Goal: Task Accomplishment & Management: Manage account settings

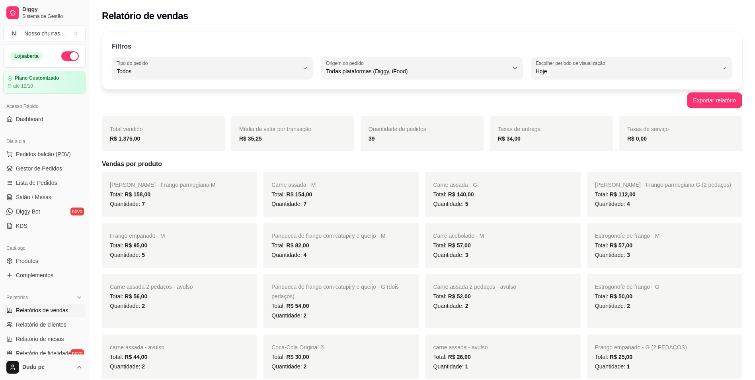
select select "ALL"
select select "0"
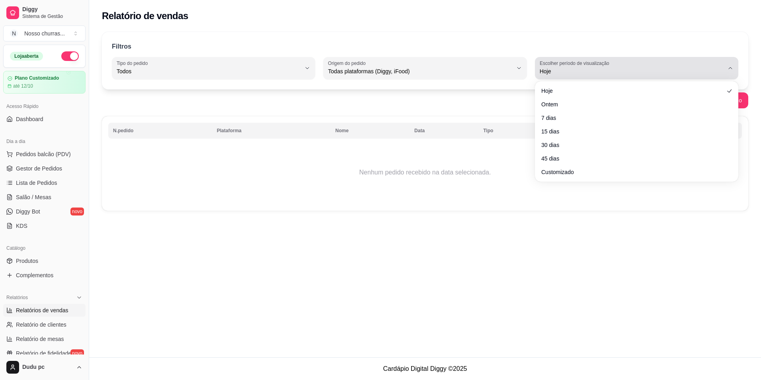
click at [629, 65] on div "Hoje" at bounding box center [632, 68] width 184 height 16
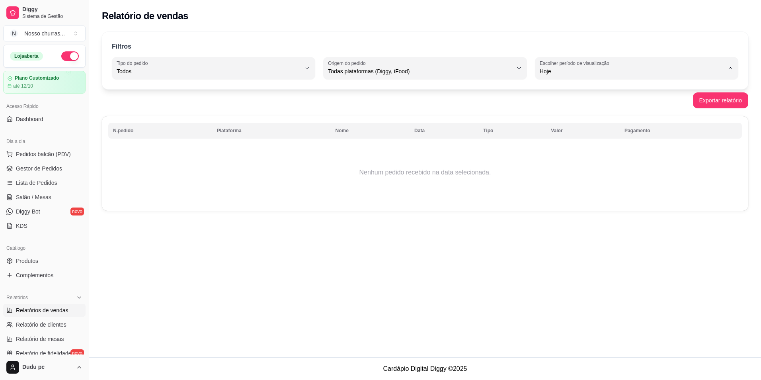
click at [600, 100] on span "Ontem" at bounding box center [633, 104] width 176 height 8
type input "1"
select select "1"
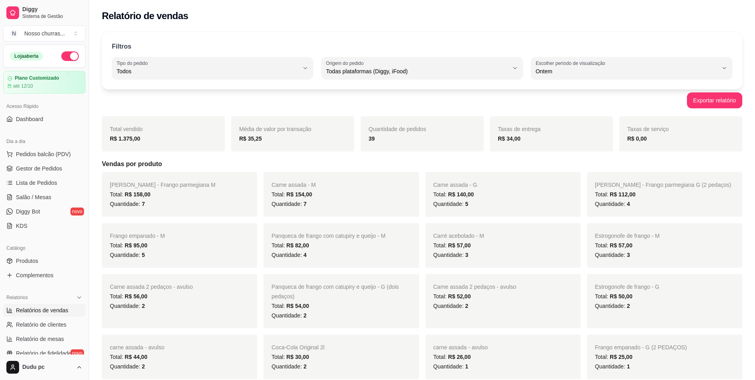
click at [600, 100] on div "Exportar relatório" at bounding box center [422, 100] width 641 height 16
click at [40, 168] on span "Gestor de Pedidos" at bounding box center [39, 168] width 46 height 8
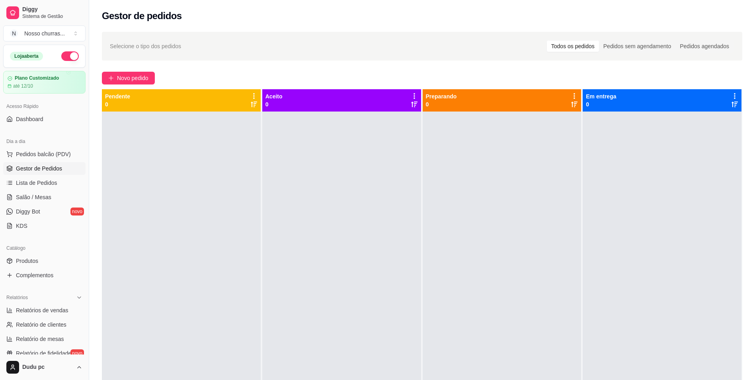
click at [32, 168] on span "Gestor de Pedidos" at bounding box center [39, 168] width 46 height 8
drag, startPoint x: 432, startPoint y: 352, endPoint x: 284, endPoint y: 212, distance: 203.9
click at [284, 212] on div at bounding box center [341, 301] width 159 height 380
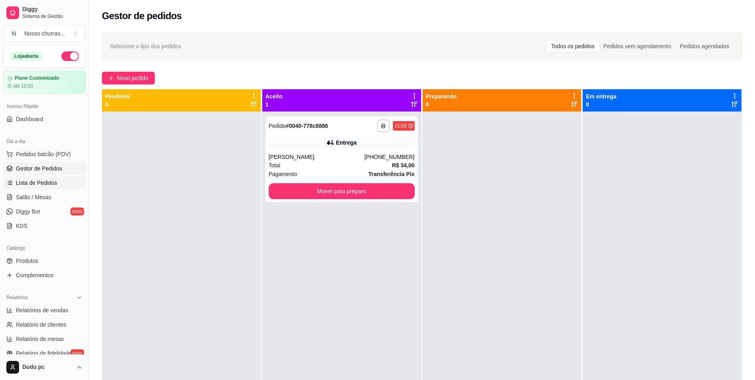
click at [36, 189] on link "Lista de Pedidos" at bounding box center [44, 182] width 82 height 13
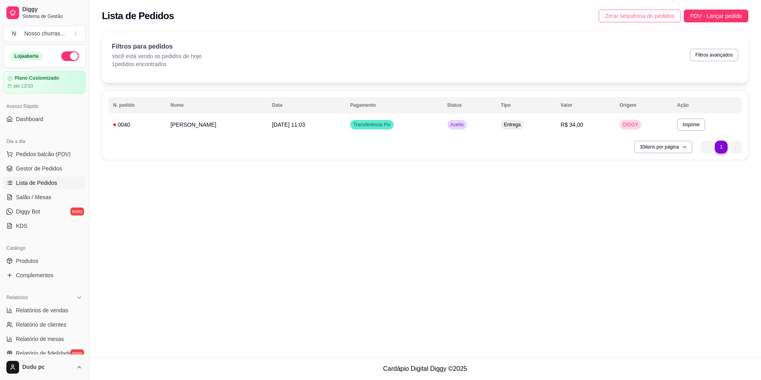
click at [662, 18] on span "Zerar sequência de pedidos" at bounding box center [639, 16] width 69 height 9
click at [50, 167] on span "Gestor de Pedidos" at bounding box center [39, 168] width 46 height 8
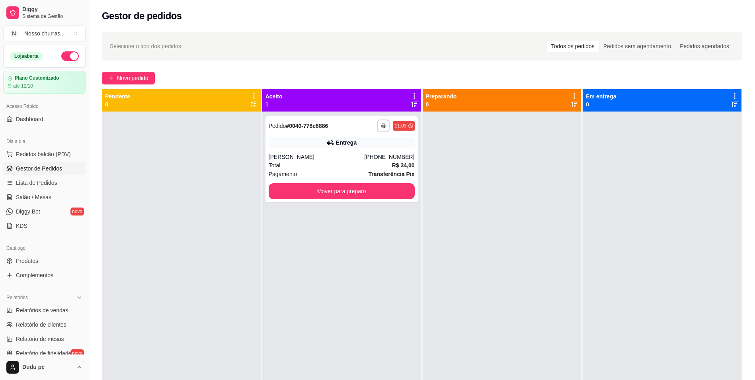
click at [50, 167] on span "Gestor de Pedidos" at bounding box center [39, 168] width 46 height 8
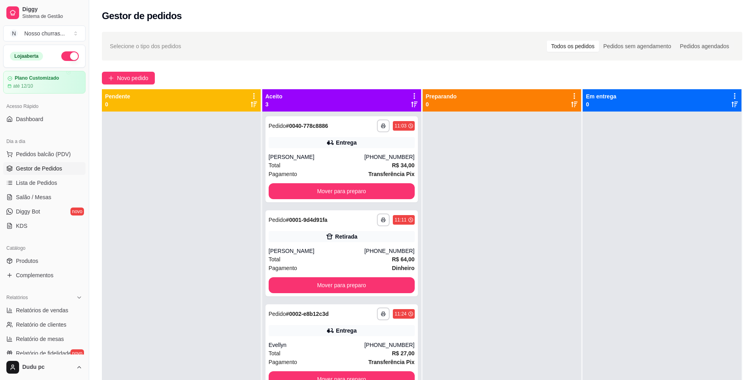
click at [451, 256] on div at bounding box center [502, 301] width 159 height 380
click at [59, 152] on span "Pedidos balcão (PDV)" at bounding box center [43, 154] width 55 height 8
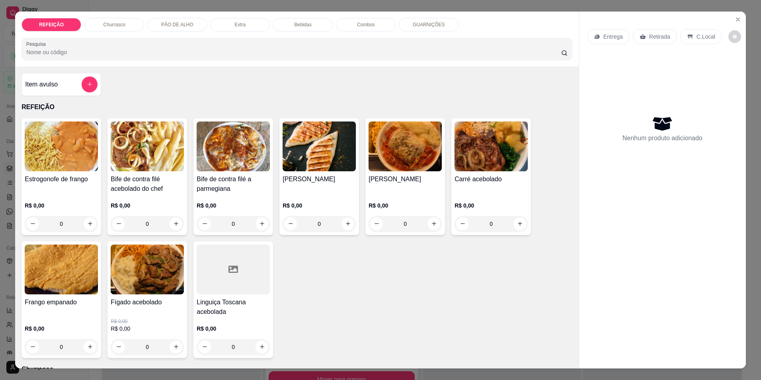
click at [344, 290] on div "Estrogonofe de frango R$ 0,00 0 Bife de contra filé acebolado do chef R$ 0,00 0…" at bounding box center [296, 238] width 551 height 240
click at [735, 21] on icon "Close" at bounding box center [738, 19] width 6 height 6
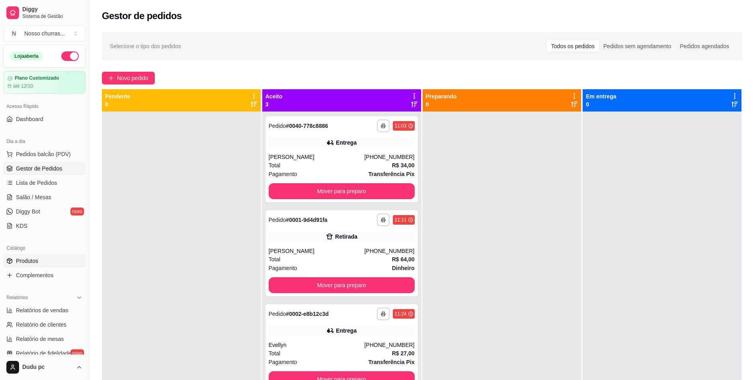
click at [50, 262] on link "Produtos" at bounding box center [44, 260] width 82 height 13
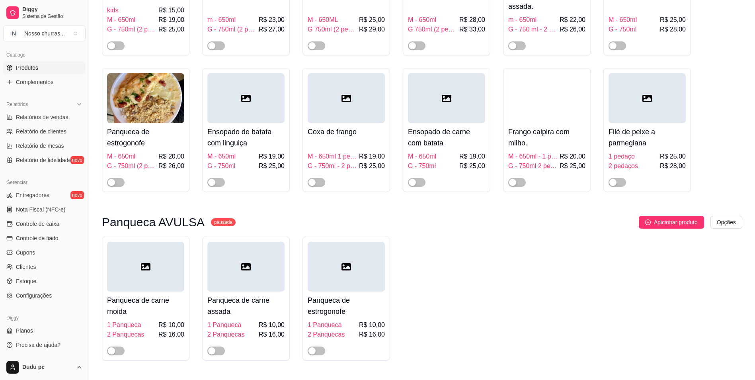
scroll to position [892, 0]
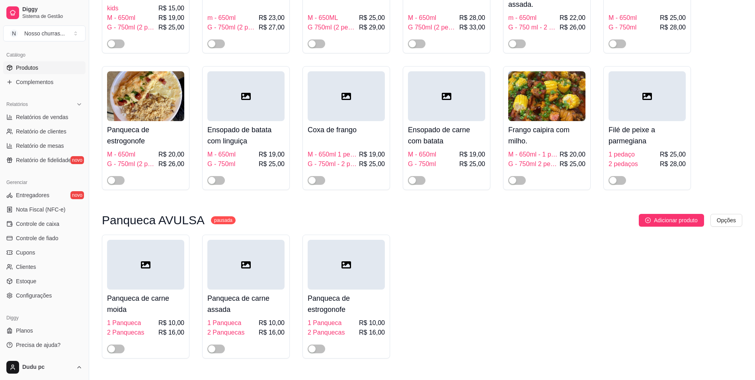
click at [116, 347] on div at bounding box center [116, 349] width 18 height 10
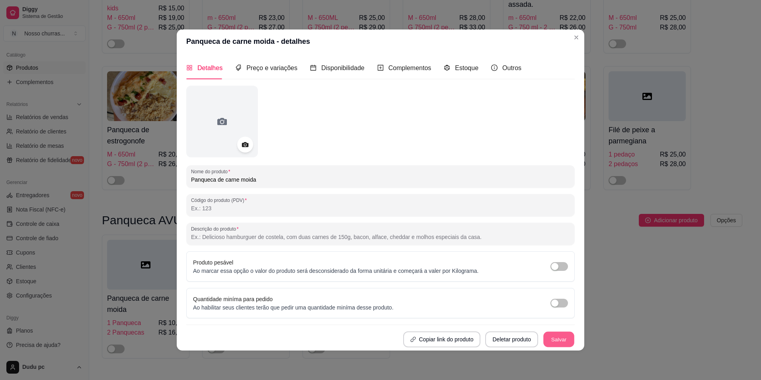
click at [558, 334] on button "Salvar" at bounding box center [558, 340] width 31 height 16
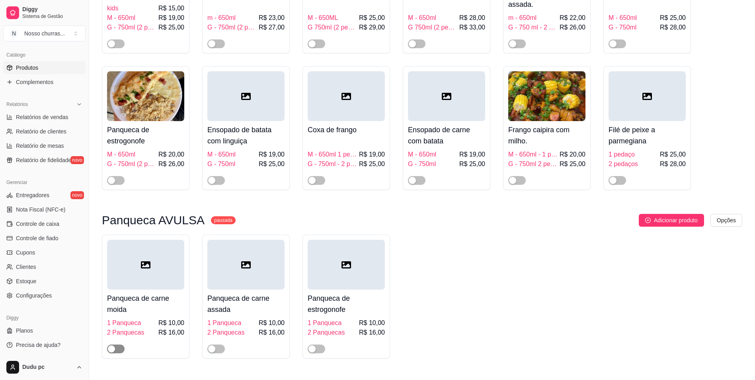
click at [116, 348] on span "button" at bounding box center [116, 348] width 18 height 9
click at [117, 351] on div "button" at bounding box center [120, 348] width 7 height 7
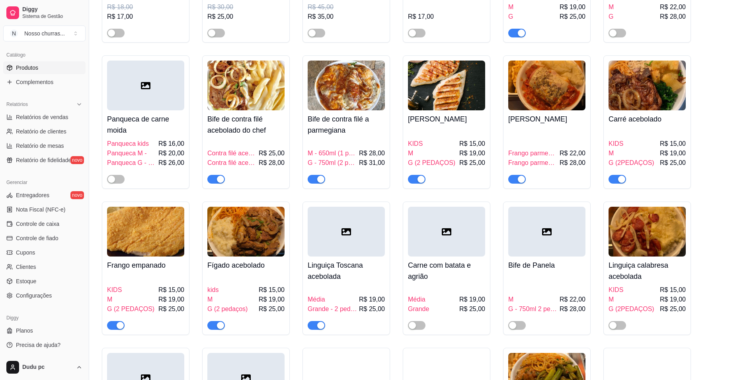
scroll to position [175, 0]
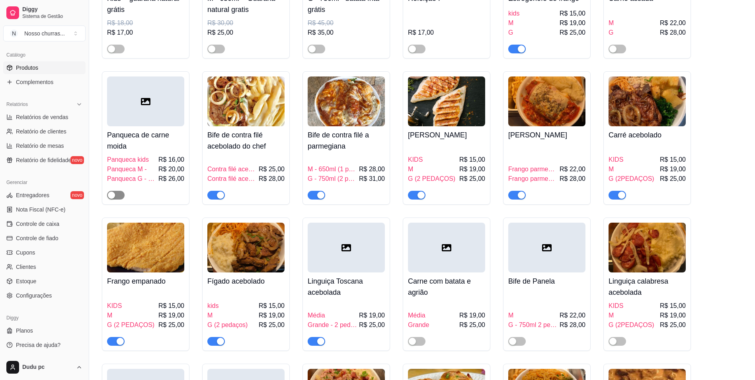
click at [113, 196] on div "button" at bounding box center [111, 194] width 7 height 7
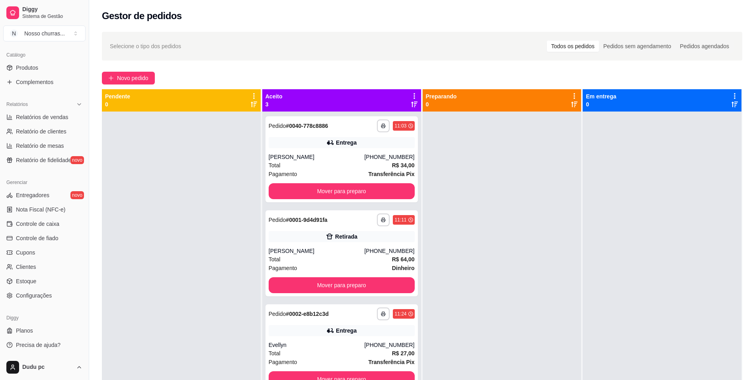
click at [152, 175] on div at bounding box center [181, 301] width 159 height 380
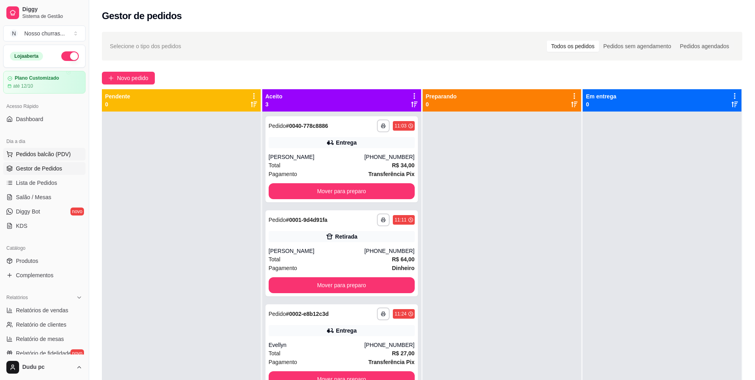
click at [46, 153] on span "Pedidos balcão (PDV)" at bounding box center [43, 154] width 55 height 8
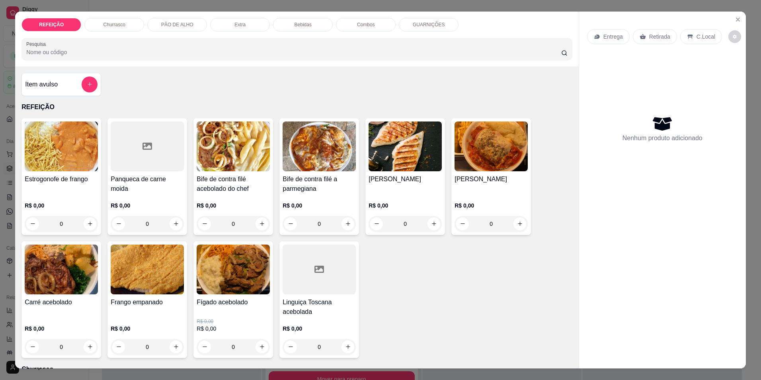
click at [261, 220] on div "0" at bounding box center [233, 224] width 73 height 16
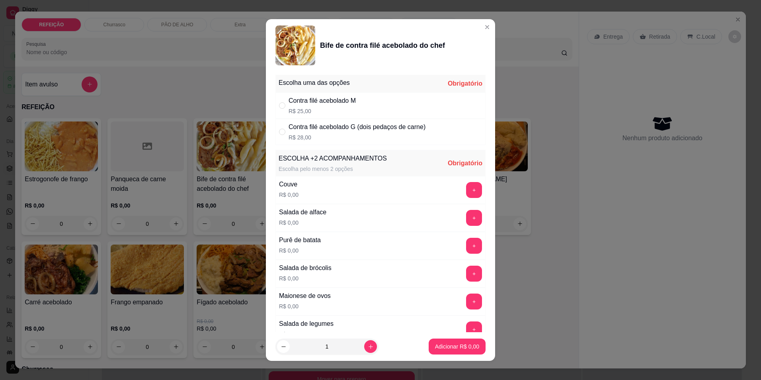
click at [314, 129] on div "Contra filé acebolado G (dois pedaços de carne)" at bounding box center [357, 127] width 137 height 10
radio input "true"
click at [466, 270] on button "+" at bounding box center [474, 274] width 16 height 16
click at [467, 275] on button "+" at bounding box center [475, 274] width 16 height 16
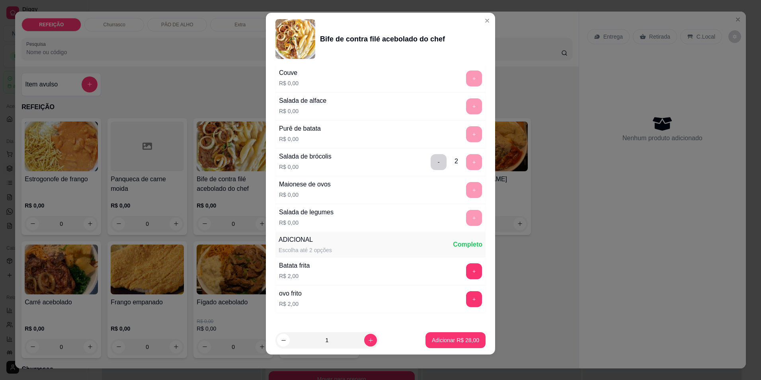
scroll to position [152, 0]
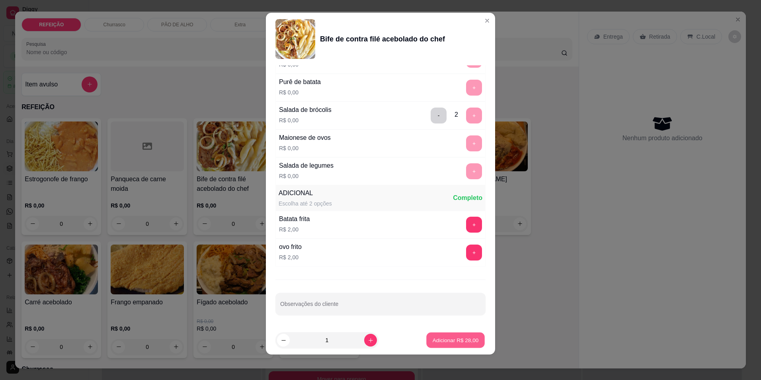
click at [443, 338] on p "Adicionar R$ 28,00" at bounding box center [456, 340] width 46 height 8
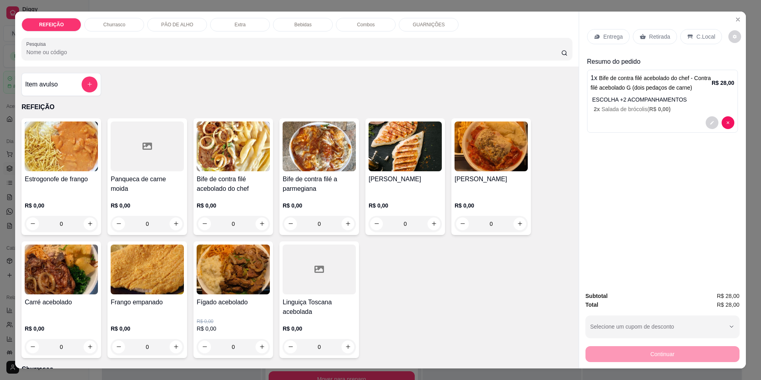
click at [551, 49] on input "Pesquisa" at bounding box center [293, 52] width 535 height 8
click at [600, 43] on div "Entrega" at bounding box center [608, 36] width 43 height 15
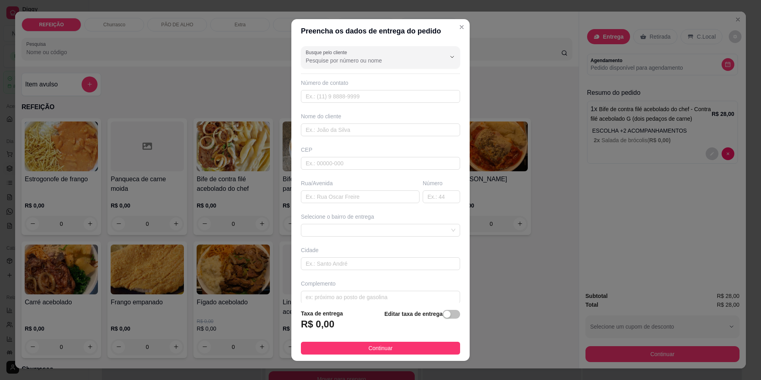
click at [357, 89] on div "Número de contato" at bounding box center [380, 91] width 159 height 24
click at [350, 96] on input "text" at bounding box center [380, 96] width 159 height 13
type input "[PHONE_NUMBER]"
click at [340, 129] on input "text" at bounding box center [380, 129] width 159 height 13
type input "[PERSON_NAME]"
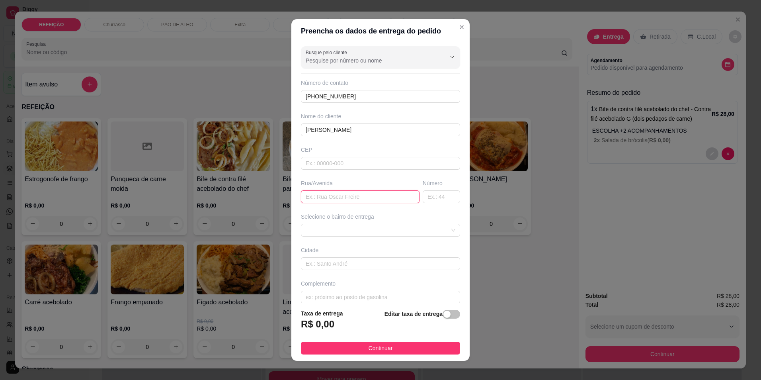
click at [324, 201] on input "text" at bounding box center [360, 196] width 119 height 13
type input "estrada [GEOGRAPHIC_DATA]"
click at [432, 199] on input "text" at bounding box center [441, 196] width 37 height 13
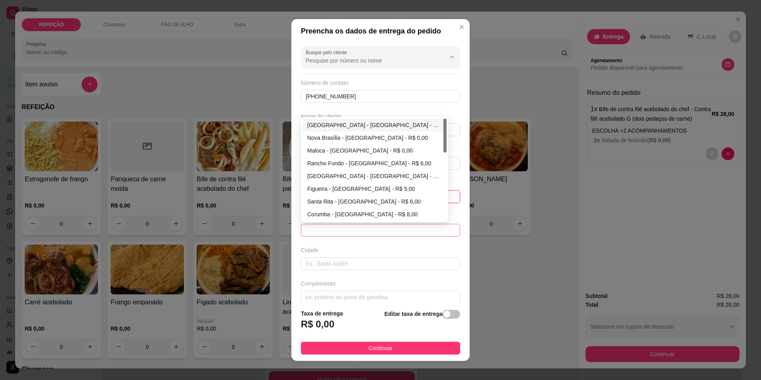
click at [377, 230] on span at bounding box center [381, 230] width 150 height 12
type input "453"
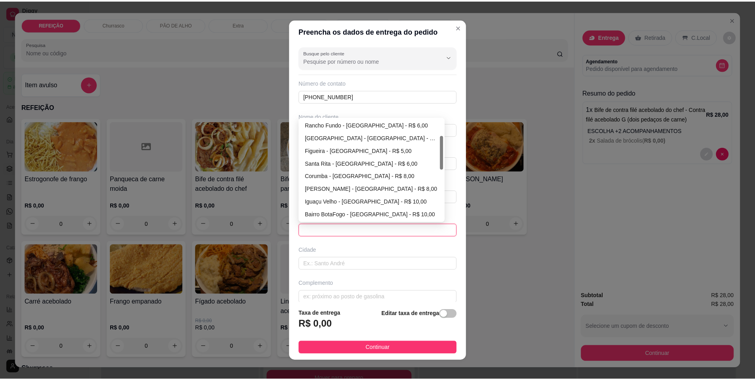
scroll to position [51, 0]
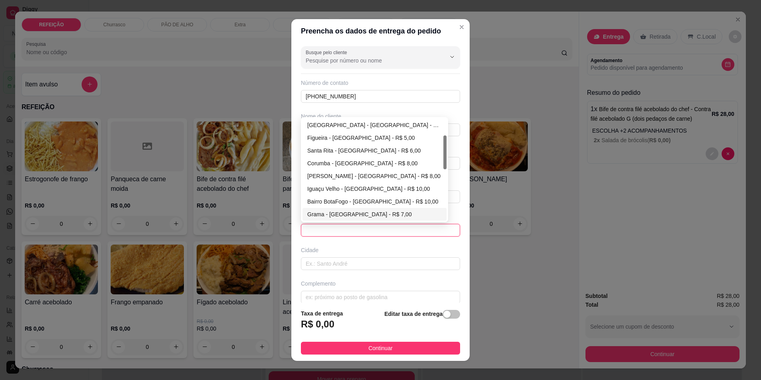
click at [363, 212] on div "Grama - [GEOGRAPHIC_DATA] - R$ 7,00" at bounding box center [374, 214] width 135 height 9
type input "[GEOGRAPHIC_DATA]"
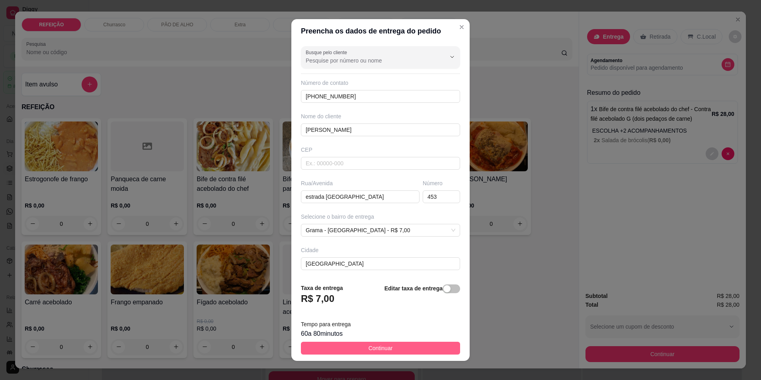
click at [356, 351] on button "Continuar" at bounding box center [380, 348] width 159 height 13
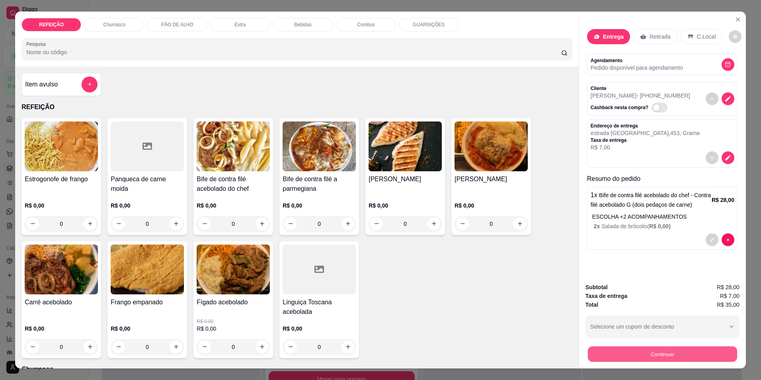
click at [663, 358] on button "Continuar" at bounding box center [662, 354] width 149 height 16
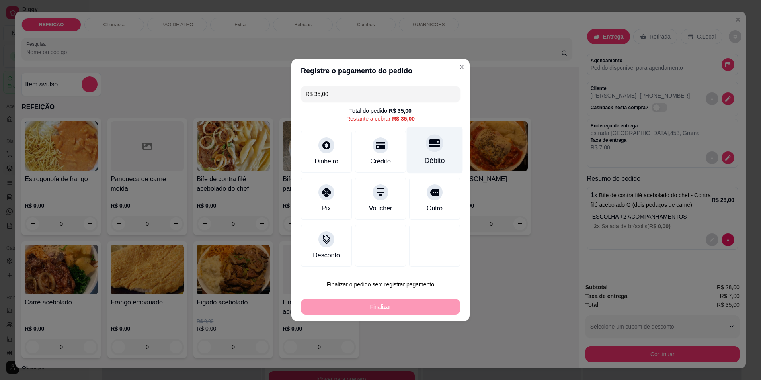
click at [429, 149] on div at bounding box center [435, 143] width 18 height 18
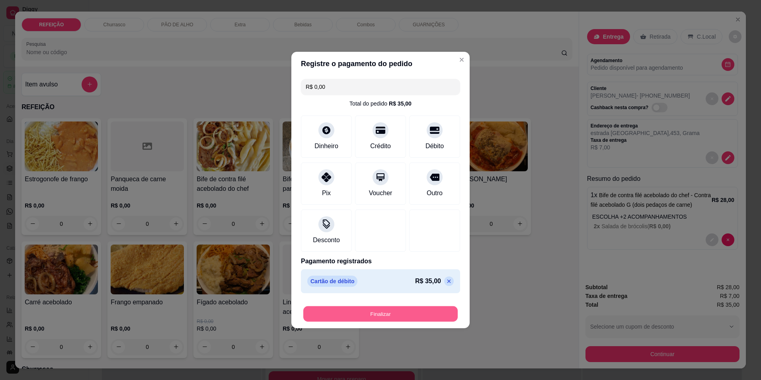
click at [348, 308] on button "Finalizar" at bounding box center [380, 314] width 154 height 16
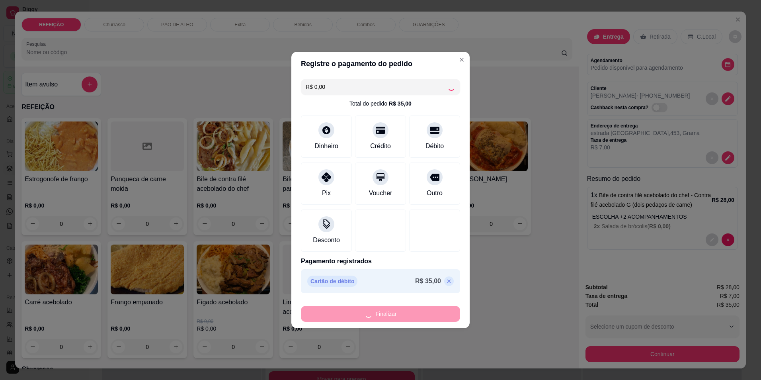
type input "-R$ 35,00"
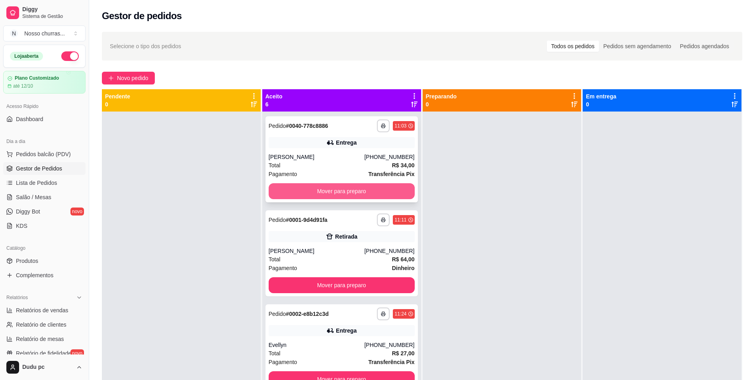
click at [341, 189] on button "Mover para preparo" at bounding box center [342, 191] width 146 height 16
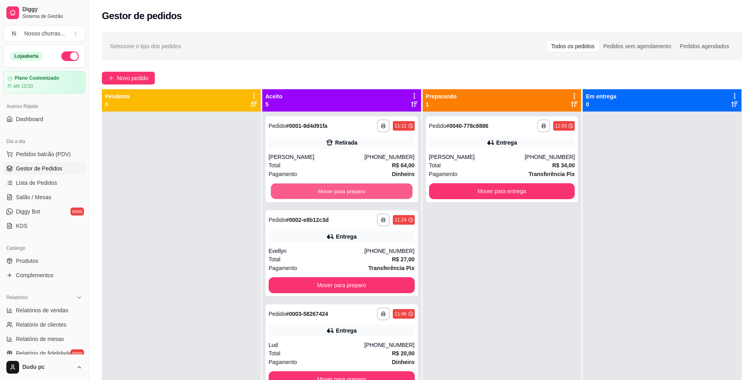
click at [341, 189] on button "Mover para preparo" at bounding box center [342, 192] width 142 height 16
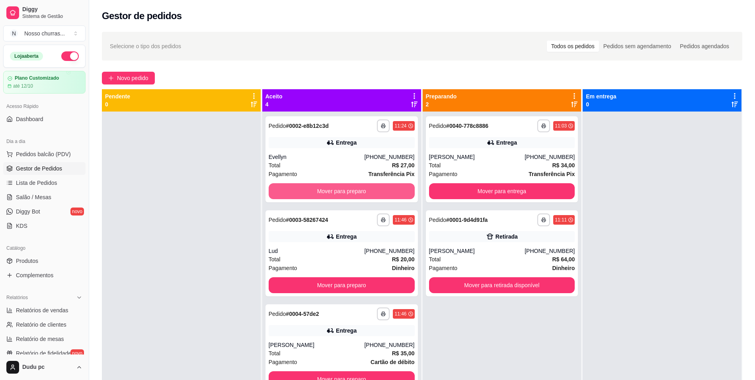
click at [341, 189] on button "Mover para preparo" at bounding box center [342, 191] width 146 height 16
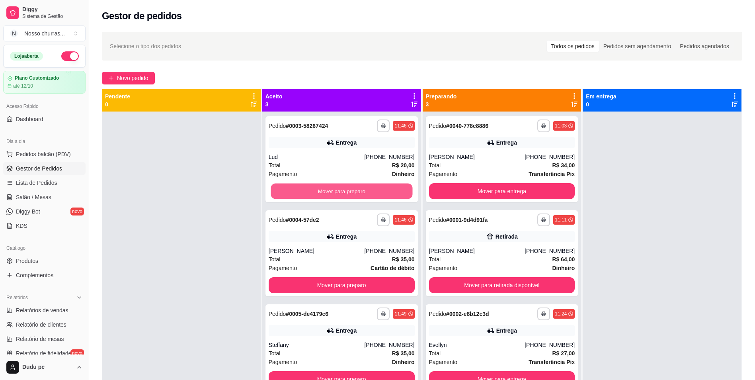
click at [341, 189] on button "Mover para preparo" at bounding box center [342, 192] width 142 height 16
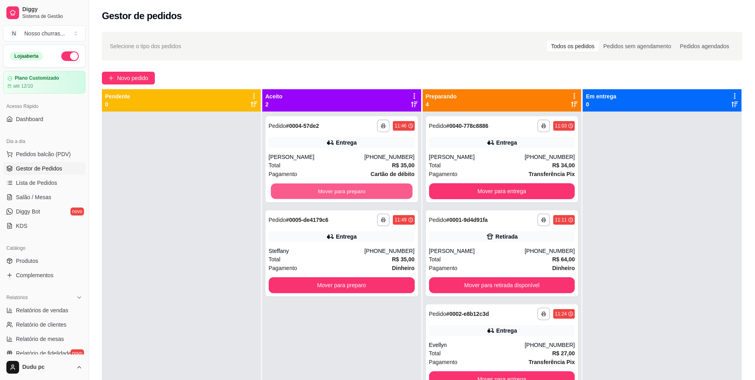
click at [341, 189] on button "Mover para preparo" at bounding box center [342, 192] width 142 height 16
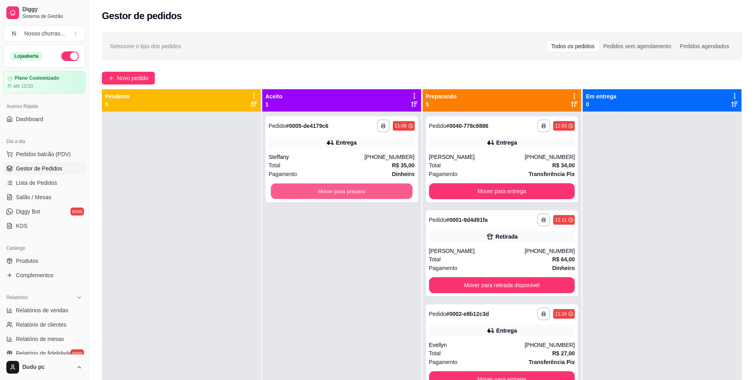
click at [341, 189] on button "Mover para preparo" at bounding box center [342, 192] width 142 height 16
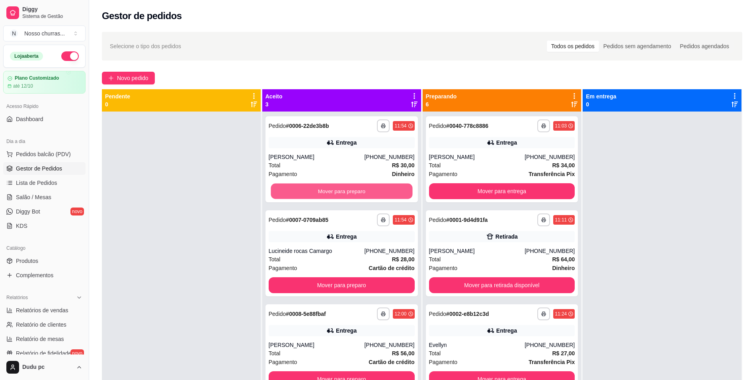
click at [341, 189] on button "Mover para preparo" at bounding box center [342, 192] width 142 height 16
click at [341, 189] on div "Mover para preparo" at bounding box center [342, 191] width 146 height 16
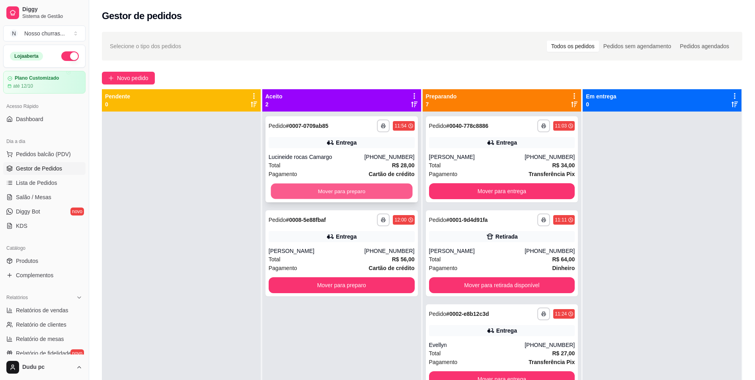
click at [315, 190] on button "Mover para preparo" at bounding box center [342, 192] width 142 height 16
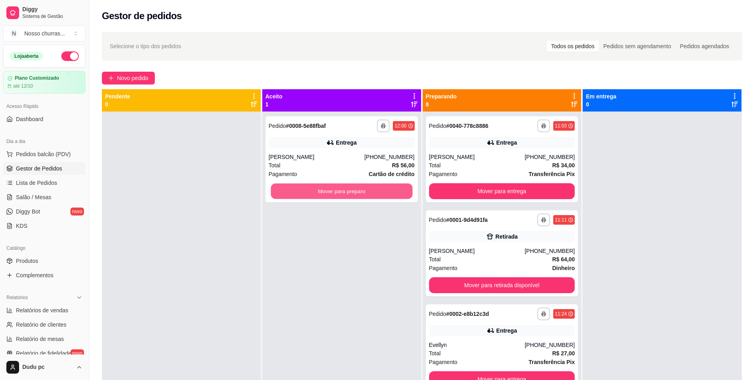
click at [315, 190] on button "Mover para preparo" at bounding box center [342, 192] width 142 height 16
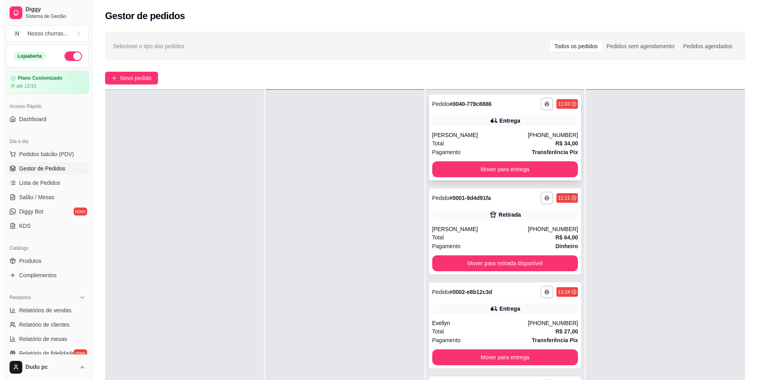
scroll to position [22, 0]
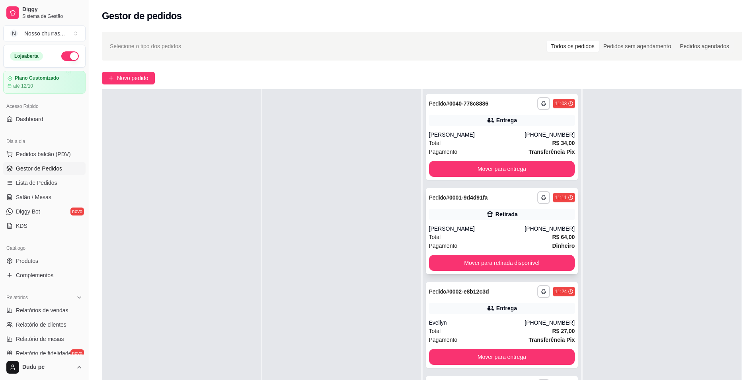
click at [486, 226] on div "[PERSON_NAME]" at bounding box center [477, 229] width 96 height 8
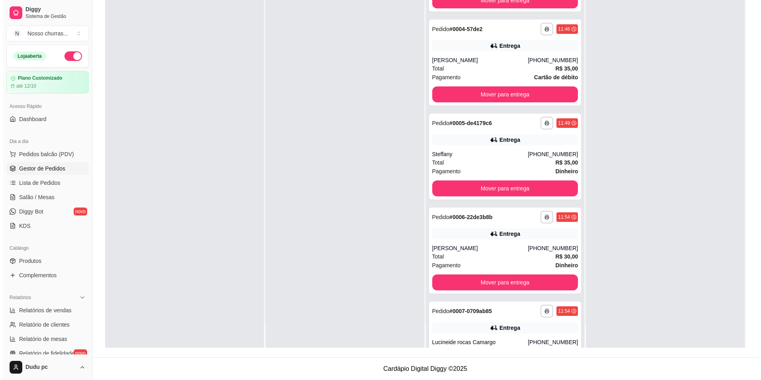
scroll to position [334, 0]
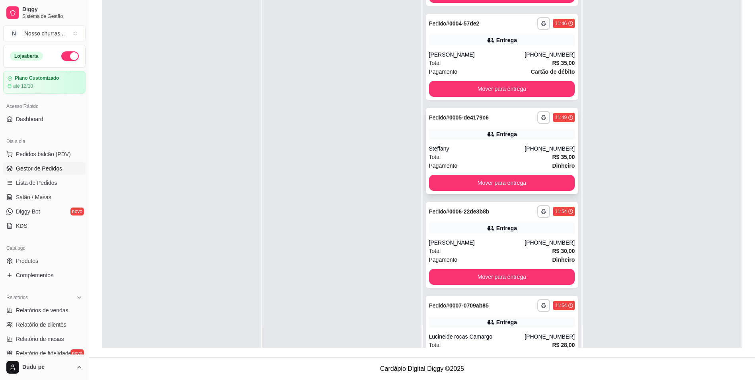
click at [505, 156] on div "Total R$ 35,00" at bounding box center [502, 156] width 146 height 9
click at [525, 256] on div "Pagamento Dinheiro" at bounding box center [502, 259] width 146 height 9
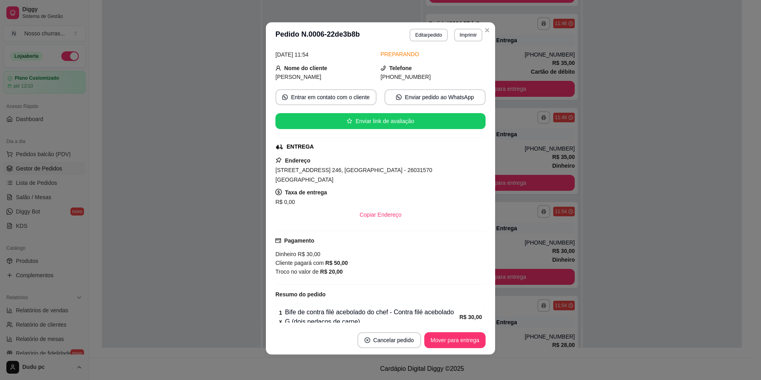
scroll to position [80, 0]
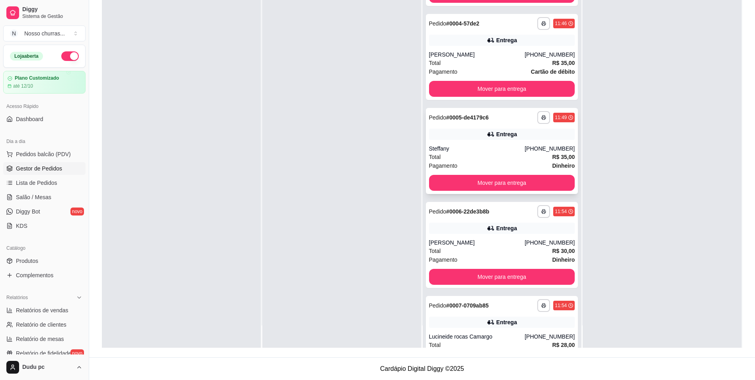
click at [476, 135] on div "Entrega" at bounding box center [502, 134] width 146 height 11
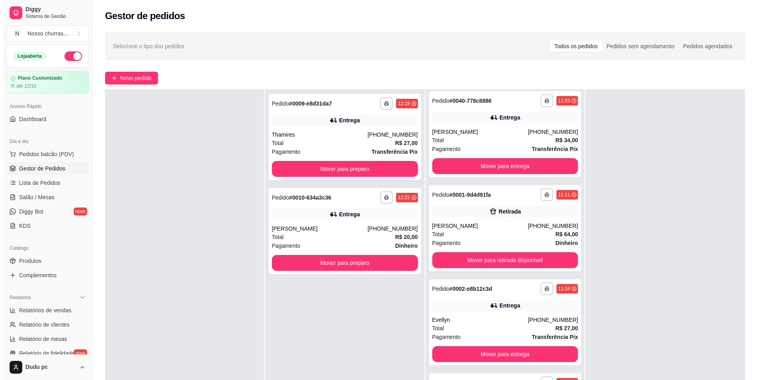
scroll to position [0, 0]
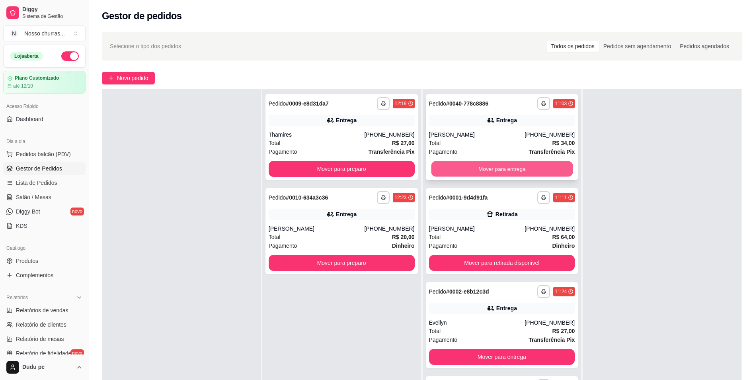
click at [533, 166] on button "Mover para entrega" at bounding box center [502, 169] width 142 height 16
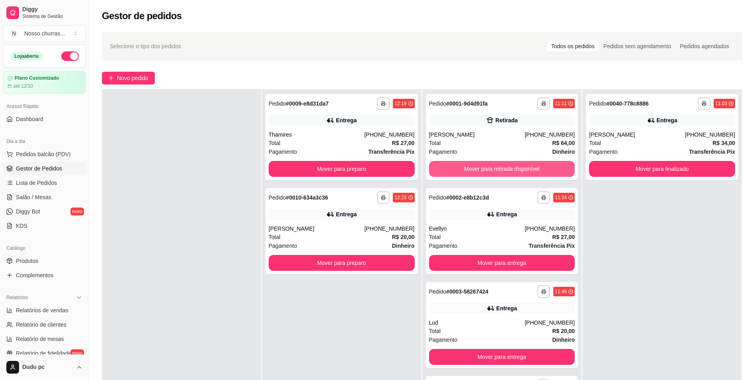
click at [533, 166] on button "Mover para retirada disponível" at bounding box center [502, 169] width 146 height 16
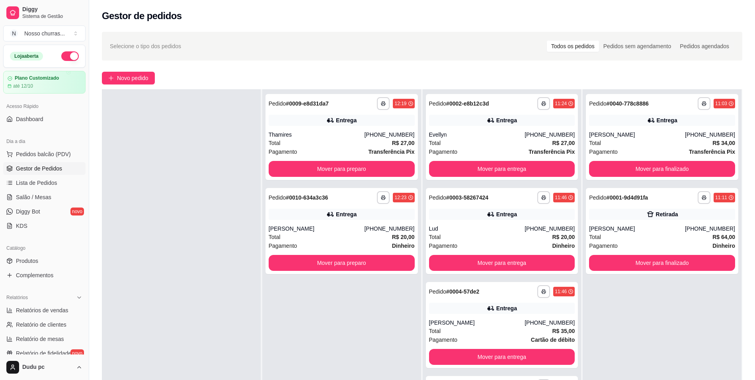
click at [588, 303] on div "**********" at bounding box center [662, 279] width 159 height 380
click at [482, 168] on button "Mover para entrega" at bounding box center [502, 169] width 142 height 16
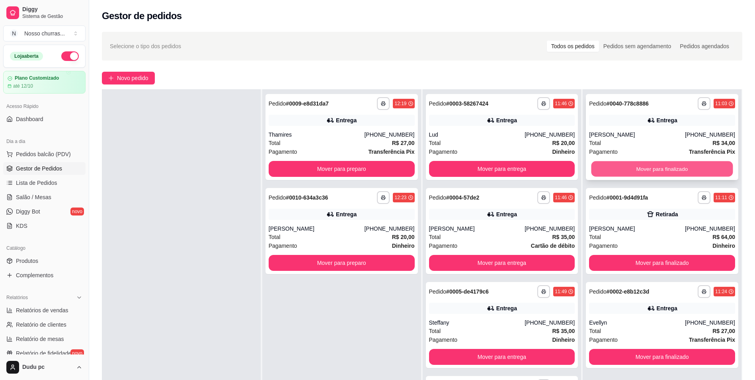
click at [668, 168] on button "Mover para finalizado" at bounding box center [663, 169] width 142 height 16
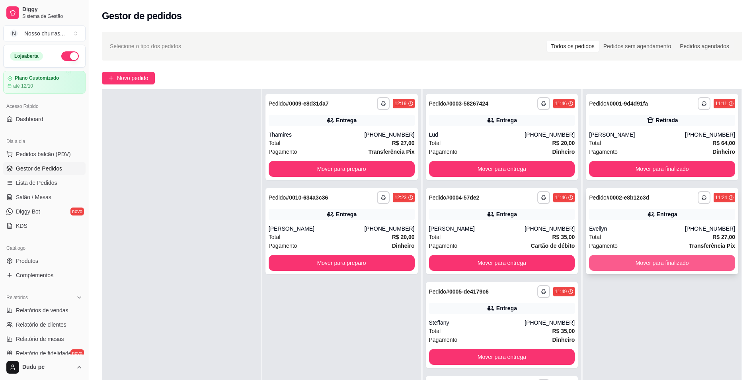
click at [639, 265] on button "Mover para finalizado" at bounding box center [662, 263] width 146 height 16
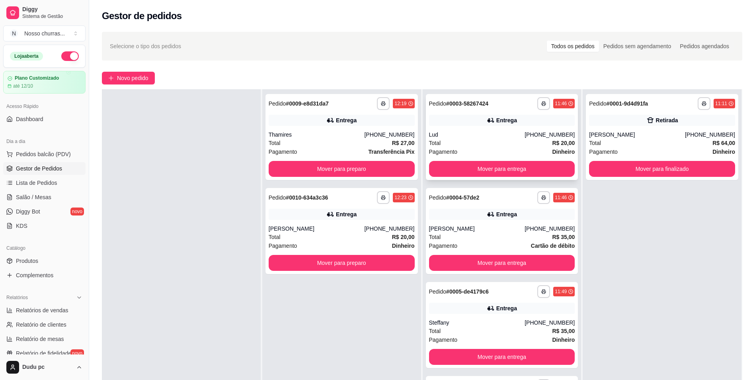
click at [524, 137] on div "Lud" at bounding box center [477, 135] width 96 height 8
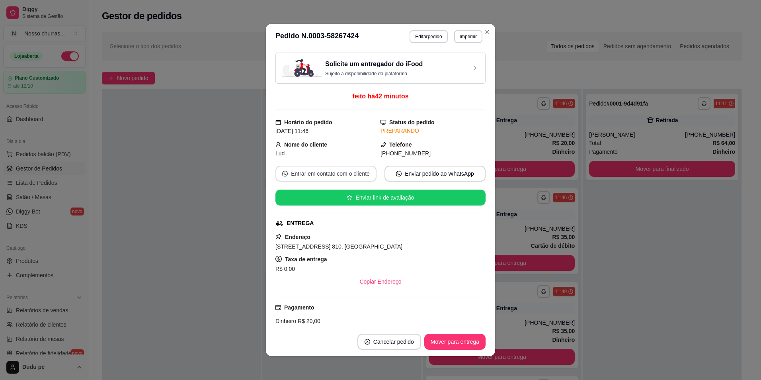
click at [310, 173] on button "Entrar em contato com o cliente" at bounding box center [325, 174] width 101 height 16
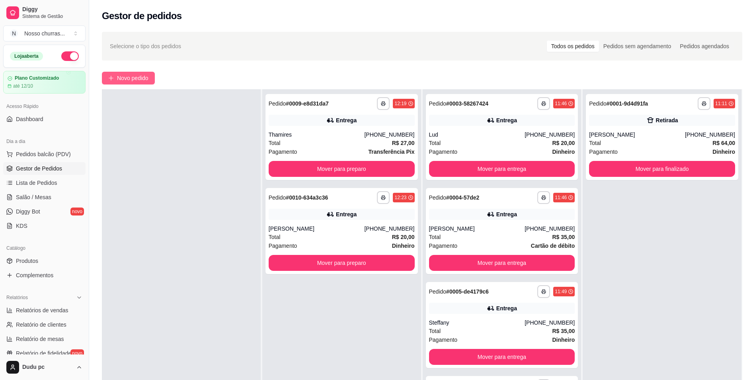
click at [132, 77] on span "Novo pedido" at bounding box center [132, 78] width 31 height 9
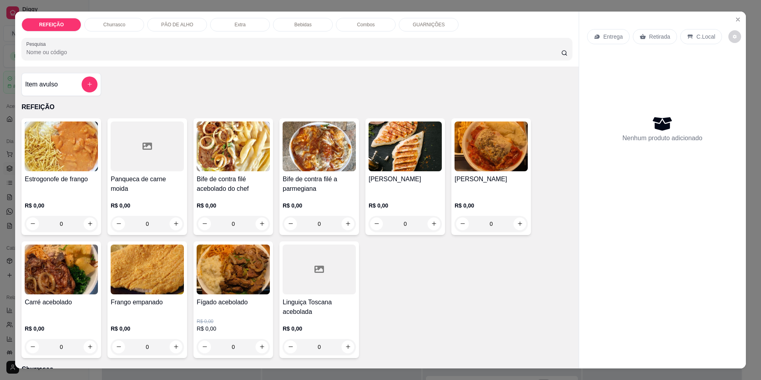
click at [432, 222] on div "0" at bounding box center [405, 224] width 73 height 16
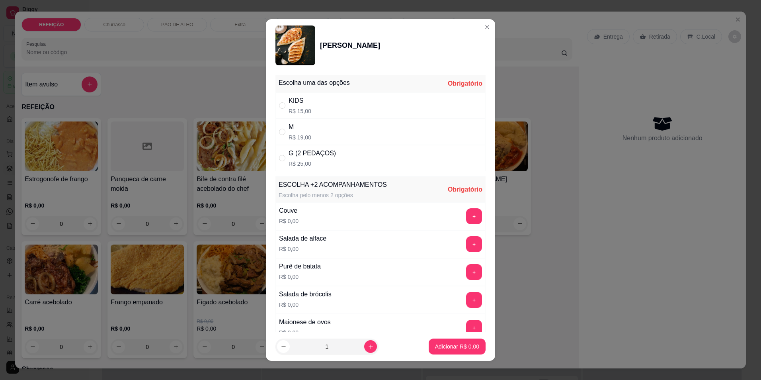
click at [289, 132] on div "M R$ 19,00" at bounding box center [300, 131] width 23 height 19
radio input "true"
click at [364, 342] on button "increase-product-quantity" at bounding box center [370, 346] width 12 height 12
type input "3"
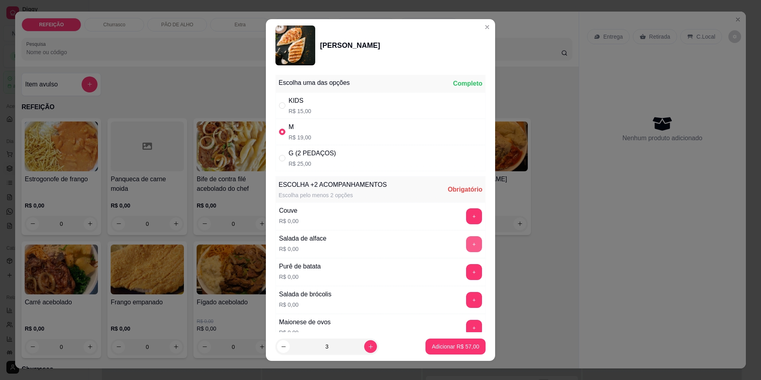
click at [466, 241] on button "+" at bounding box center [474, 244] width 16 height 16
click at [467, 241] on button "+" at bounding box center [475, 244] width 16 height 16
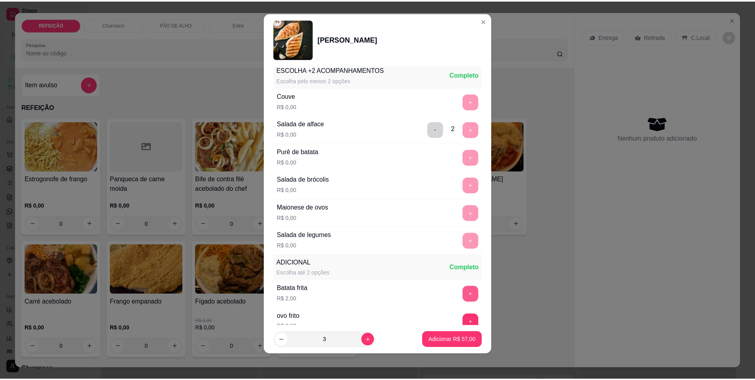
scroll to position [178, 0]
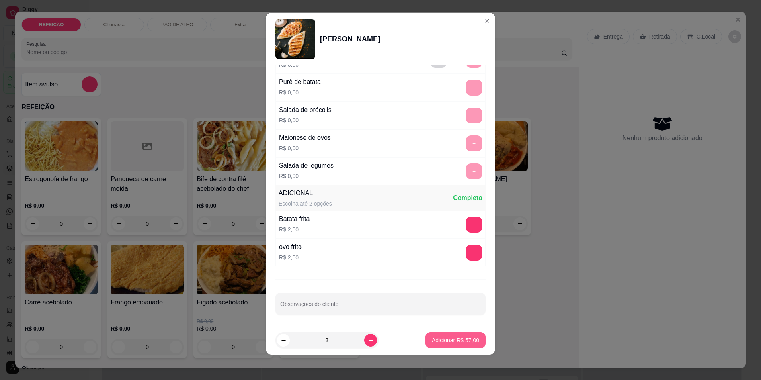
click at [442, 335] on button "Adicionar R$ 57,00" at bounding box center [456, 340] width 60 height 16
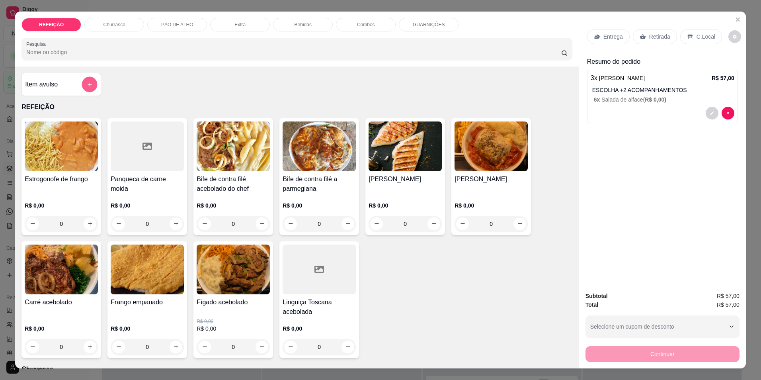
click at [89, 79] on button "add-separate-item" at bounding box center [90, 84] width 16 height 16
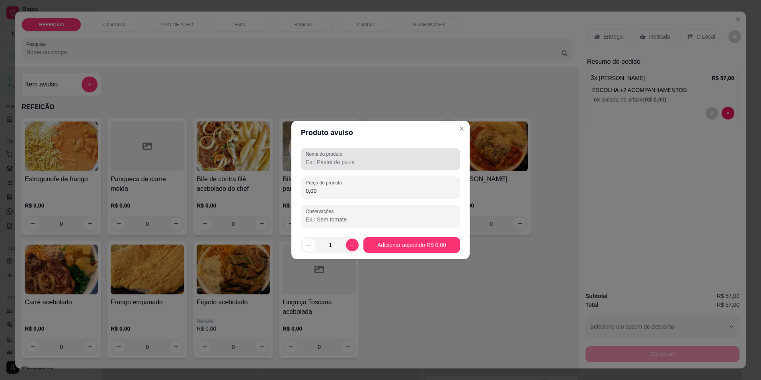
click at [316, 158] on div at bounding box center [381, 159] width 150 height 16
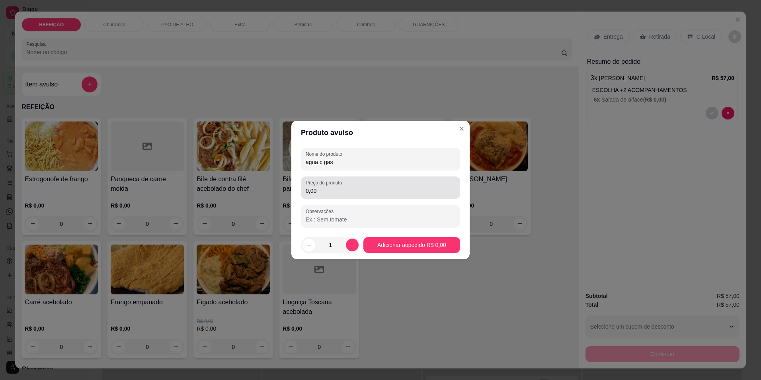
type input "agua c gas"
click at [371, 195] on div "0,00" at bounding box center [381, 188] width 150 height 16
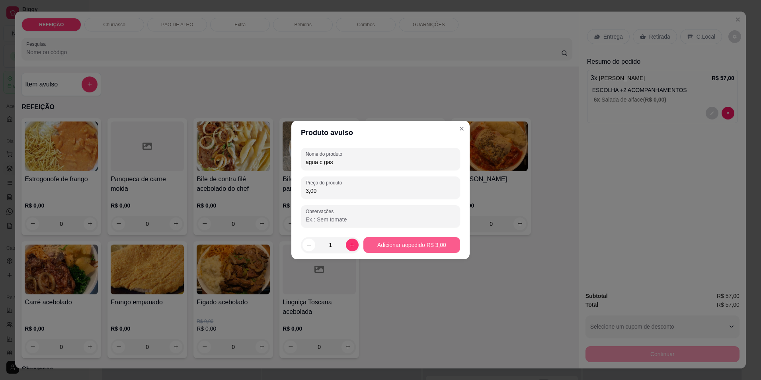
type input "3,00"
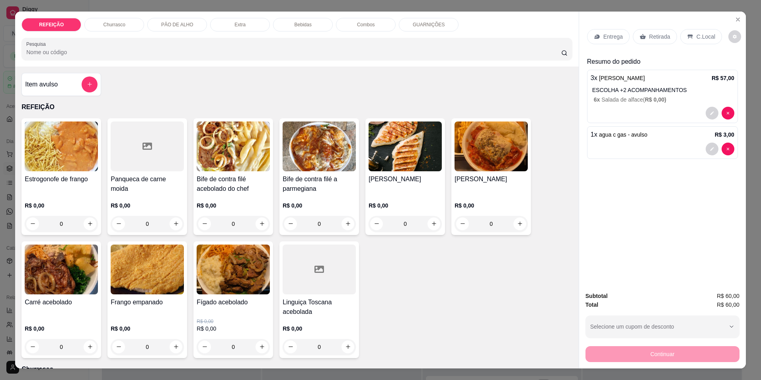
click at [697, 34] on p "C.Local" at bounding box center [706, 37] width 19 height 8
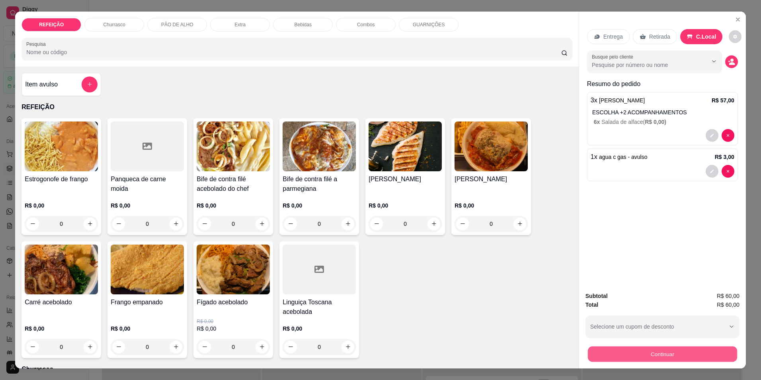
click at [592, 350] on button "Continuar" at bounding box center [662, 354] width 149 height 16
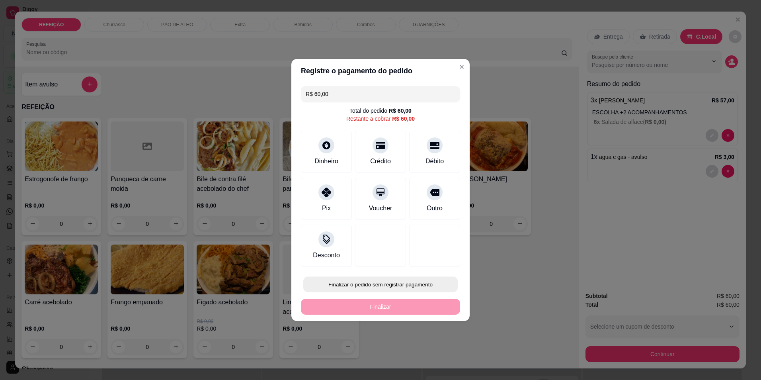
click at [367, 283] on button "Finalizar o pedido sem registrar pagamento" at bounding box center [380, 285] width 154 height 16
click at [420, 352] on button "Confirmar" at bounding box center [431, 350] width 28 height 12
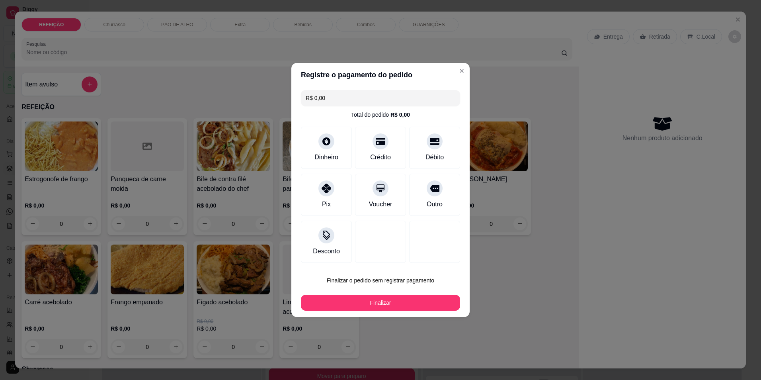
type input "R$ 0,00"
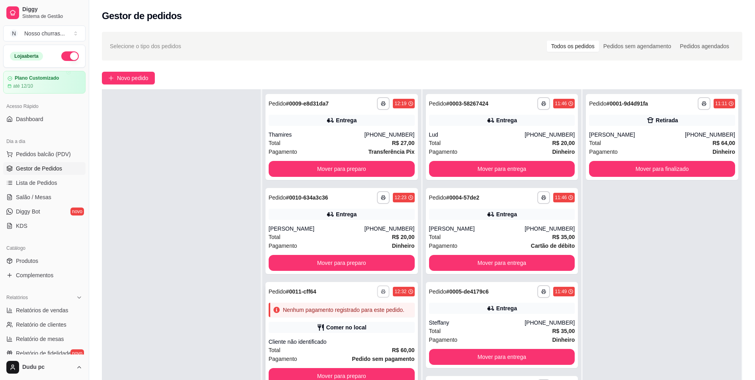
click at [381, 293] on icon "button" at bounding box center [383, 291] width 5 height 5
click at [354, 322] on button "IMPRESSORA" at bounding box center [360, 319] width 56 height 12
click at [503, 167] on button "Mover para entrega" at bounding box center [502, 169] width 142 height 16
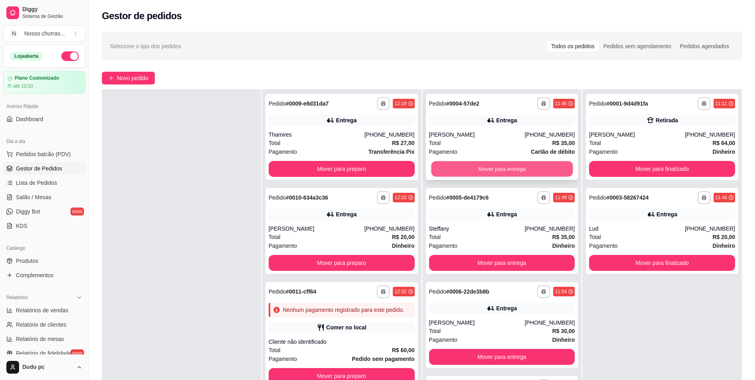
click at [501, 171] on button "Mover para entrega" at bounding box center [502, 169] width 142 height 16
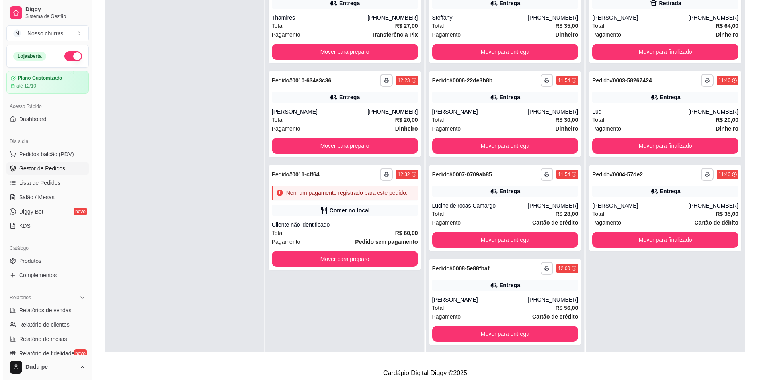
scroll to position [112, 0]
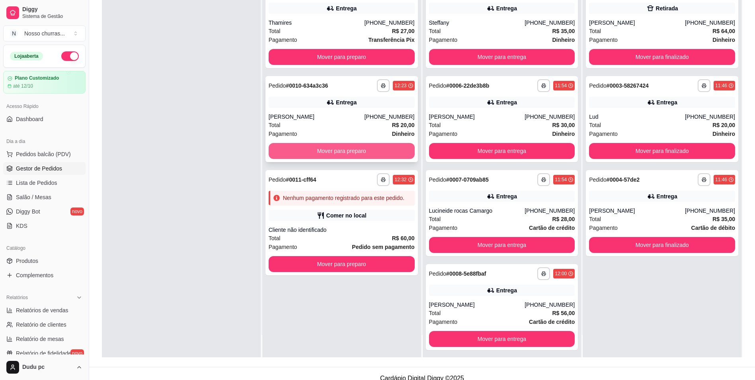
click at [352, 153] on button "Mover para preparo" at bounding box center [342, 151] width 146 height 16
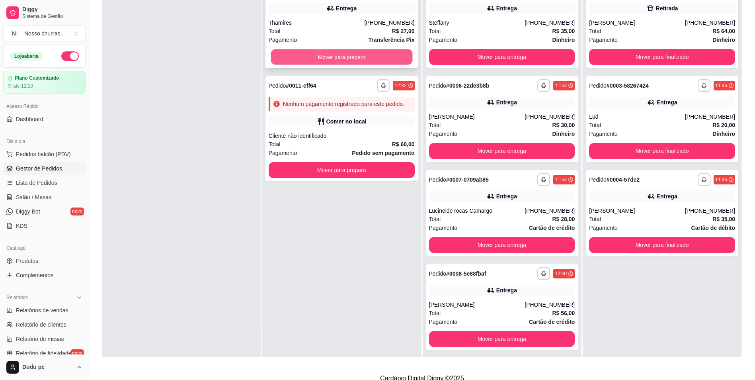
click at [367, 52] on button "Mover para preparo" at bounding box center [342, 57] width 142 height 16
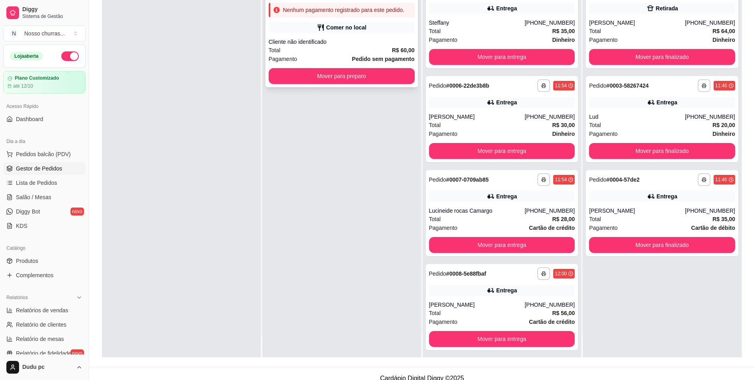
click at [366, 53] on div "Total R$ 60,00" at bounding box center [342, 50] width 146 height 9
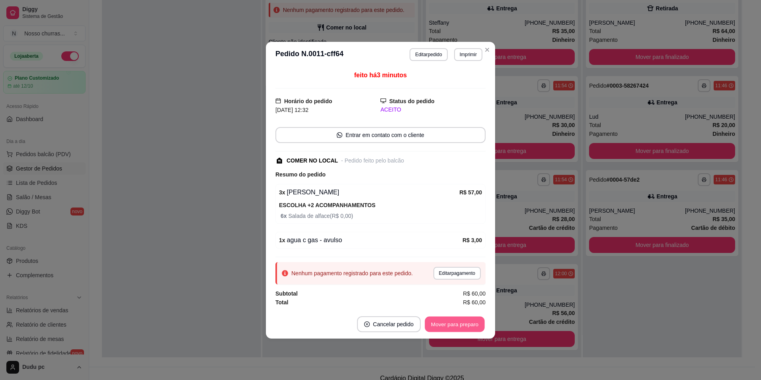
click at [449, 326] on button "Mover para preparo" at bounding box center [455, 324] width 60 height 16
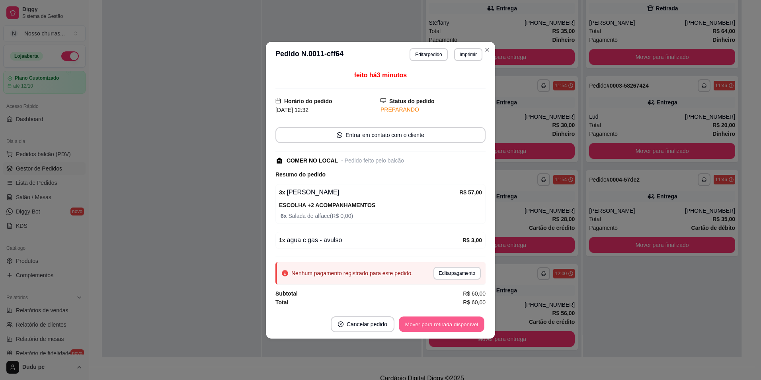
click at [449, 326] on button "Mover para retirada disponível" at bounding box center [441, 324] width 85 height 16
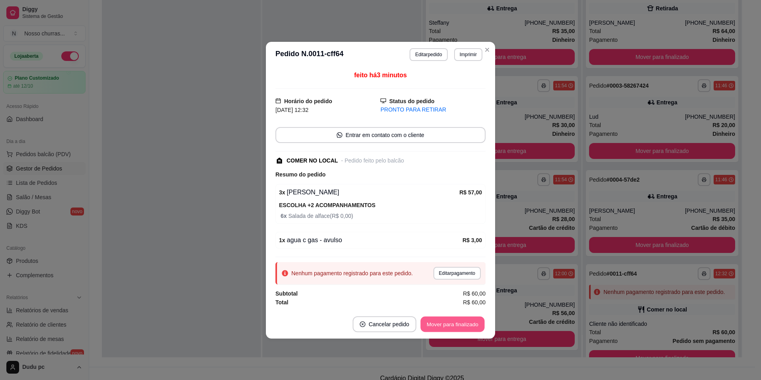
click at [449, 326] on button "Mover para finalizado" at bounding box center [453, 324] width 64 height 16
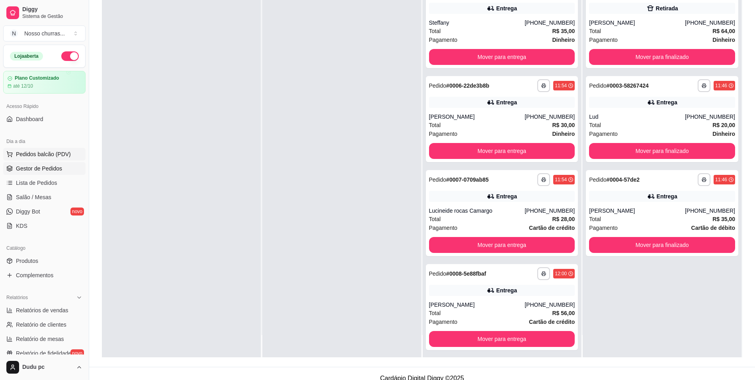
click at [53, 156] on span "Pedidos balcão (PDV)" at bounding box center [43, 154] width 55 height 8
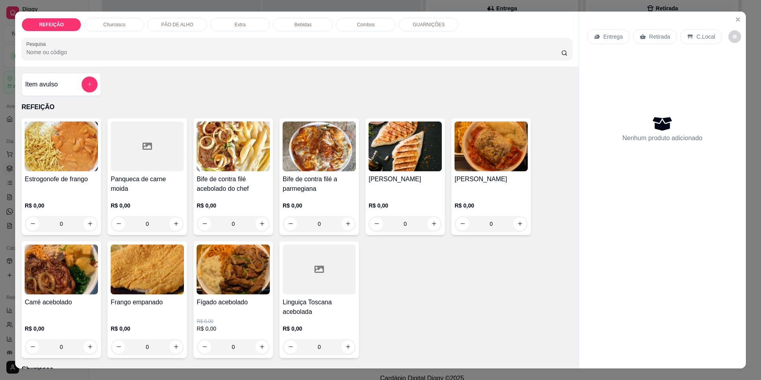
click at [387, 216] on div "0" at bounding box center [405, 224] width 73 height 16
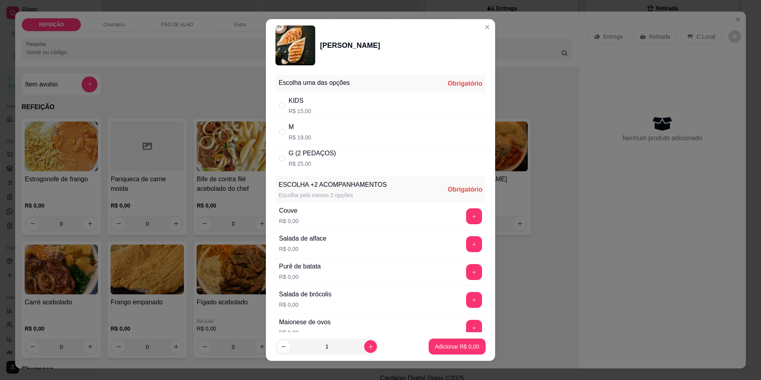
click at [353, 132] on div "M R$ 19,00" at bounding box center [380, 132] width 210 height 26
radio input "true"
click at [466, 274] on button "+" at bounding box center [474, 272] width 16 height 16
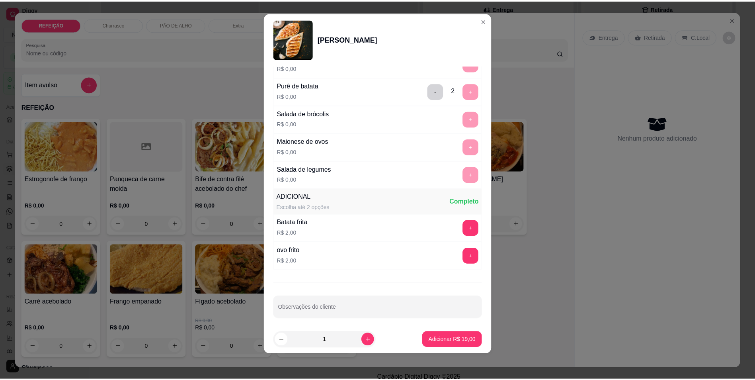
scroll to position [178, 0]
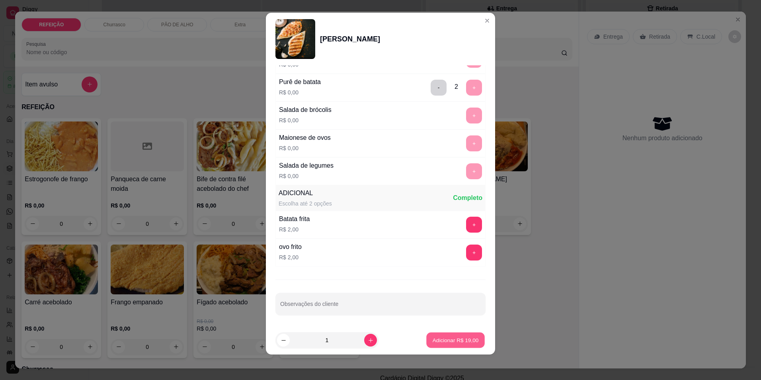
click at [448, 340] on p "Adicionar R$ 19,00" at bounding box center [456, 340] width 46 height 8
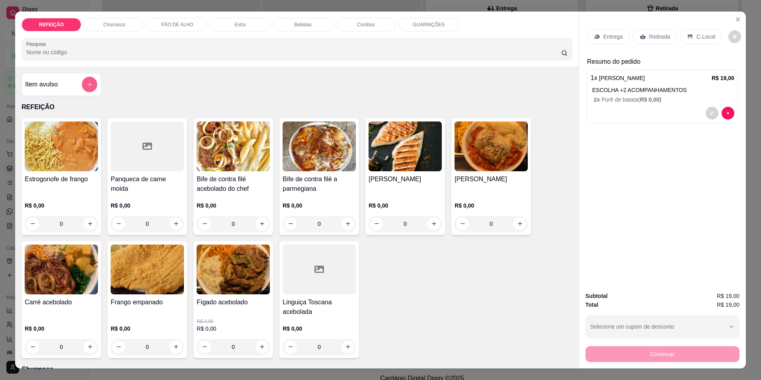
click at [92, 84] on button "add-separate-item" at bounding box center [90, 84] width 16 height 16
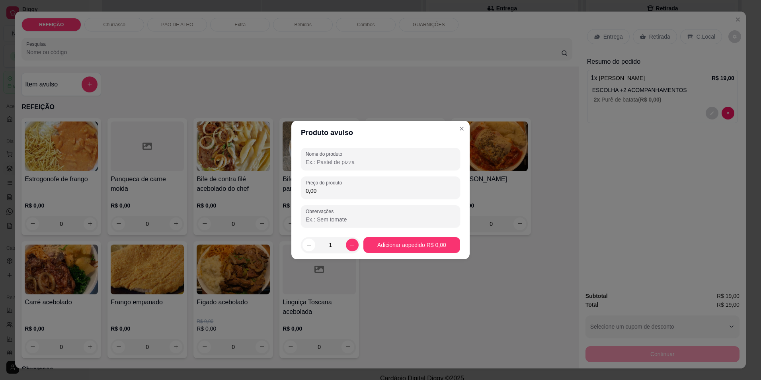
click at [359, 158] on input "Nome do produto" at bounding box center [381, 162] width 150 height 8
type input "coca ks"
click at [348, 190] on input "0,00" at bounding box center [381, 191] width 150 height 8
type input "6,00"
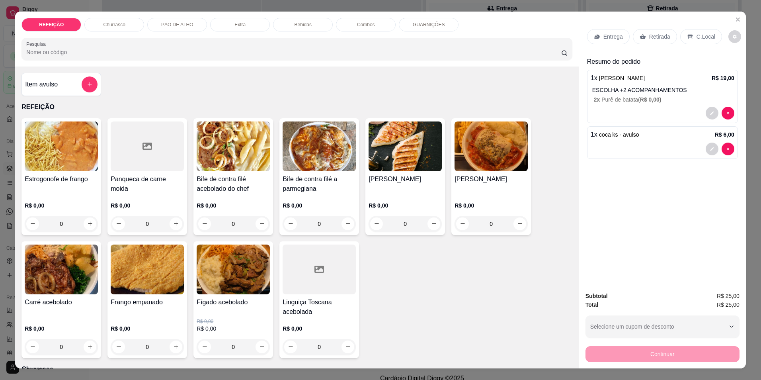
click at [658, 32] on div "Retirada" at bounding box center [655, 36] width 44 height 15
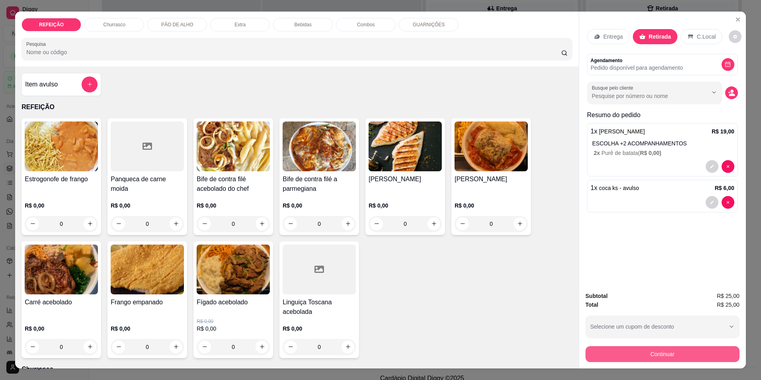
click at [635, 355] on button "Continuar" at bounding box center [663, 354] width 154 height 16
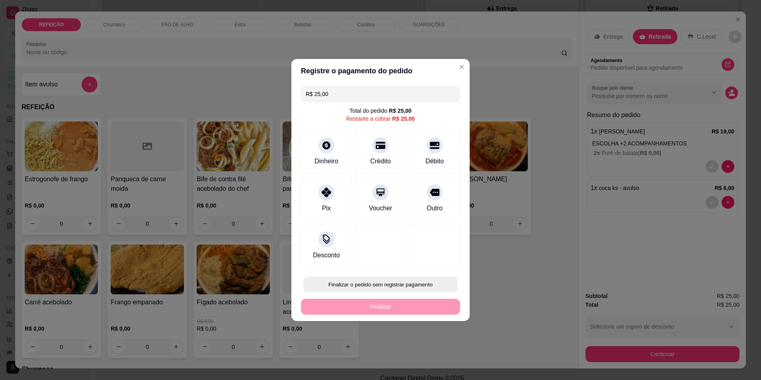
click at [395, 286] on button "Finalizar o pedido sem registrar pagamento" at bounding box center [380, 285] width 154 height 16
click at [420, 352] on button "Confirmar" at bounding box center [431, 350] width 28 height 12
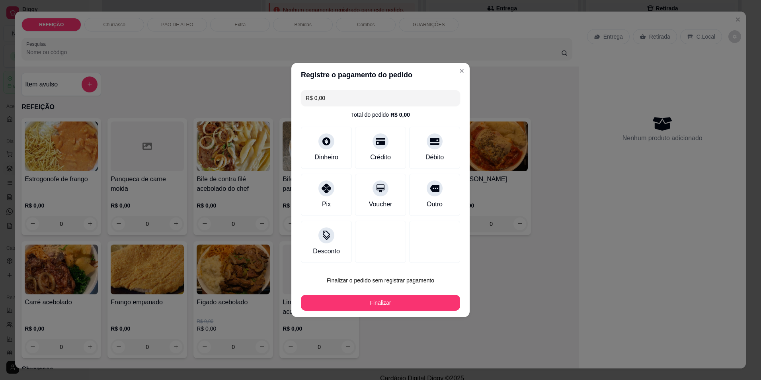
type input "R$ 0,00"
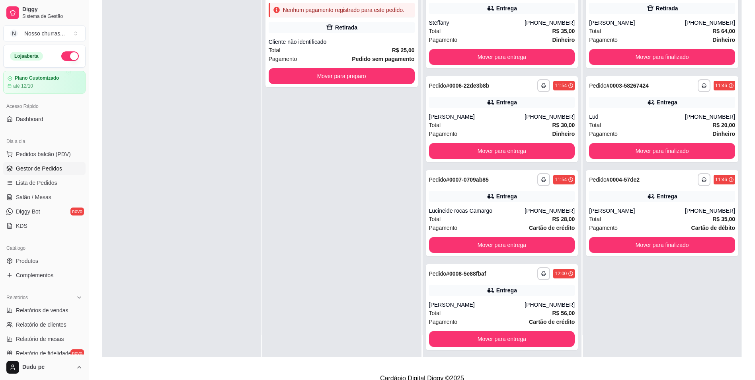
scroll to position [192, 0]
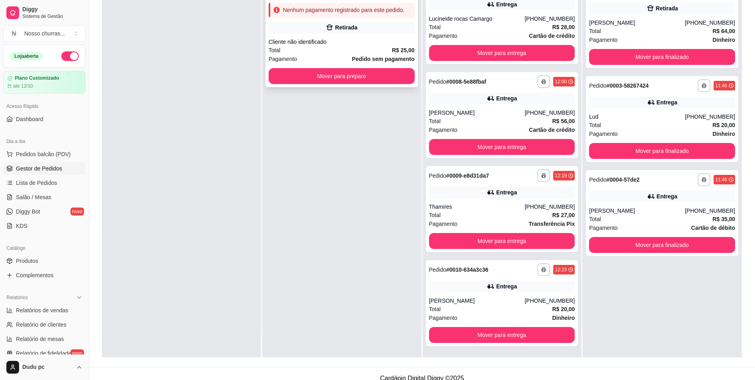
click at [388, 31] on div "Retirada" at bounding box center [342, 27] width 146 height 11
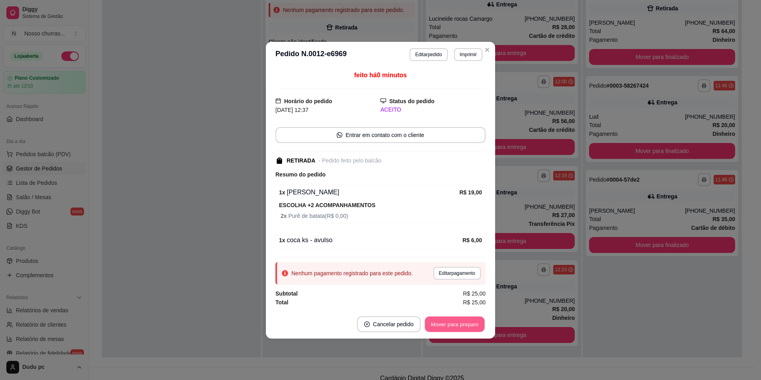
click at [445, 322] on button "Mover para preparo" at bounding box center [455, 324] width 60 height 16
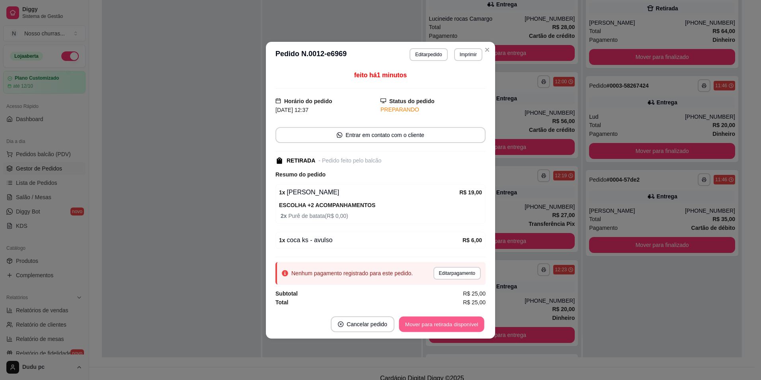
click at [445, 322] on button "Mover para retirada disponível" at bounding box center [441, 324] width 85 height 16
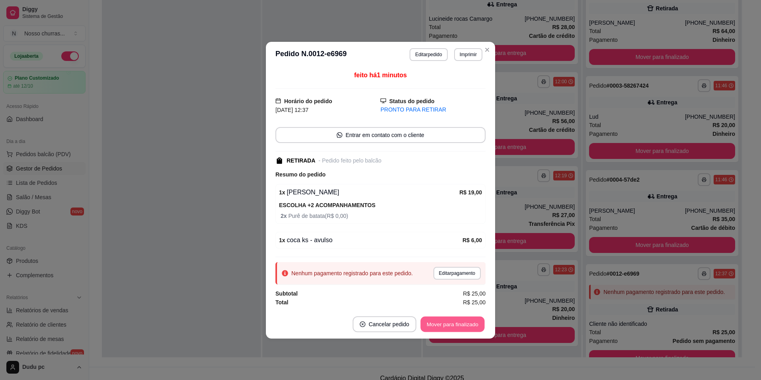
click at [445, 322] on button "Mover para finalizado" at bounding box center [453, 324] width 64 height 16
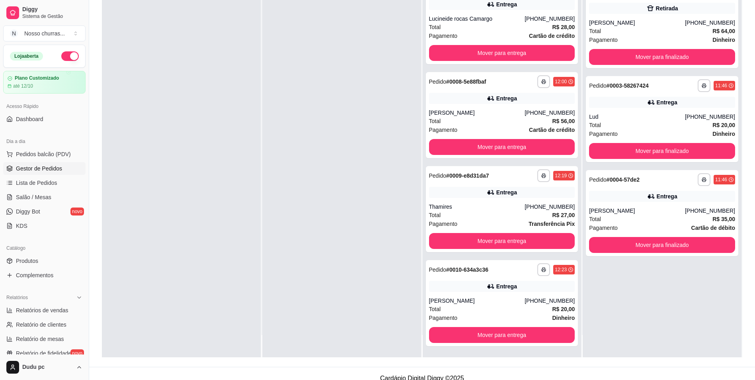
click at [255, 114] on div at bounding box center [181, 167] width 159 height 380
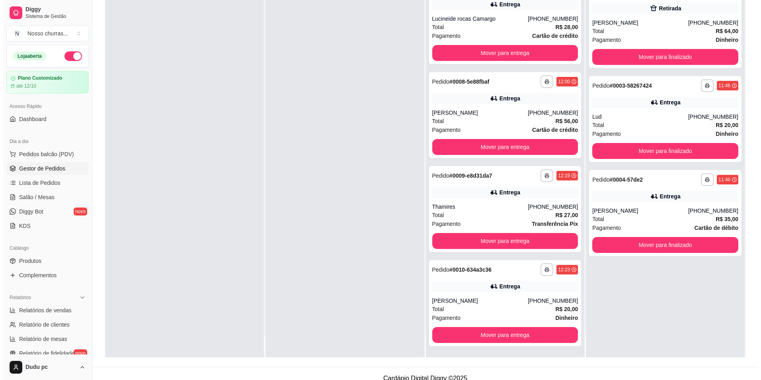
scroll to position [0, 0]
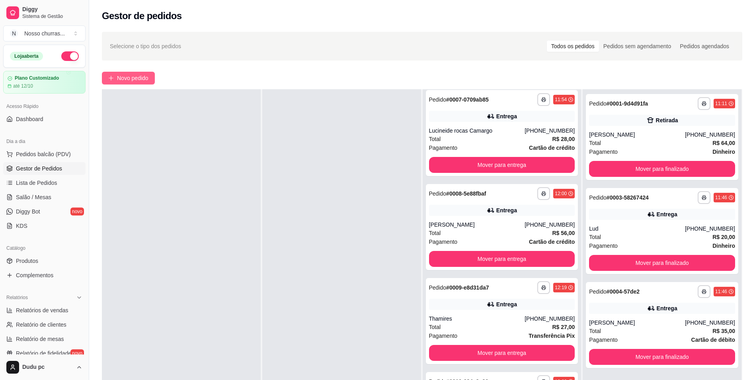
click at [122, 83] on button "Novo pedido" at bounding box center [128, 78] width 53 height 13
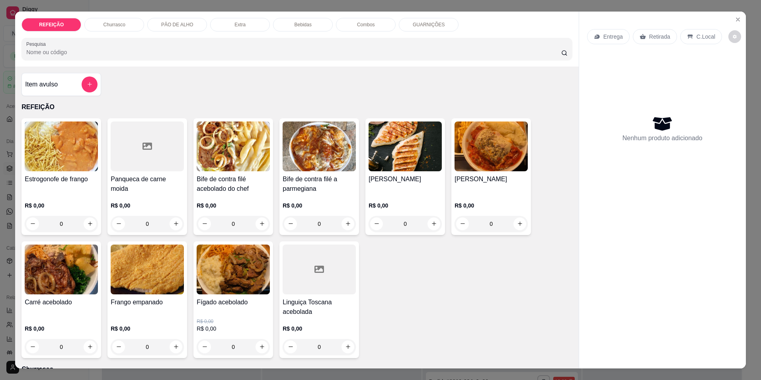
click at [342, 344] on div "0" at bounding box center [319, 347] width 73 height 16
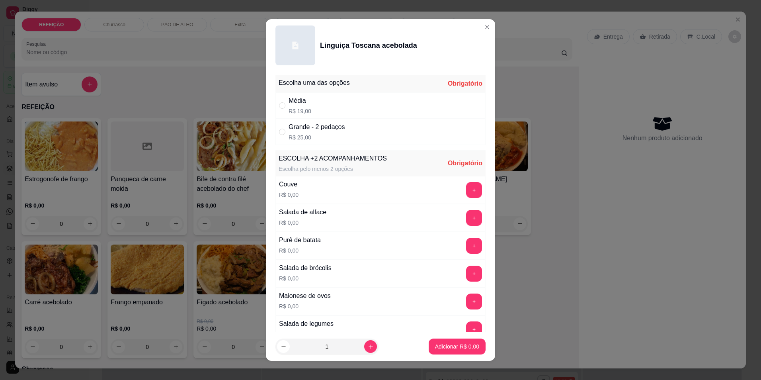
click at [442, 137] on div "Grande - 2 pedaços R$ 25,00" at bounding box center [380, 132] width 210 height 26
radio input "true"
click at [467, 217] on button "+" at bounding box center [475, 218] width 16 height 16
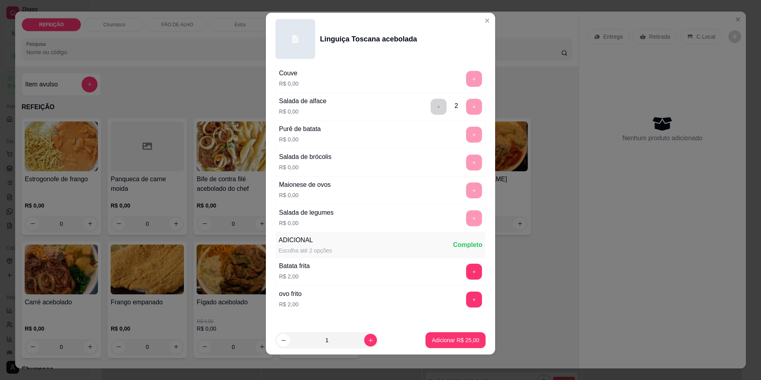
scroll to position [152, 0]
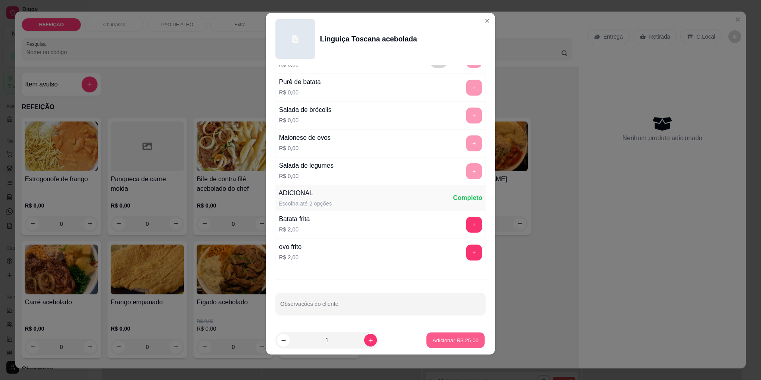
click at [436, 340] on p "Adicionar R$ 25,00" at bounding box center [456, 340] width 46 height 8
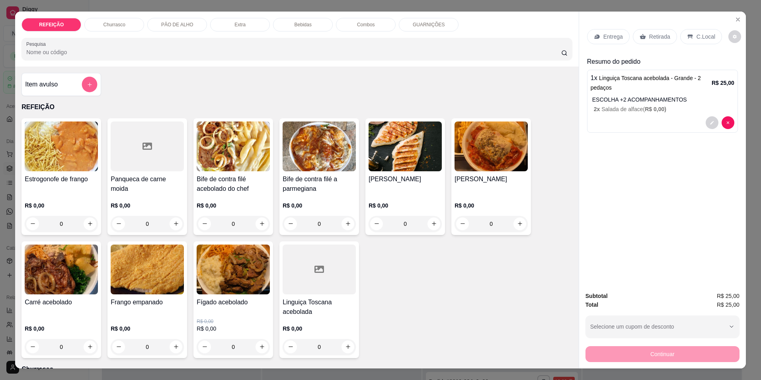
click at [87, 87] on icon "add-separate-item" at bounding box center [90, 84] width 6 height 6
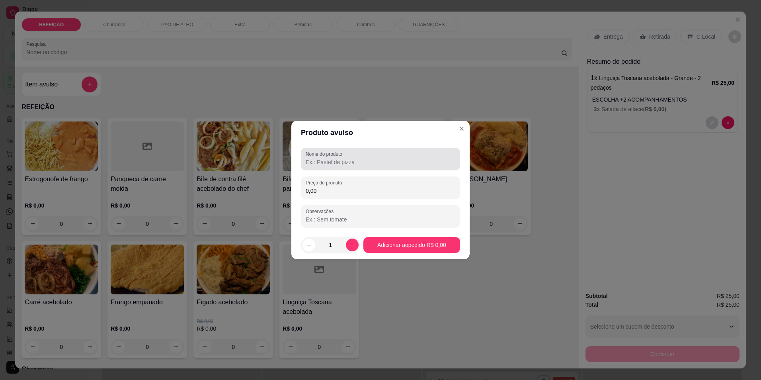
click at [331, 156] on label "Nome do produto" at bounding box center [325, 153] width 39 height 7
click at [331, 158] on input "Nome do produto" at bounding box center [381, 162] width 150 height 8
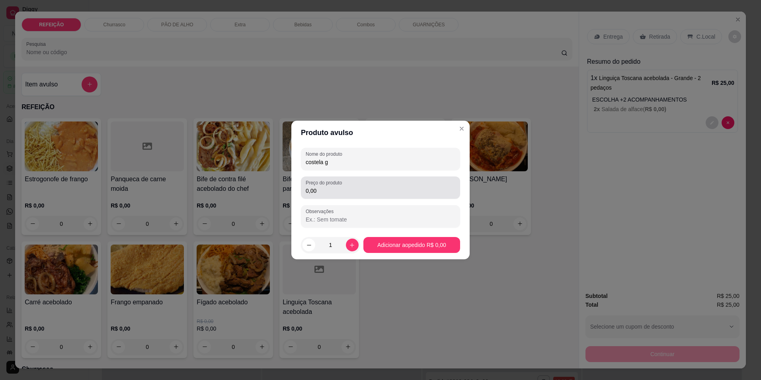
type input "costela g"
click at [326, 196] on div "Preço do produto 0,00" at bounding box center [380, 187] width 159 height 22
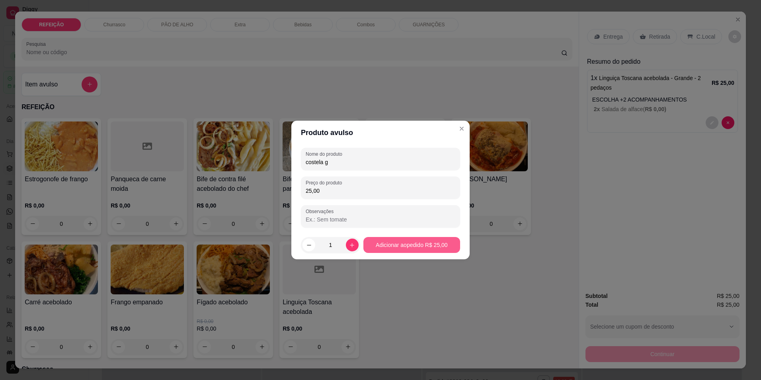
type input "25,00"
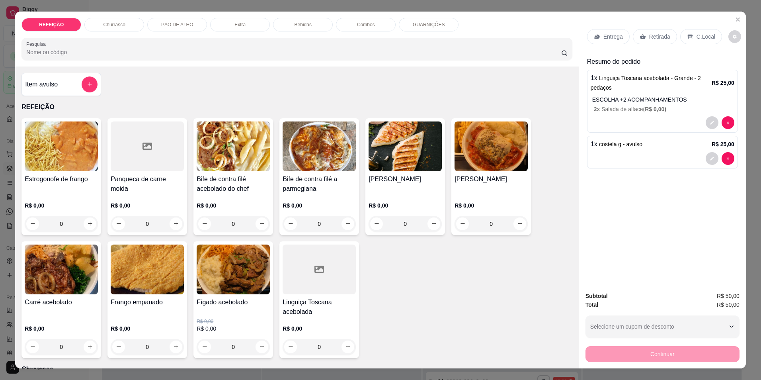
click at [85, 223] on div "0" at bounding box center [61, 224] width 73 height 16
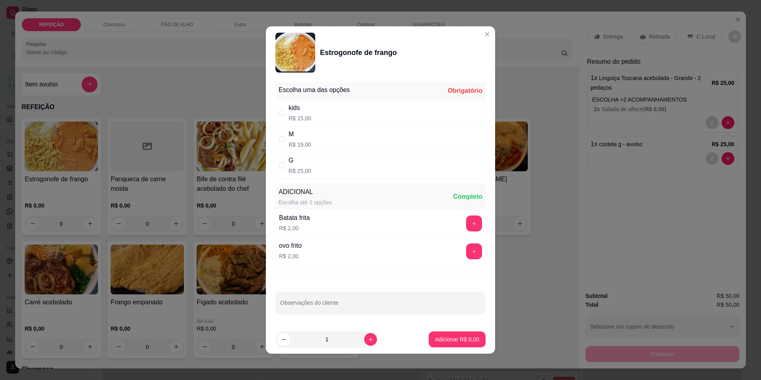
click at [326, 131] on div "M R$ 19,00" at bounding box center [380, 139] width 210 height 26
radio input "true"
click at [467, 337] on p "Adicionar R$ 19,00" at bounding box center [455, 339] width 47 height 8
type input "1"
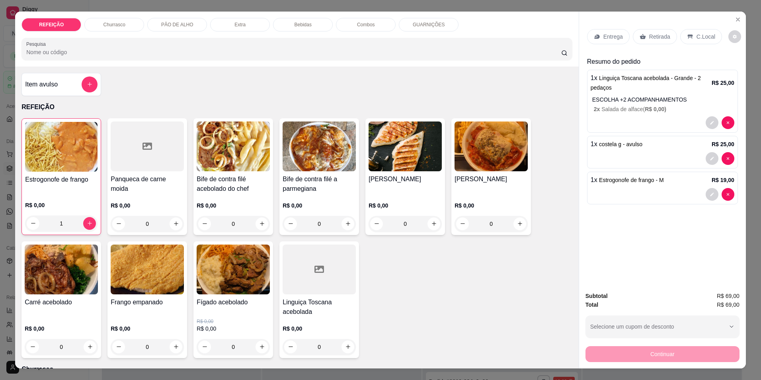
click at [467, 337] on div "Estrogonofe de frango R$ 0,00 1 Panqueca de carne moida R$ 0,00 0 Bife de contr…" at bounding box center [296, 238] width 551 height 240
click at [706, 157] on button "decrease-product-quantity" at bounding box center [712, 158] width 13 height 13
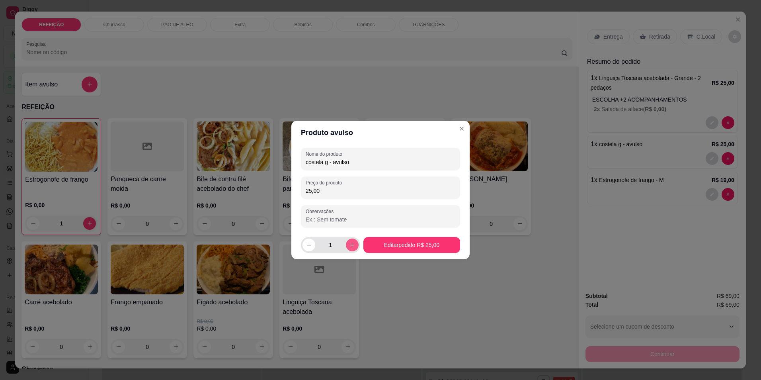
click at [352, 243] on icon "increase-product-quantity" at bounding box center [352, 245] width 6 height 6
type input "2"
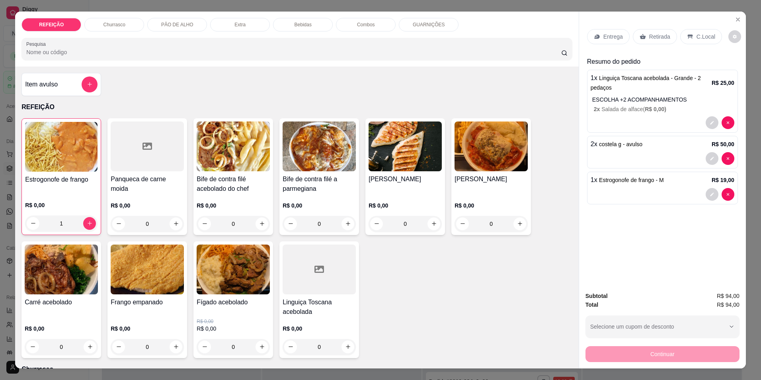
click at [291, 295] on div "Linguiça Toscana acebolada R$ 0,00 0" at bounding box center [319, 299] width 80 height 117
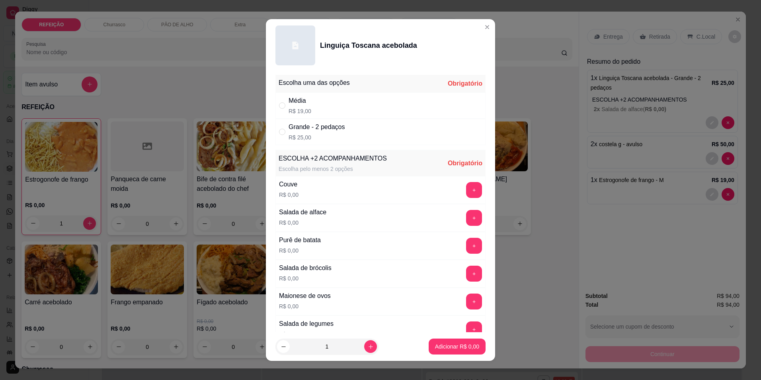
click at [340, 119] on div "Grande - 2 pedaços R$ 25,00" at bounding box center [380, 132] width 210 height 26
radio input "true"
click at [361, 105] on div "Média R$ 19,00" at bounding box center [380, 105] width 210 height 26
radio input "true"
radio input "false"
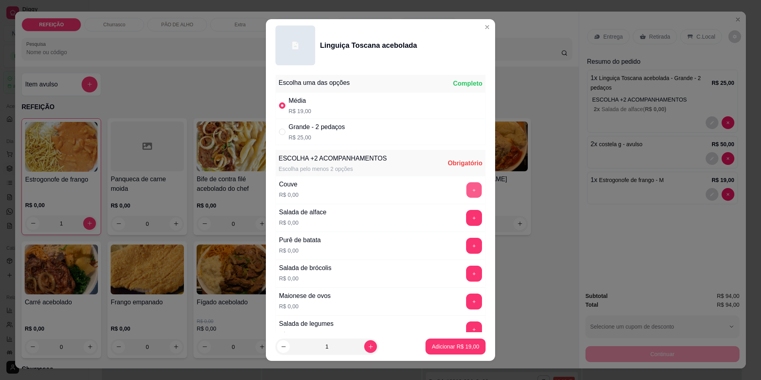
click at [467, 190] on button "+" at bounding box center [475, 190] width 16 height 16
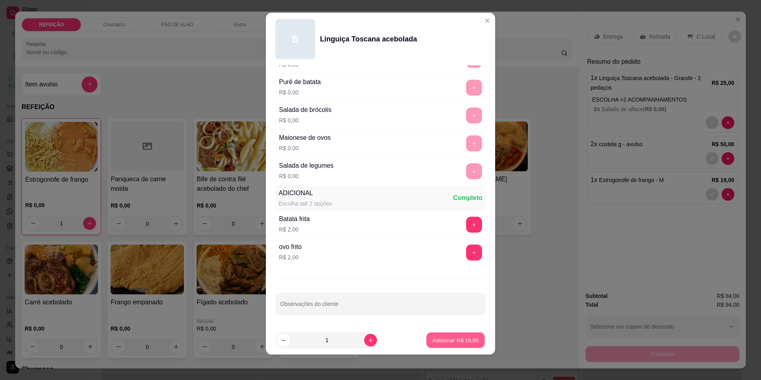
click at [442, 341] on p "Adicionar R$ 19,00" at bounding box center [456, 340] width 46 height 8
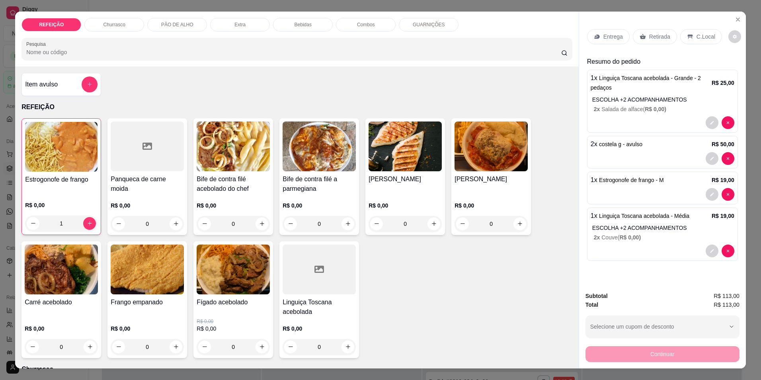
click at [701, 34] on p "C.Local" at bounding box center [706, 37] width 19 height 8
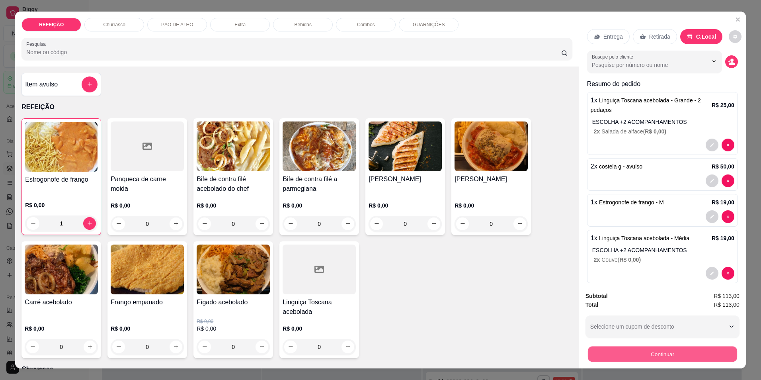
click at [612, 348] on button "Continuar" at bounding box center [662, 354] width 149 height 16
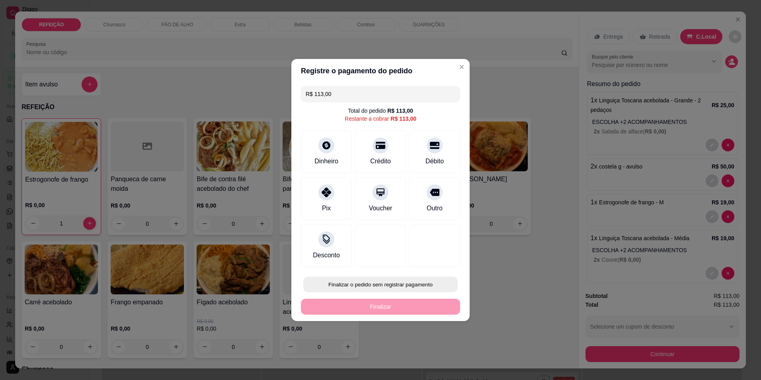
click at [395, 288] on button "Finalizar o pedido sem registrar pagamento" at bounding box center [380, 285] width 154 height 16
click at [428, 350] on button "Confirmar" at bounding box center [430, 350] width 29 height 12
type input "0"
type input "R$ 0,00"
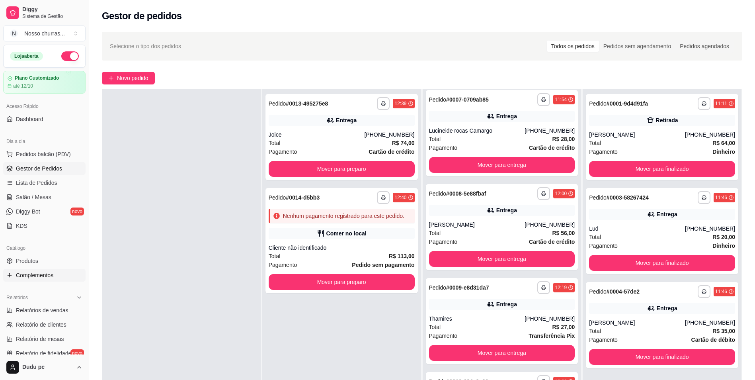
click at [36, 277] on span "Complementos" at bounding box center [34, 275] width 37 height 8
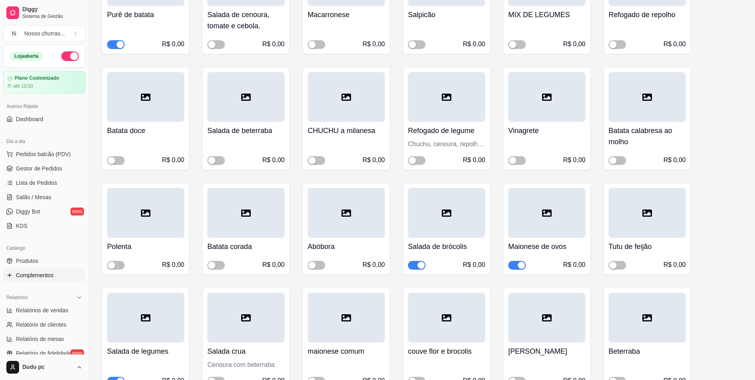
scroll to position [2093, 0]
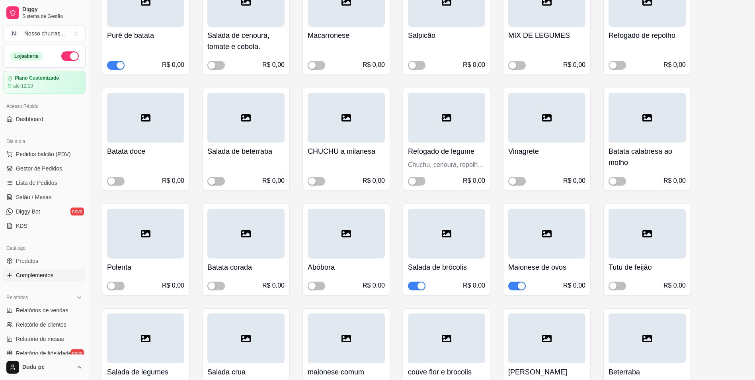
click at [516, 281] on button "button" at bounding box center [517, 285] width 18 height 9
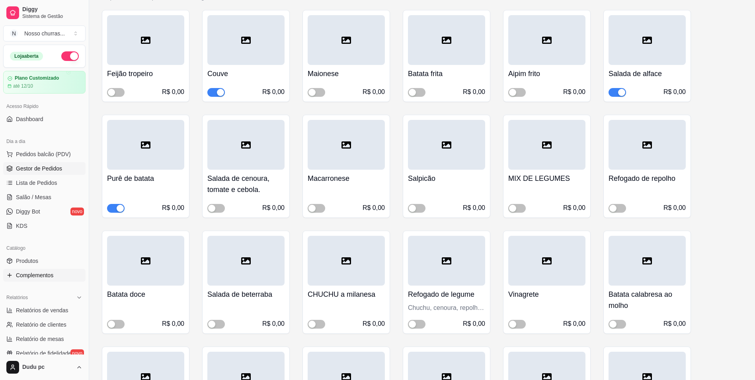
click at [30, 169] on span "Gestor de Pedidos" at bounding box center [39, 168] width 46 height 8
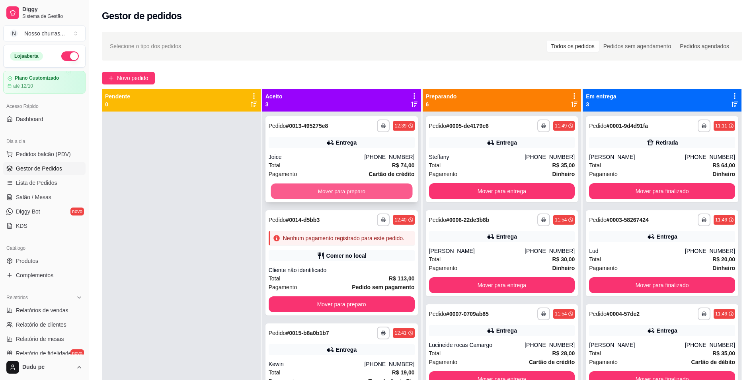
click at [342, 191] on button "Mover para preparo" at bounding box center [342, 192] width 142 height 16
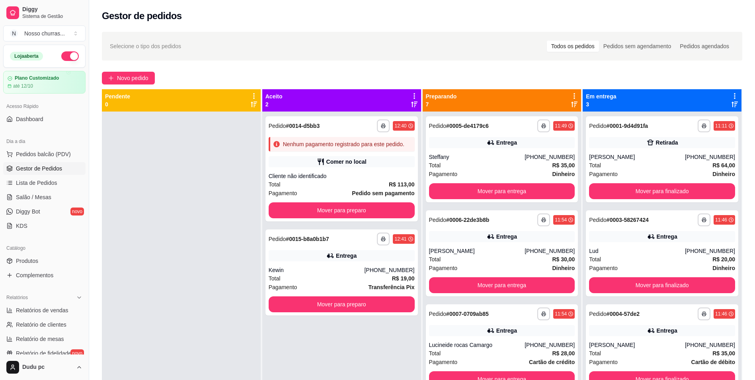
click at [342, 191] on div "Pagamento Pedido sem pagamento" at bounding box center [342, 193] width 146 height 9
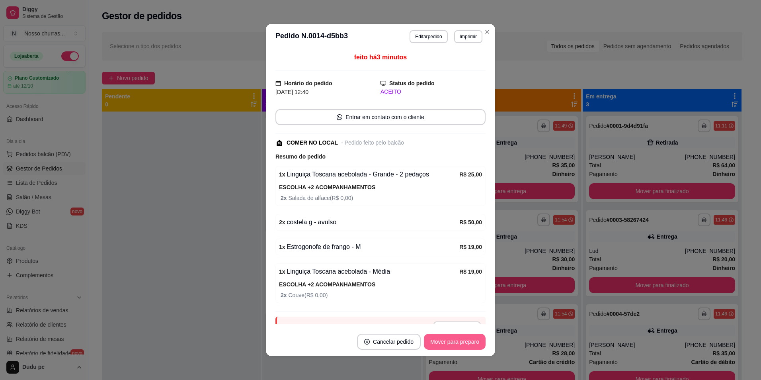
click at [455, 347] on button "Mover para preparo" at bounding box center [455, 342] width 62 height 16
click at [455, 347] on button "Mover para retirada disponível" at bounding box center [441, 342] width 85 height 16
click at [455, 347] on button "Mover para finalizado" at bounding box center [453, 342] width 64 height 16
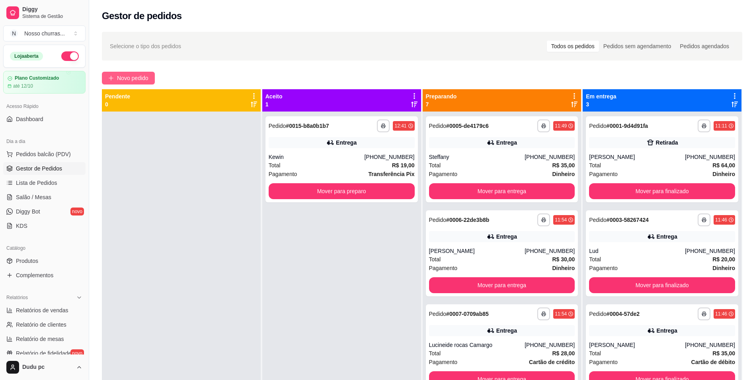
click at [134, 79] on span "Novo pedido" at bounding box center [132, 78] width 31 height 9
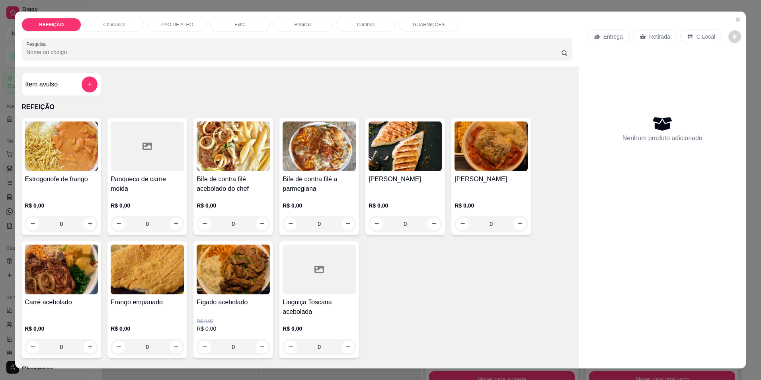
click at [377, 196] on div "R$ 0,00 0" at bounding box center [405, 212] width 73 height 38
click at [88, 86] on icon "add-separate-item" at bounding box center [90, 84] width 6 height 6
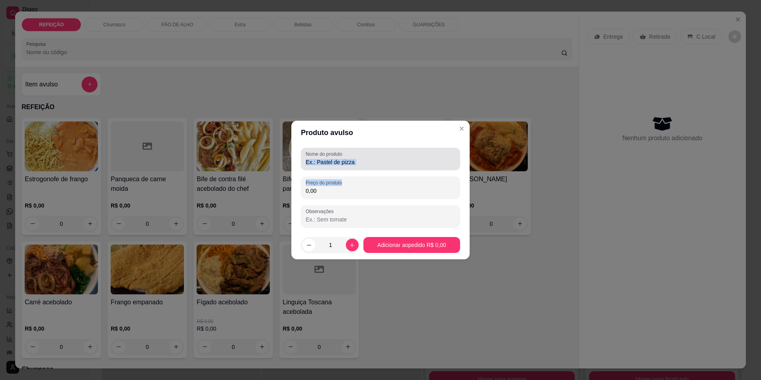
drag, startPoint x: 418, startPoint y: 170, endPoint x: 410, endPoint y: 163, distance: 10.1
click at [410, 163] on div "Nome do produto Preço do produto 0,00 Observações" at bounding box center [380, 188] width 159 height 80
click at [410, 163] on input "Nome do produto" at bounding box center [381, 162] width 150 height 8
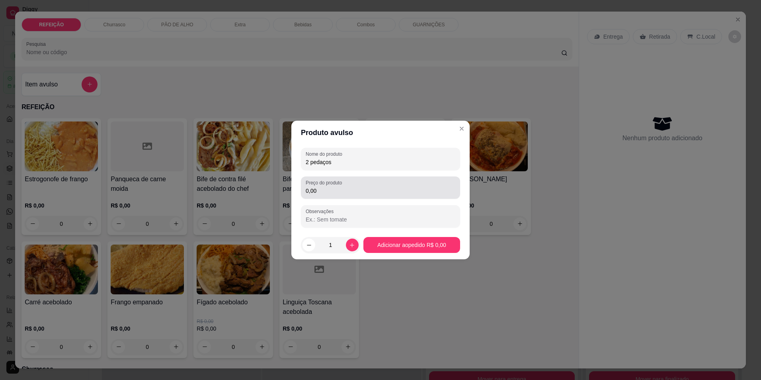
type input "2 pedaços"
click at [400, 187] on input "0,00" at bounding box center [381, 191] width 150 height 8
type input "25,00"
click at [353, 242] on icon "increase-product-quantity" at bounding box center [352, 245] width 6 height 6
type input "2"
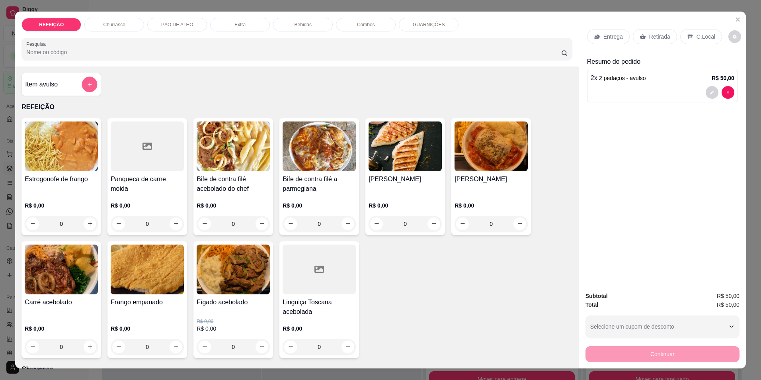
click at [82, 84] on button "add-separate-item" at bounding box center [90, 84] width 16 height 16
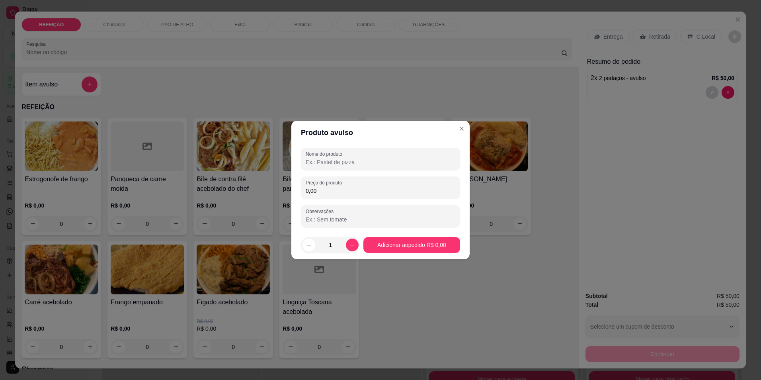
click at [311, 159] on input "Nome do produto" at bounding box center [381, 162] width 150 height 8
type input "1 pedaço"
click at [334, 192] on input "0,00" at bounding box center [381, 191] width 150 height 8
type input "19,00"
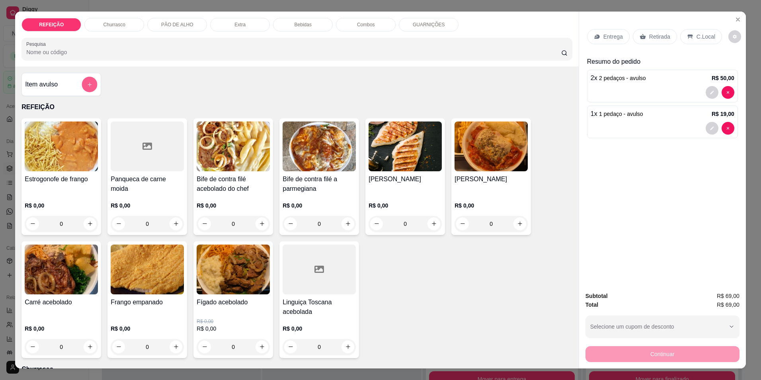
click at [84, 89] on button "add-separate-item" at bounding box center [90, 84] width 16 height 16
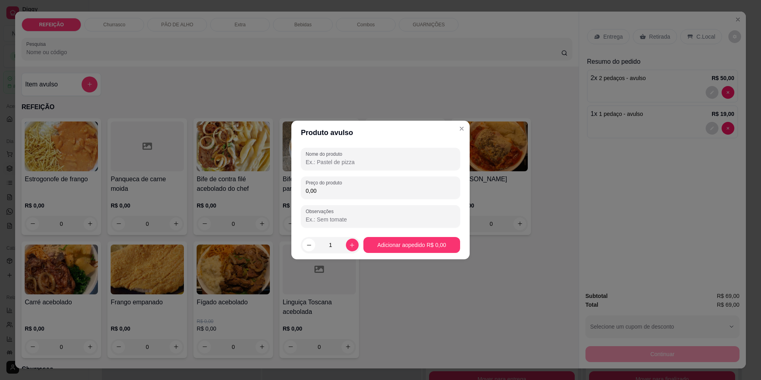
click at [319, 161] on input "Nome do produto" at bounding box center [381, 162] width 150 height 8
type input "coca ks"
click at [320, 184] on label "Preço do produto" at bounding box center [325, 182] width 39 height 7
click at [320, 187] on input "0,00" at bounding box center [381, 191] width 150 height 8
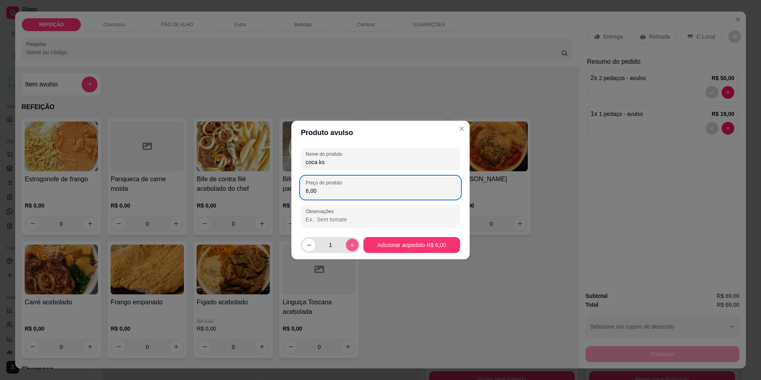
type input "6,00"
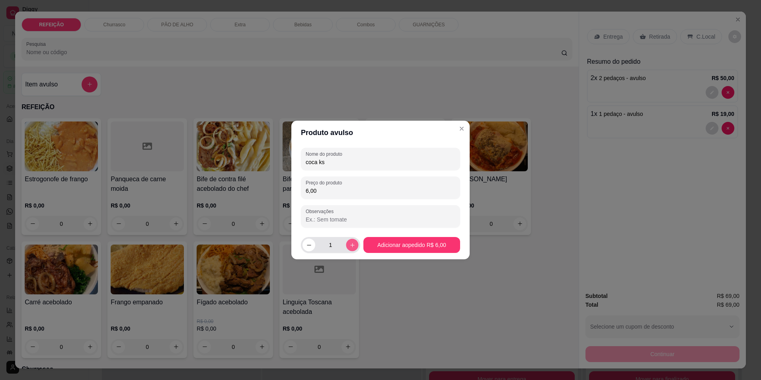
click at [354, 246] on button "increase-product-quantity" at bounding box center [352, 244] width 12 height 12
type input "3"
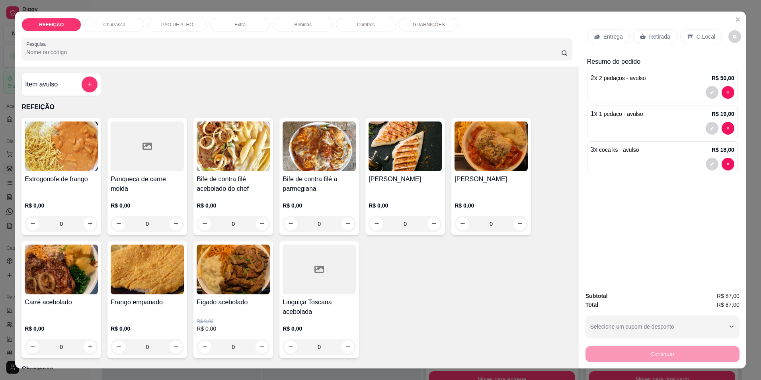
click at [694, 41] on div "C.Local" at bounding box center [701, 36] width 42 height 15
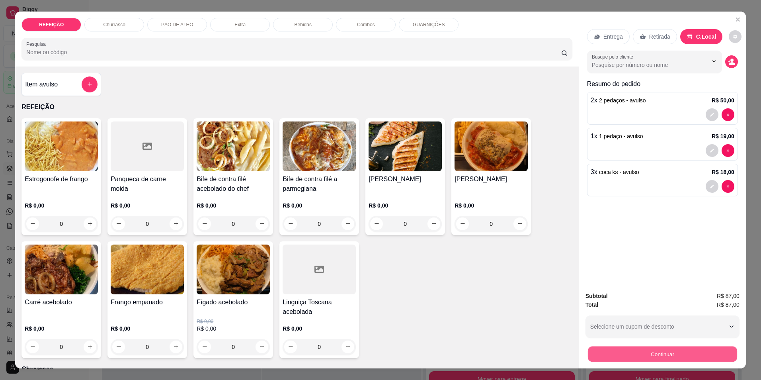
click at [637, 355] on button "Continuar" at bounding box center [662, 354] width 149 height 16
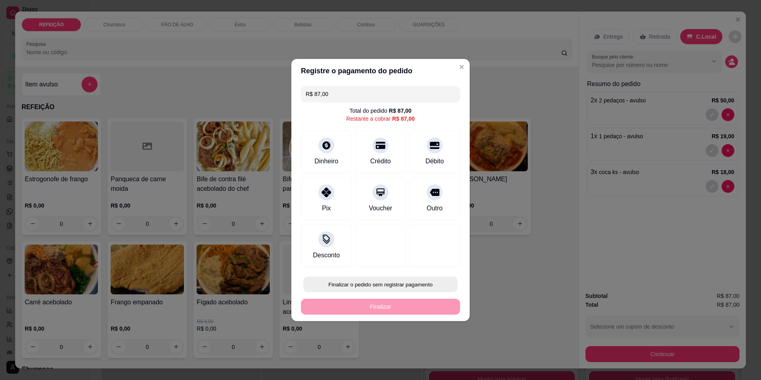
click at [379, 279] on button "Finalizar o pedido sem registrar pagamento" at bounding box center [380, 285] width 154 height 16
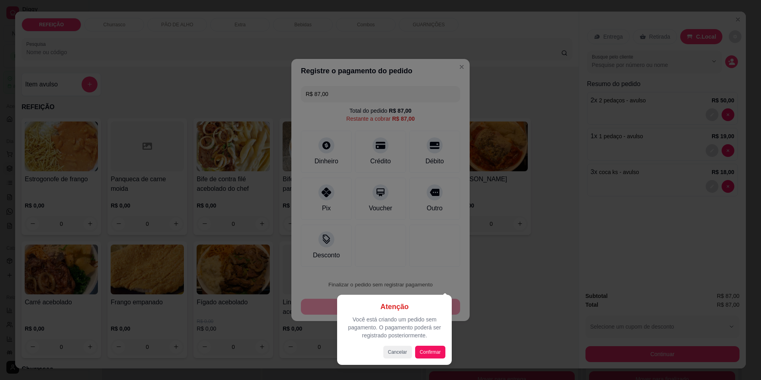
click at [433, 359] on div "Atenção Você está criando um pedido sem pagamento. O pagamento poderá ser regis…" at bounding box center [394, 330] width 115 height 70
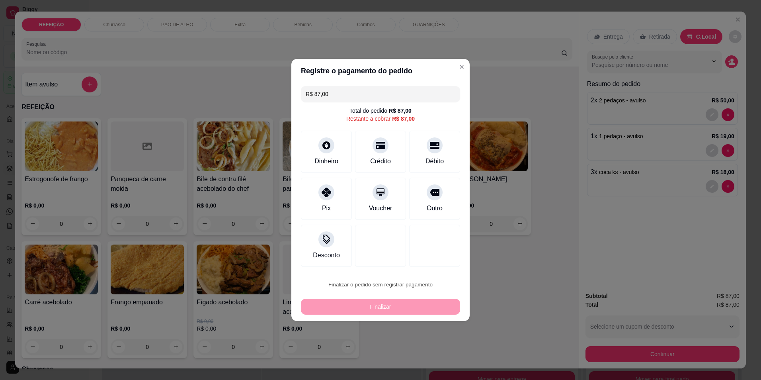
click at [430, 350] on button "Confirmar" at bounding box center [431, 350] width 28 height 12
type input "R$ 0,00"
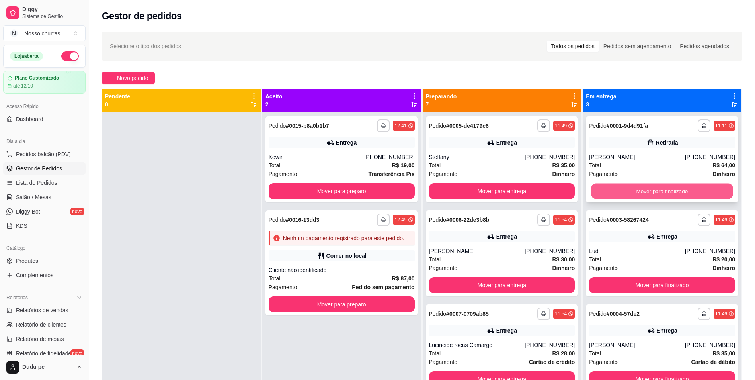
click at [660, 194] on button "Mover para finalizado" at bounding box center [663, 192] width 142 height 16
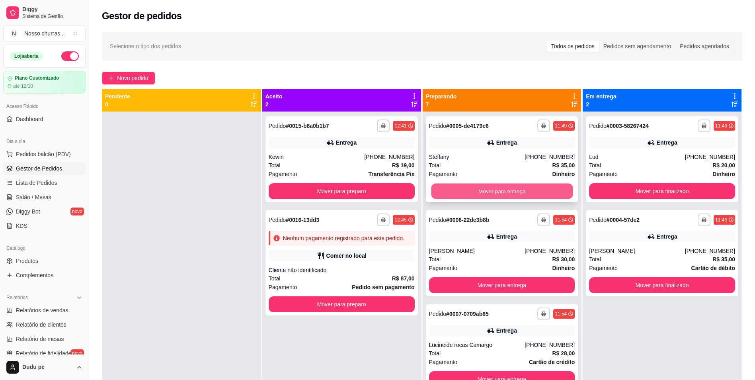
click at [530, 187] on button "Mover para entrega" at bounding box center [502, 192] width 142 height 16
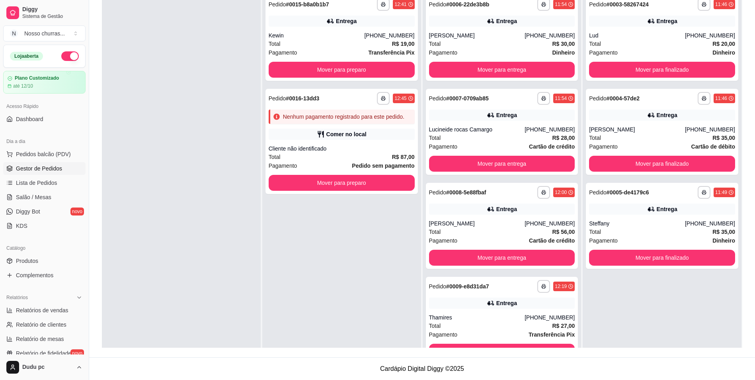
scroll to position [192, 0]
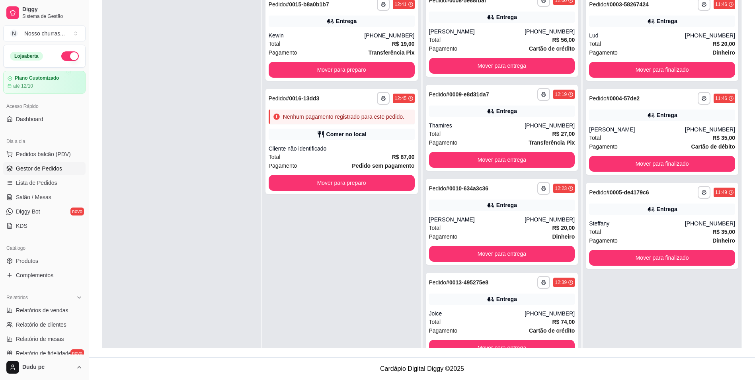
click at [583, 316] on div "**********" at bounding box center [662, 180] width 159 height 380
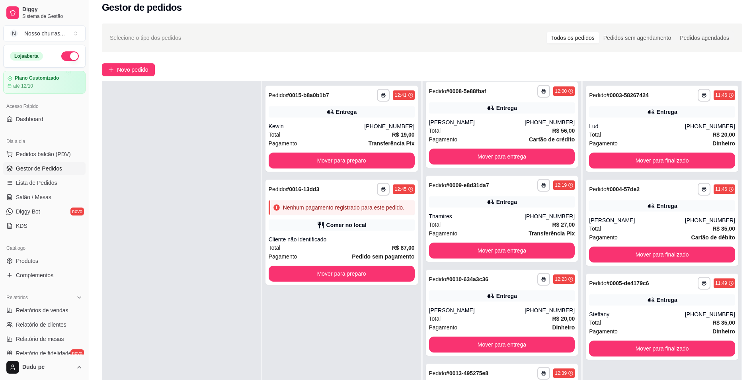
scroll to position [0, 0]
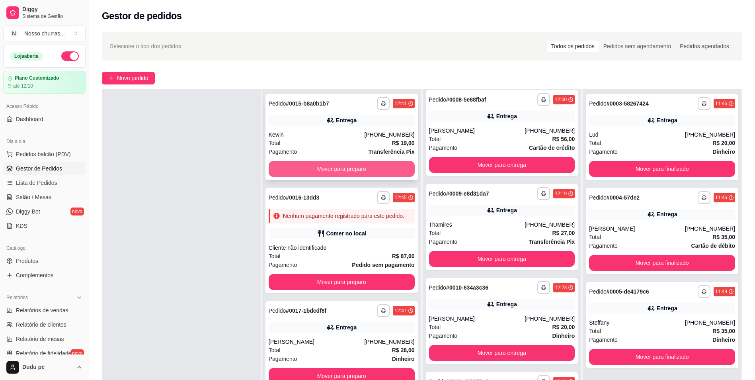
click at [320, 174] on button "Mover para preparo" at bounding box center [342, 169] width 146 height 16
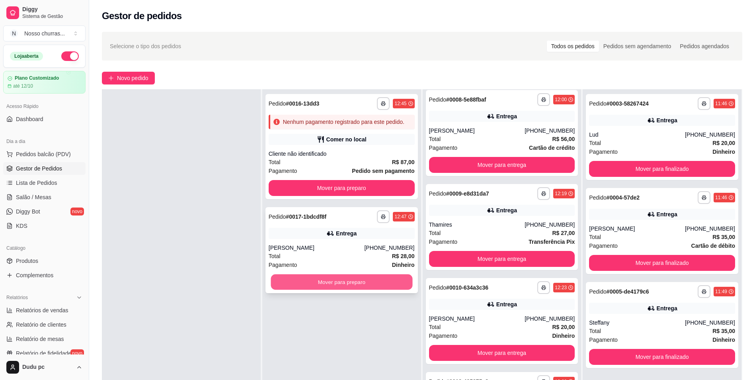
click at [342, 288] on button "Mover para preparo" at bounding box center [342, 282] width 142 height 16
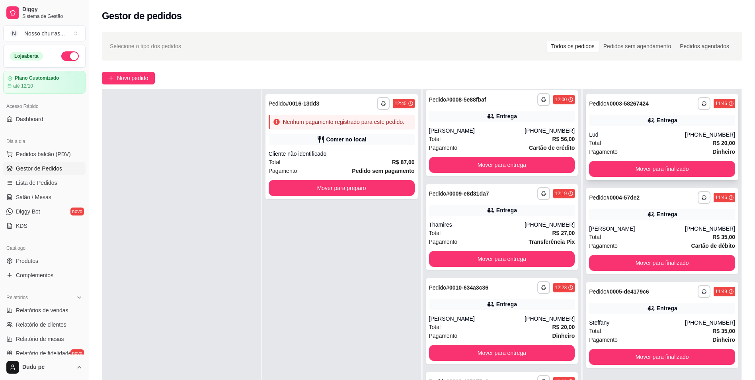
click at [658, 137] on div "Lud" at bounding box center [637, 135] width 96 height 8
click at [677, 216] on div "Entrega" at bounding box center [662, 214] width 146 height 11
click at [577, 105] on div "**********" at bounding box center [503, 268] width 160 height 402
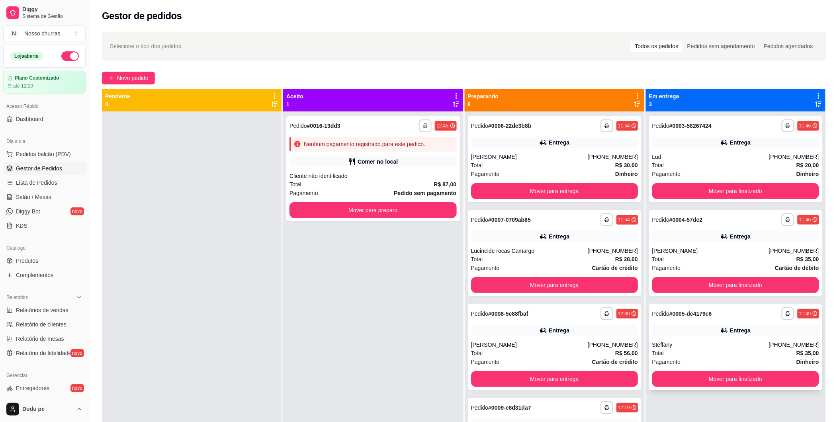
click at [755, 338] on div "**********" at bounding box center [735, 347] width 173 height 86
click at [563, 148] on div "**********" at bounding box center [554, 159] width 173 height 86
click at [693, 285] on button "Mover para finalizado" at bounding box center [735, 285] width 162 height 16
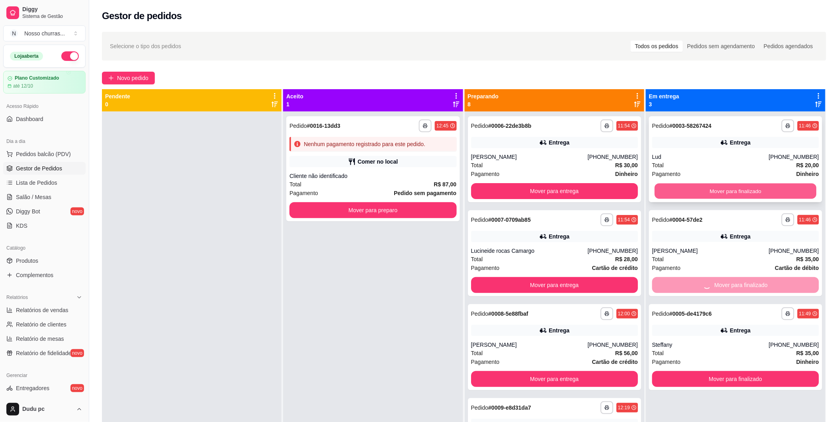
click at [710, 192] on button "Mover para finalizado" at bounding box center [735, 192] width 162 height 16
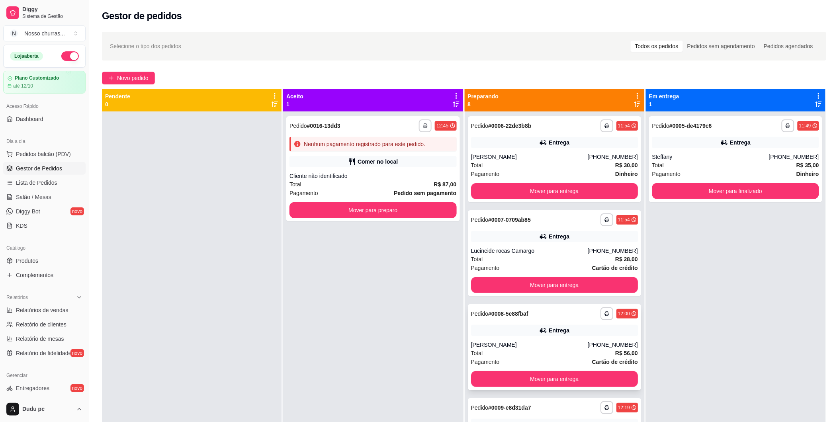
click at [612, 329] on div "Entrega" at bounding box center [554, 330] width 167 height 11
click at [601, 373] on button "Mover para entrega" at bounding box center [554, 379] width 162 height 16
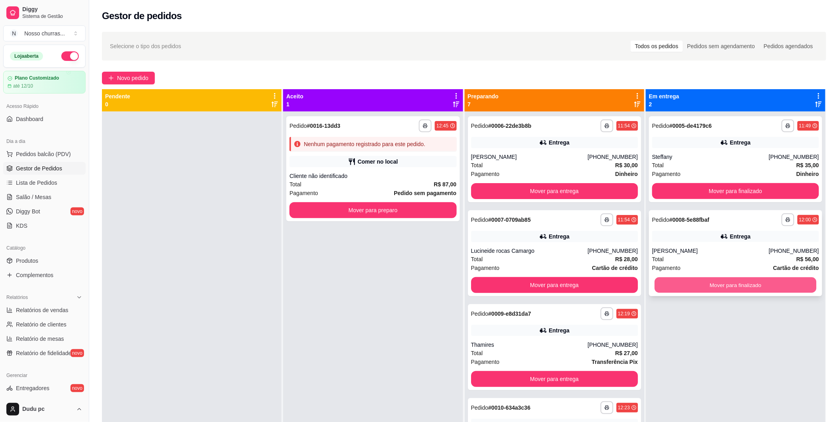
click at [713, 284] on button "Mover para finalizado" at bounding box center [735, 285] width 162 height 16
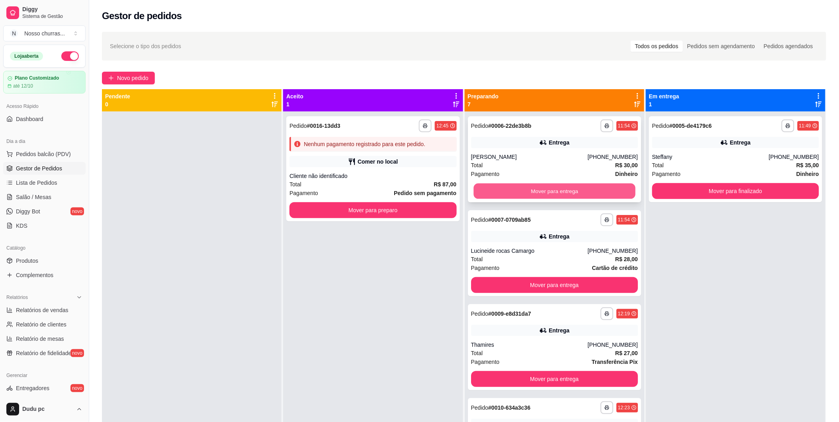
click at [598, 189] on button "Mover para entrega" at bounding box center [554, 192] width 162 height 16
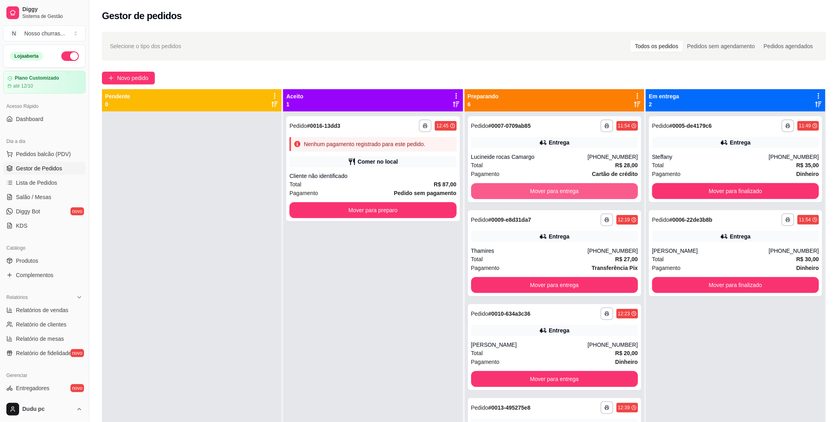
click at [598, 189] on button "Mover para entrega" at bounding box center [554, 191] width 167 height 16
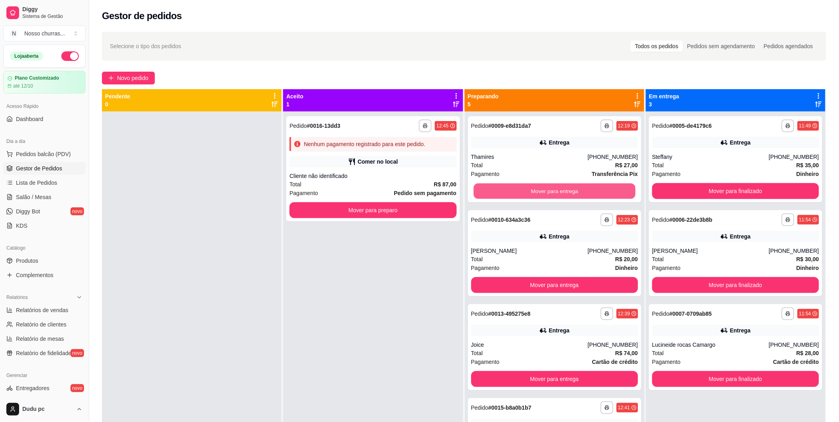
click at [598, 189] on button "Mover para entrega" at bounding box center [554, 192] width 162 height 16
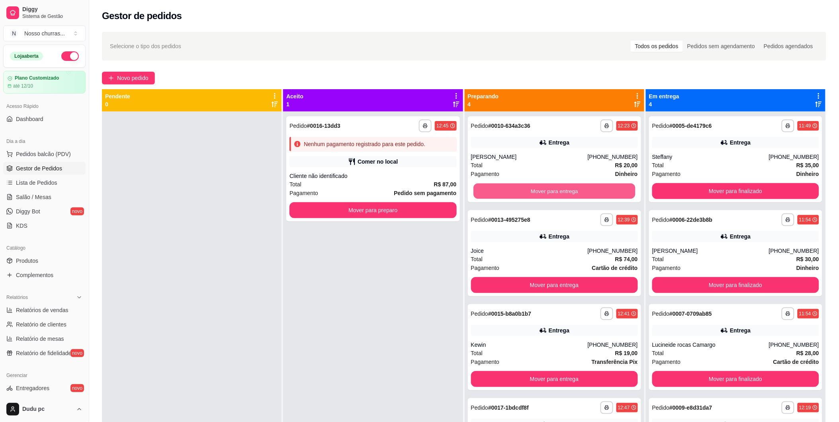
click at [598, 189] on button "Mover para entrega" at bounding box center [554, 192] width 162 height 16
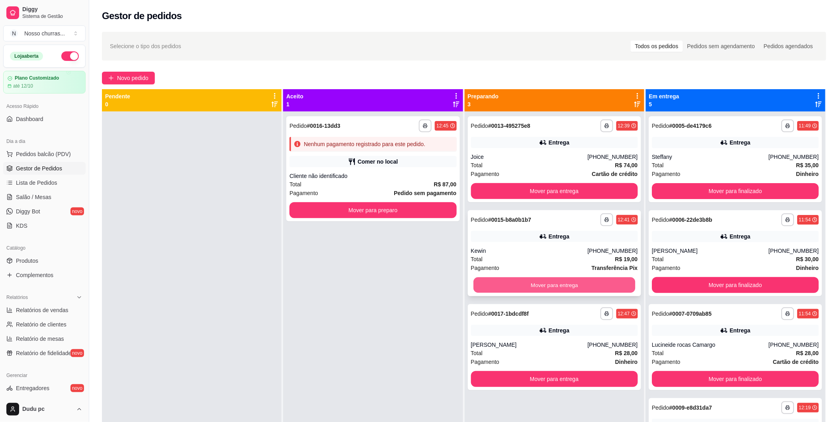
click at [562, 285] on button "Mover para entrega" at bounding box center [554, 285] width 162 height 16
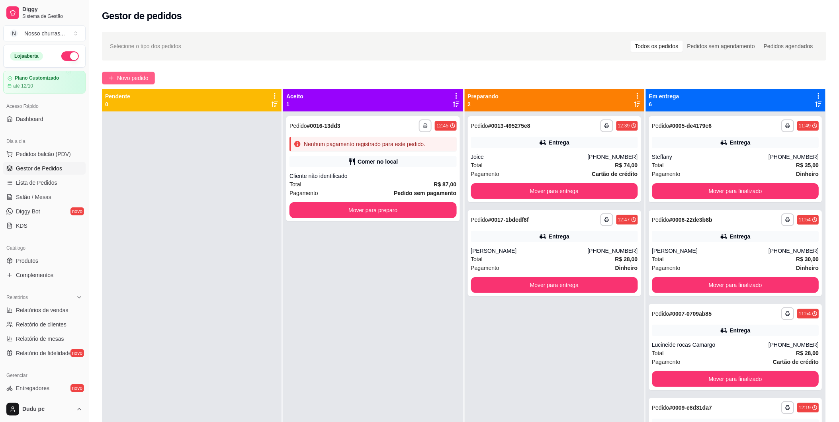
click at [117, 78] on span "Novo pedido" at bounding box center [132, 78] width 31 height 9
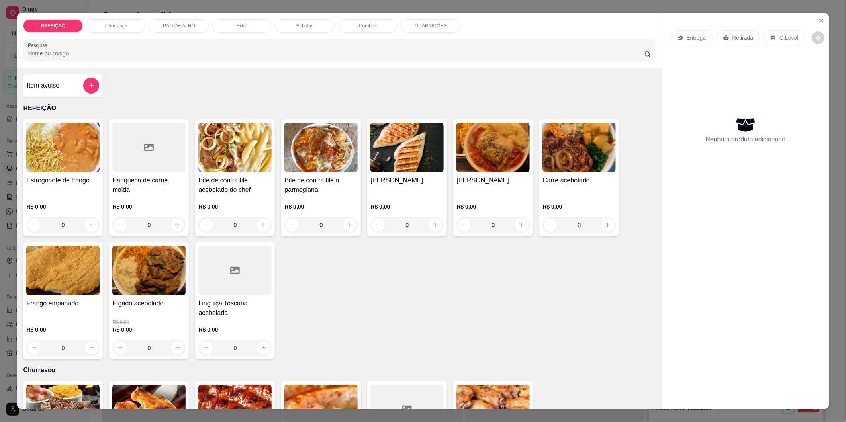
click at [97, 349] on div "Frango empanado R$ 0,00 0" at bounding box center [63, 300] width 80 height 117
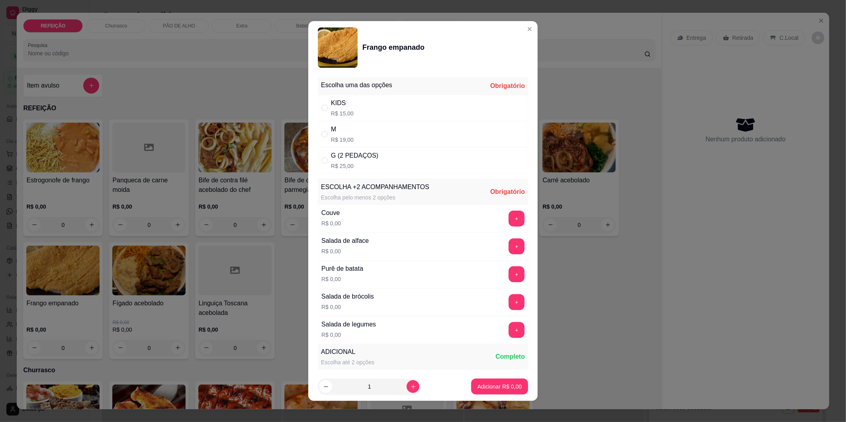
click at [350, 168] on p "R$ 25,00" at bounding box center [354, 166] width 47 height 8
radio input "true"
click at [509, 249] on button "+" at bounding box center [517, 246] width 16 height 16
click at [508, 249] on button "+" at bounding box center [516, 246] width 16 height 16
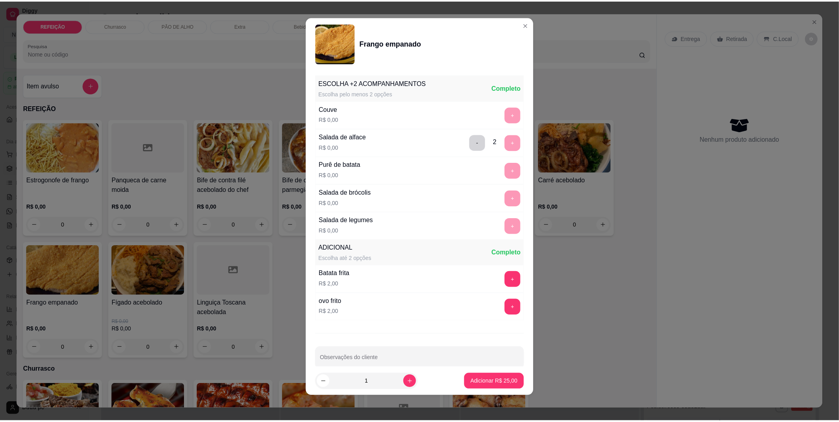
scroll to position [113, 0]
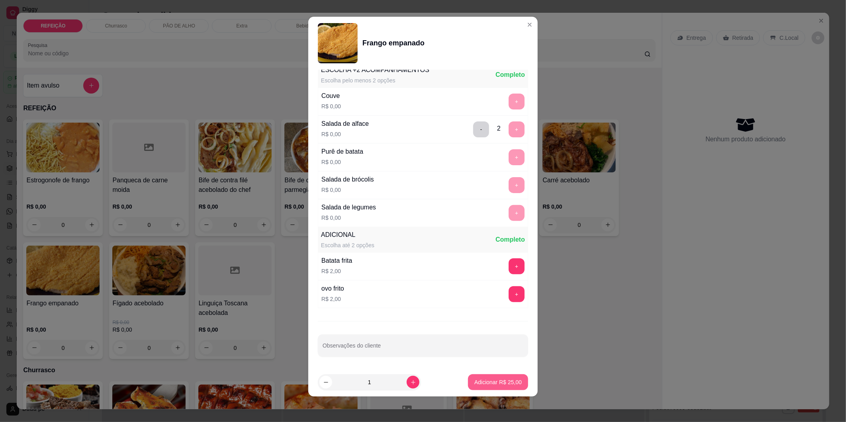
click at [476, 379] on button "Adicionar R$ 25,00" at bounding box center [498, 382] width 60 height 16
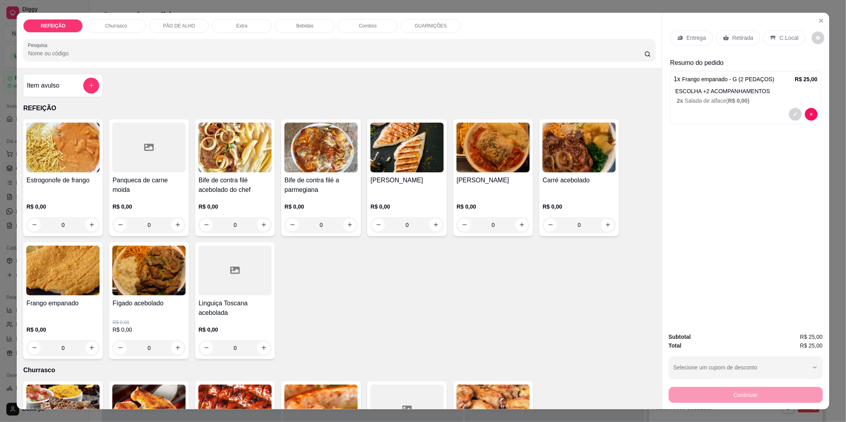
click at [746, 35] on p "Retirada" at bounding box center [742, 38] width 21 height 8
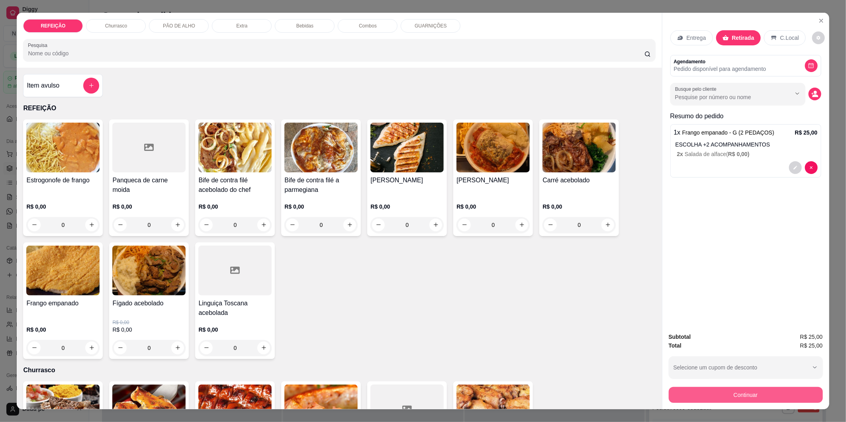
click at [734, 379] on button "Continuar" at bounding box center [745, 395] width 154 height 16
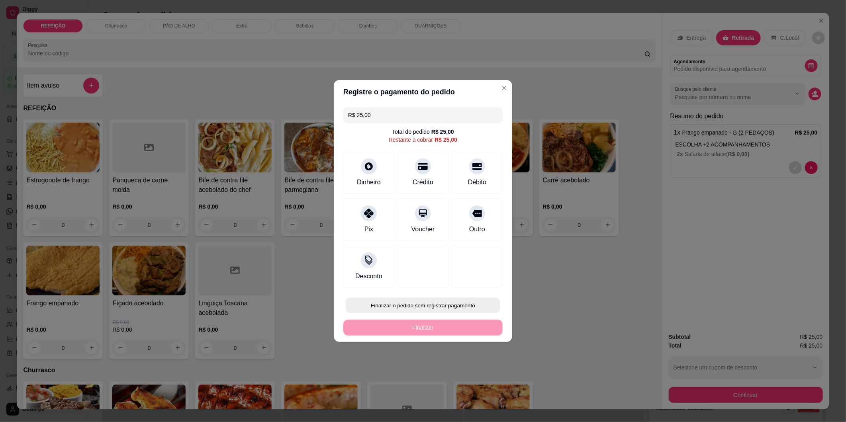
click at [460, 306] on button "Finalizar o pedido sem registrar pagamento" at bounding box center [423, 306] width 154 height 16
click at [471, 371] on button "Confirmar" at bounding box center [473, 371] width 29 height 12
type input "R$ 0,00"
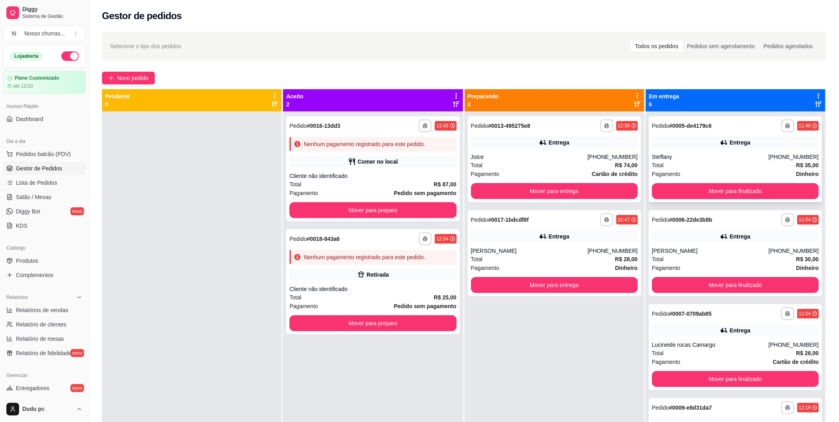
click at [755, 175] on div "Pagamento Dinheiro" at bounding box center [735, 174] width 167 height 9
click at [377, 190] on div "Pagamento Pedido sem pagamento" at bounding box center [372, 193] width 167 height 9
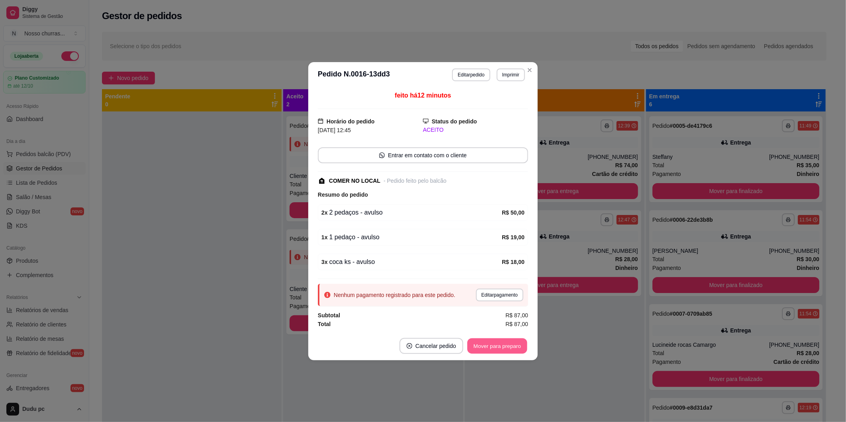
click at [501, 346] on button "Mover para preparo" at bounding box center [497, 346] width 60 height 16
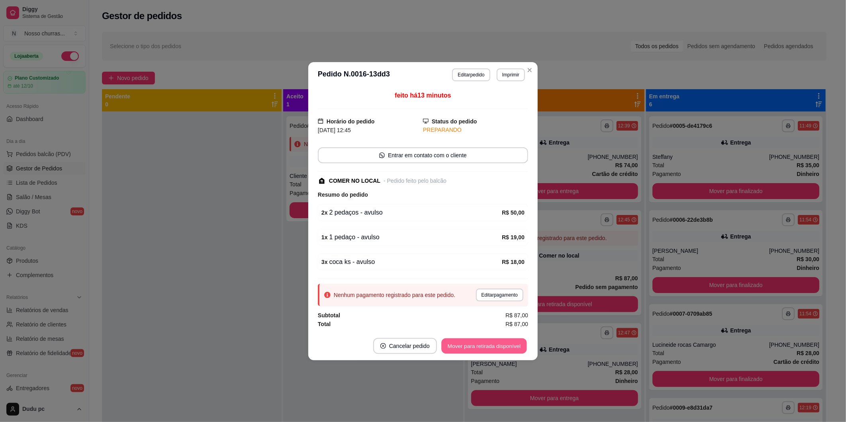
click at [501, 346] on button "Mover para retirada disponível" at bounding box center [483, 346] width 85 height 16
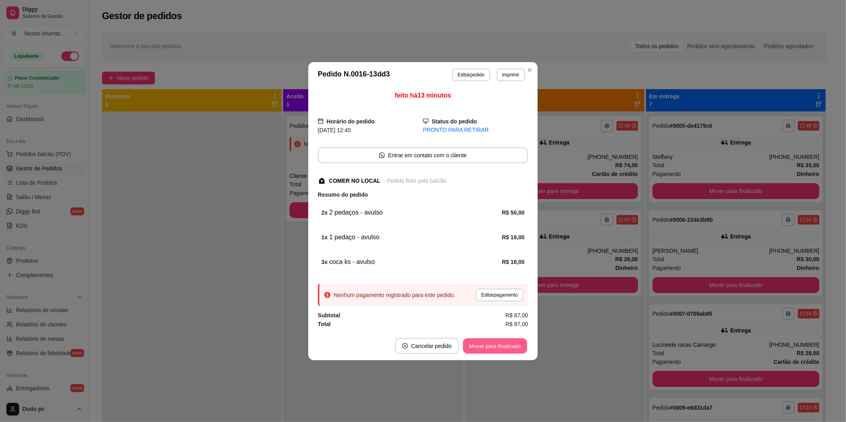
click at [501, 346] on button "Mover para finalizado" at bounding box center [495, 346] width 64 height 16
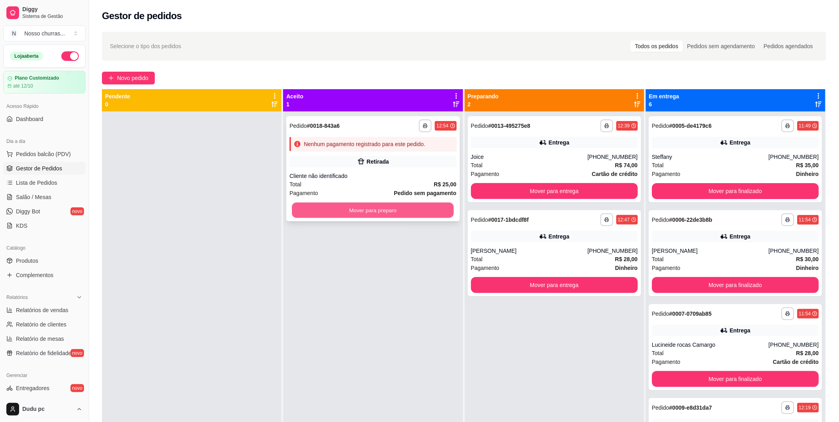
click at [422, 214] on button "Mover para preparo" at bounding box center [373, 211] width 162 height 16
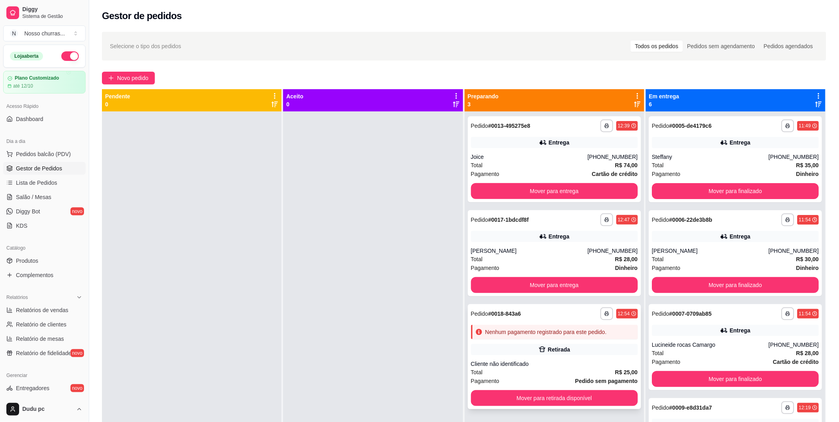
click at [508, 364] on div "Cliente não identificado" at bounding box center [554, 364] width 167 height 8
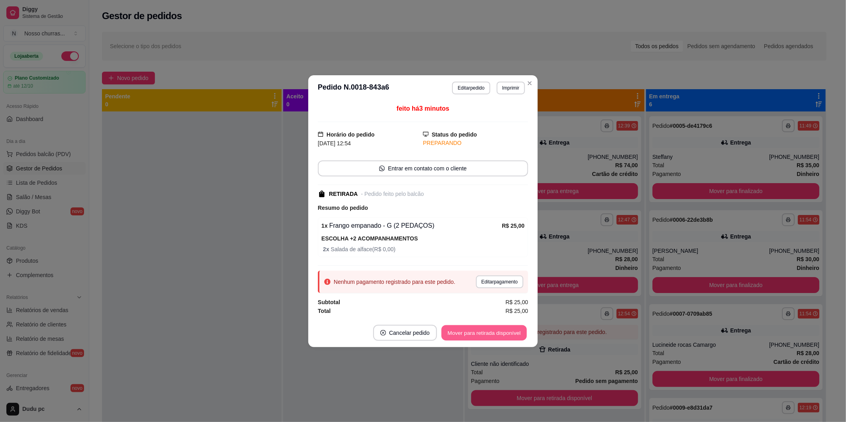
click at [481, 338] on button "Mover para retirada disponível" at bounding box center [483, 333] width 85 height 16
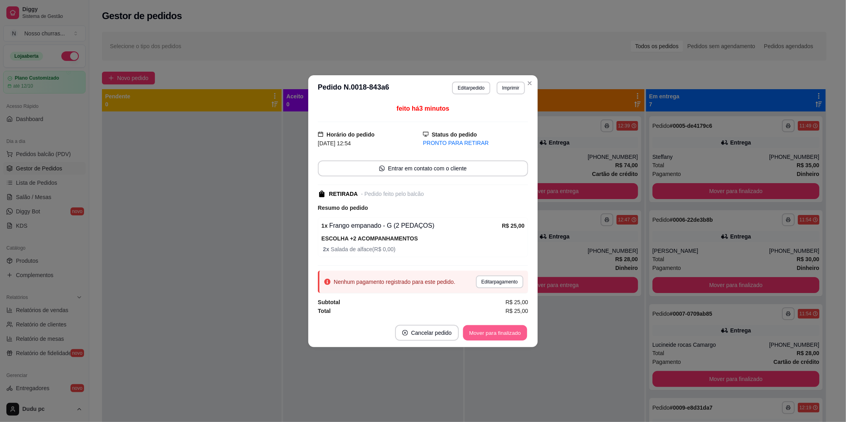
click at [502, 334] on button "Mover para finalizado" at bounding box center [495, 333] width 64 height 16
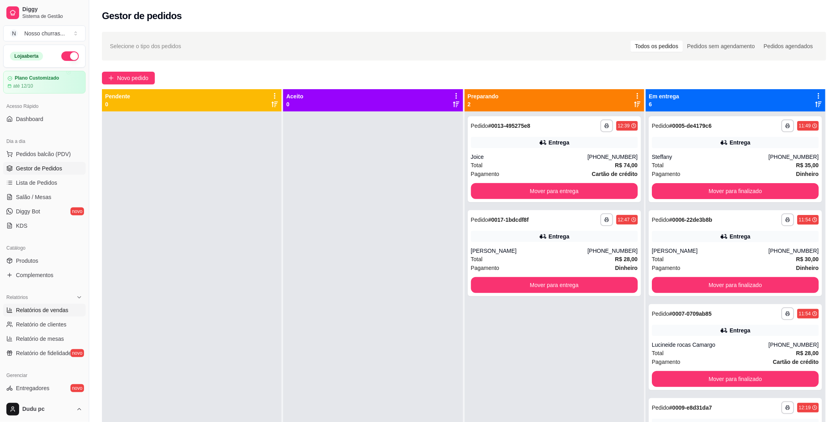
click at [14, 307] on link "Relatórios de vendas" at bounding box center [44, 310] width 82 height 13
select select "ALL"
select select "0"
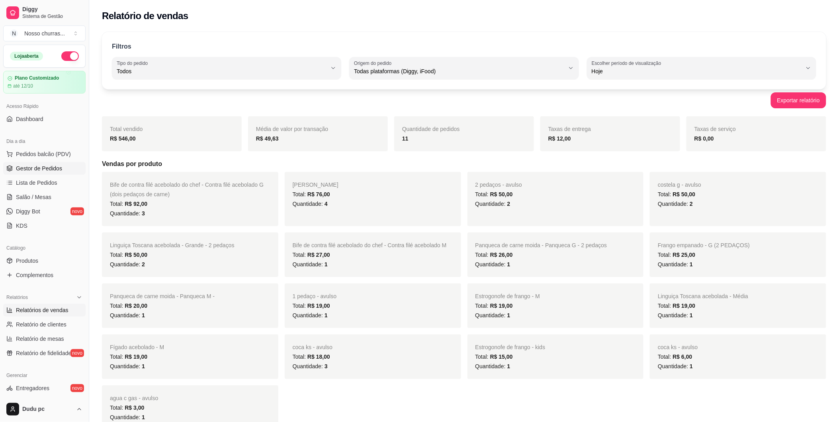
click at [39, 170] on span "Gestor de Pedidos" at bounding box center [39, 168] width 46 height 8
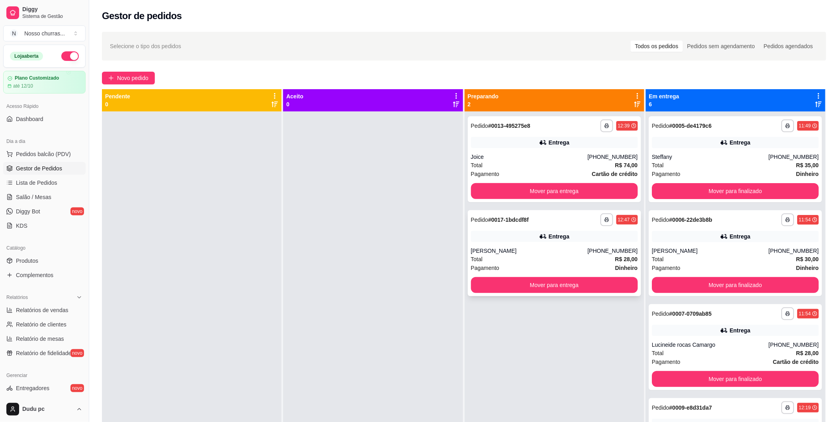
click at [496, 238] on div "Entrega" at bounding box center [554, 236] width 167 height 11
click at [520, 252] on div "[PERSON_NAME]" at bounding box center [529, 251] width 117 height 8
click at [696, 188] on button "Mover para finalizado" at bounding box center [735, 192] width 162 height 16
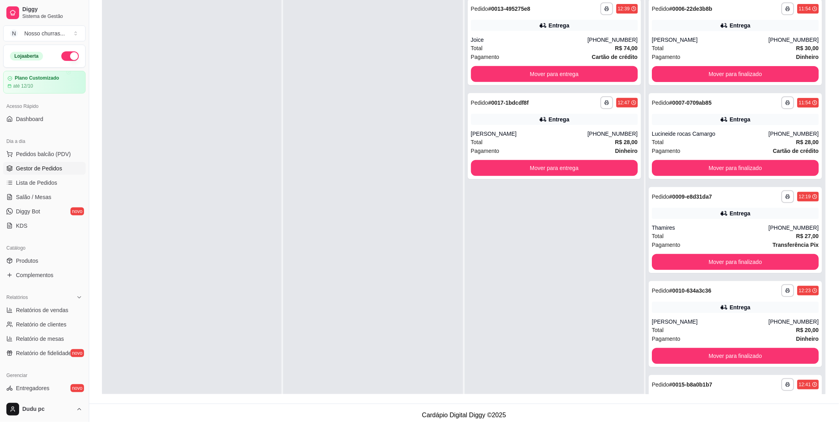
scroll to position [121, 0]
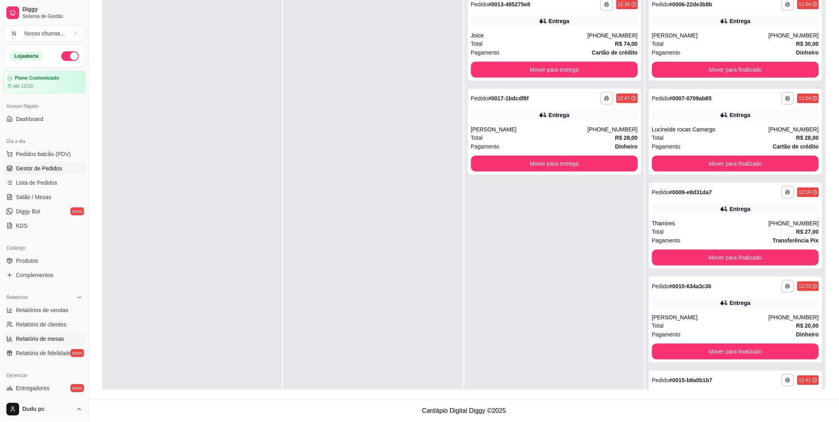
click at [78, 343] on link "Relatório de mesas" at bounding box center [44, 338] width 82 height 13
select select "TOTAL_OF_ORDERS"
select select "7"
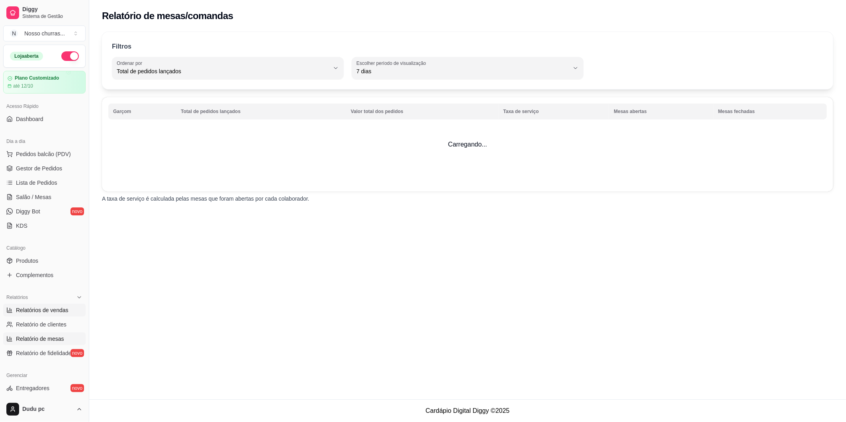
click at [48, 309] on span "Relatórios de vendas" at bounding box center [42, 310] width 53 height 8
select select "ALL"
select select "0"
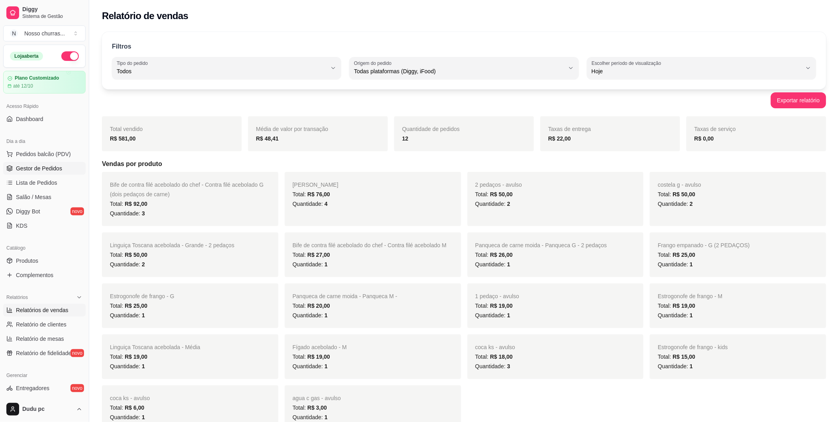
click at [25, 170] on span "Gestor de Pedidos" at bounding box center [39, 168] width 46 height 8
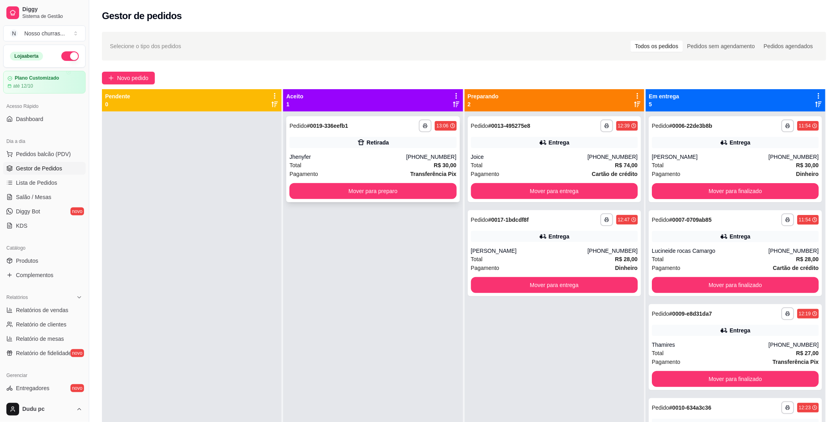
click at [333, 153] on div "Jhenyfer" at bounding box center [347, 157] width 117 height 8
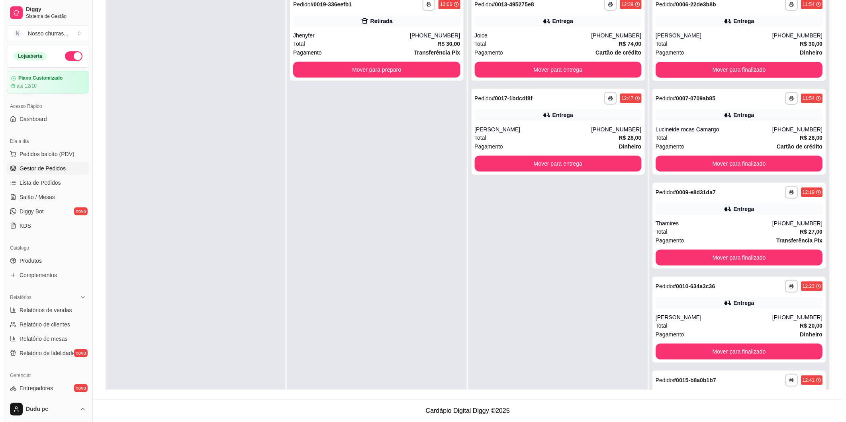
scroll to position [55, 0]
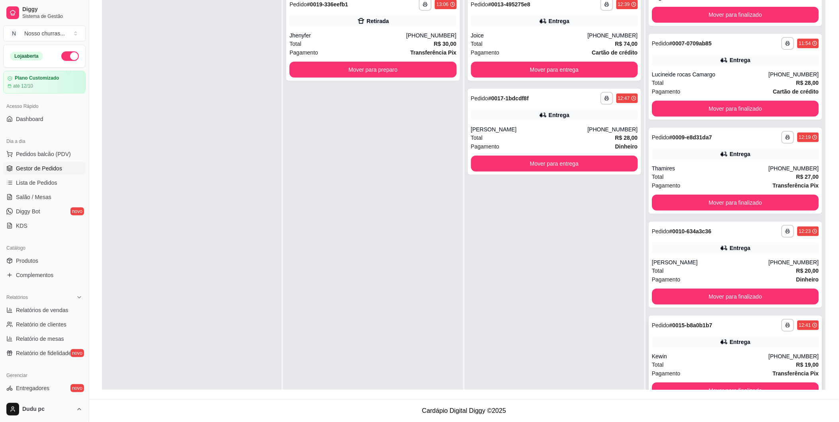
click at [755, 357] on div "Kewin" at bounding box center [710, 356] width 117 height 8
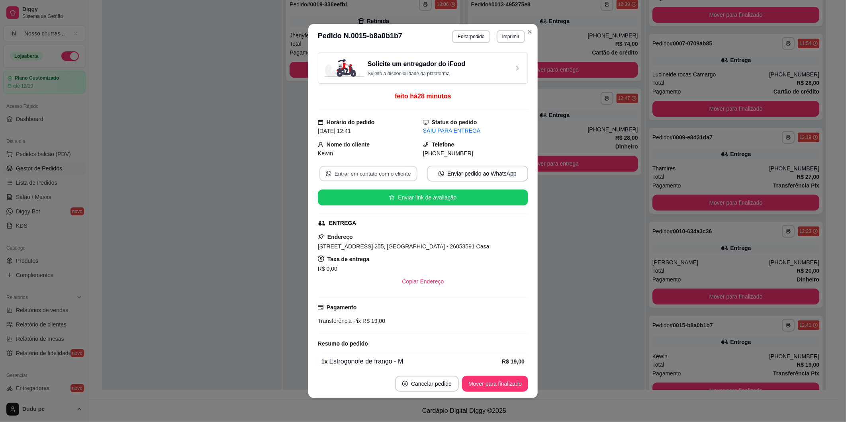
click at [368, 179] on button "Entrar em contato com o cliente" at bounding box center [368, 174] width 98 height 16
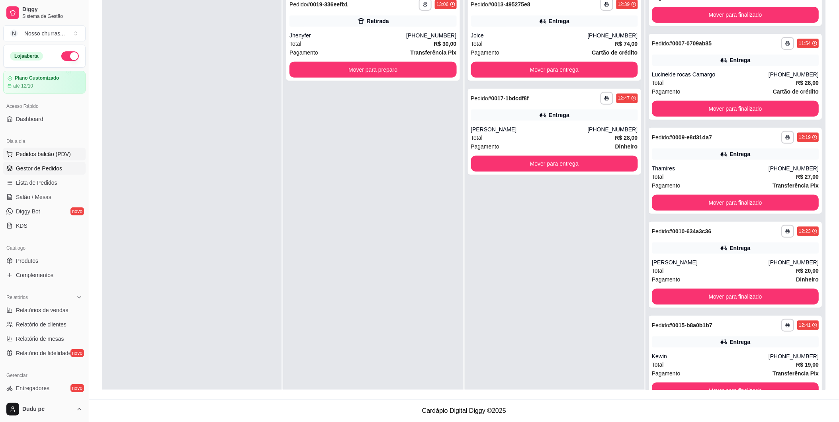
click at [45, 150] on span "Pedidos balcão (PDV)" at bounding box center [43, 154] width 55 height 8
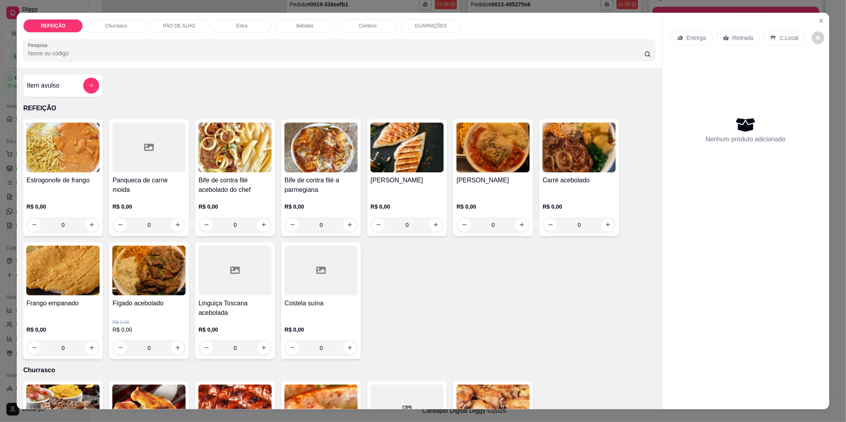
click at [262, 346] on div "0" at bounding box center [234, 348] width 73 height 16
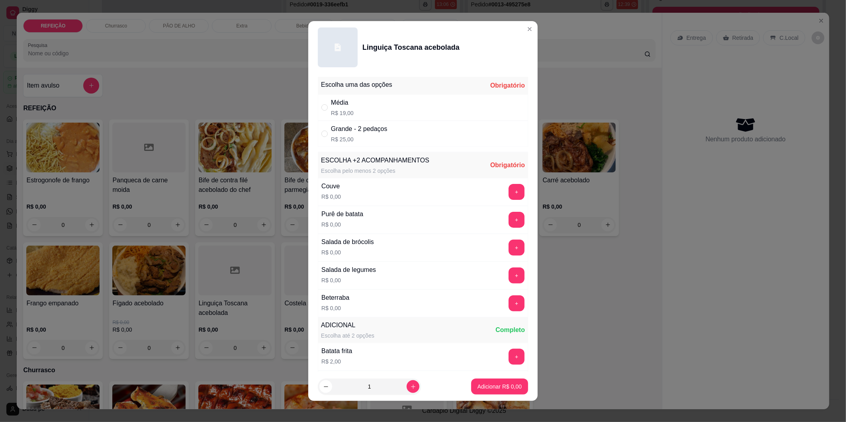
click at [358, 107] on div "Média R$ 19,00" at bounding box center [423, 107] width 210 height 26
radio input "true"
click at [509, 218] on button "+" at bounding box center [517, 220] width 16 height 16
click at [509, 353] on button "+" at bounding box center [517, 357] width 16 height 16
click at [509, 220] on button "+" at bounding box center [517, 220] width 16 height 16
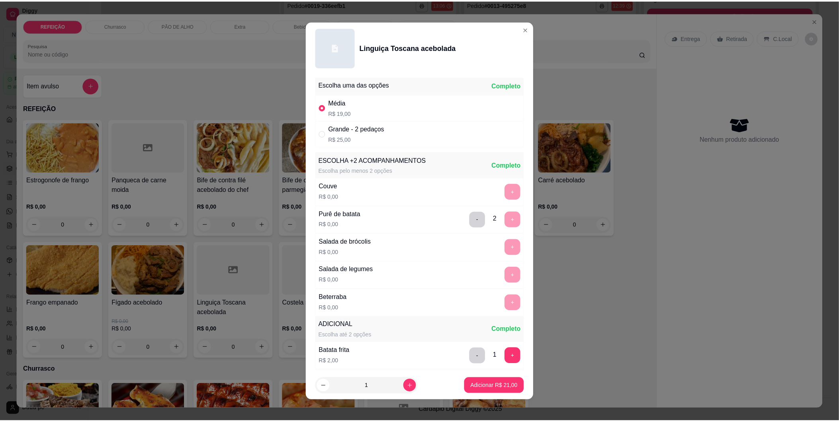
scroll to position [86, 0]
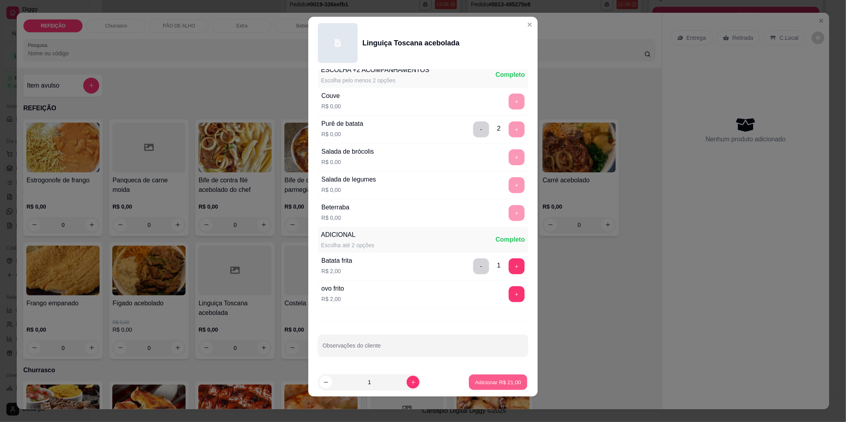
click at [488, 376] on button "Adicionar R$ 21,00" at bounding box center [498, 383] width 59 height 16
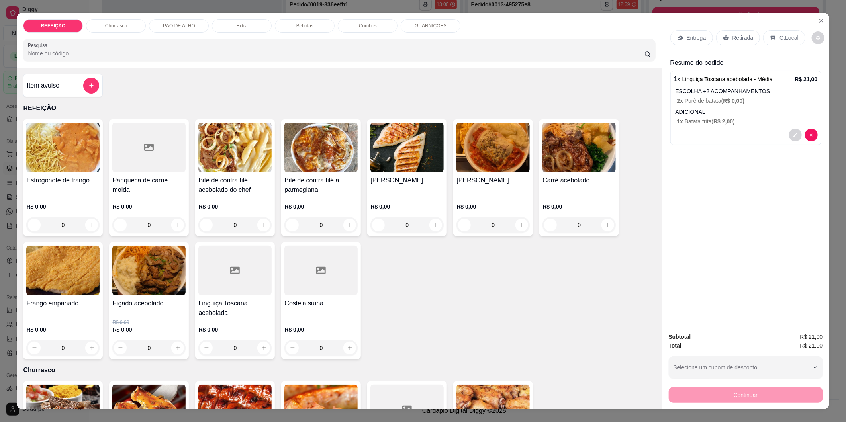
click at [691, 34] on p "Entrega" at bounding box center [696, 38] width 20 height 8
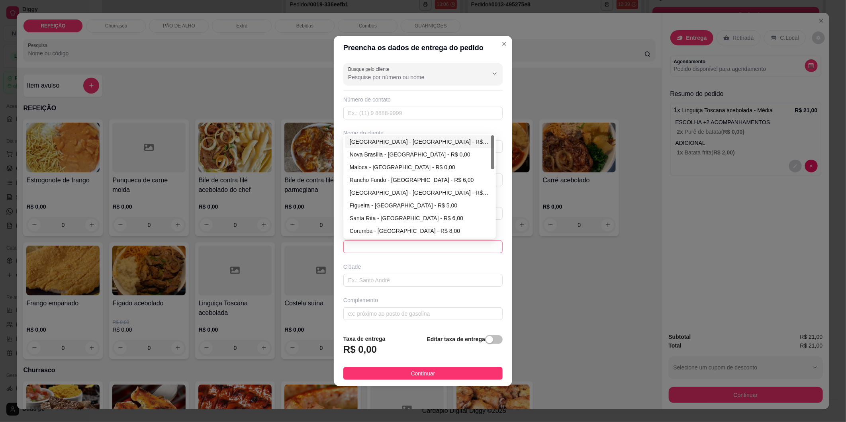
click at [359, 244] on span at bounding box center [423, 247] width 150 height 12
click at [400, 137] on div "[GEOGRAPHIC_DATA] - [GEOGRAPHIC_DATA] - R$ 0,00" at bounding box center [420, 141] width 140 height 9
type input "[GEOGRAPHIC_DATA]"
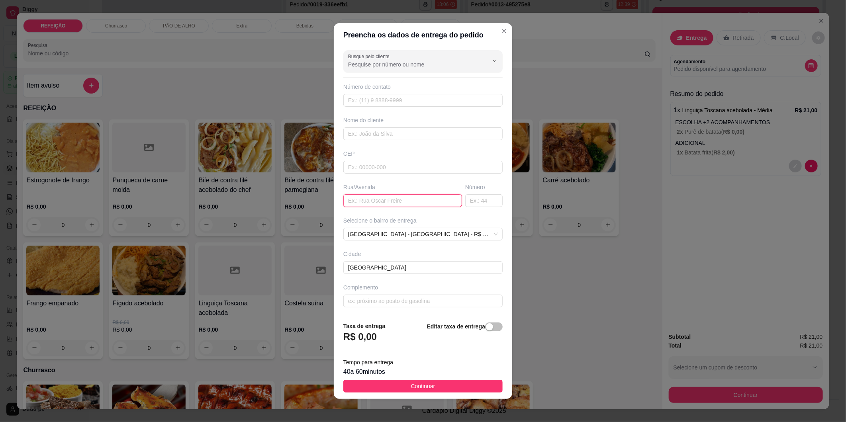
click at [382, 202] on input "text" at bounding box center [402, 200] width 119 height 13
type input "jose batalha 94"
click at [436, 379] on button "Continuar" at bounding box center [422, 386] width 159 height 13
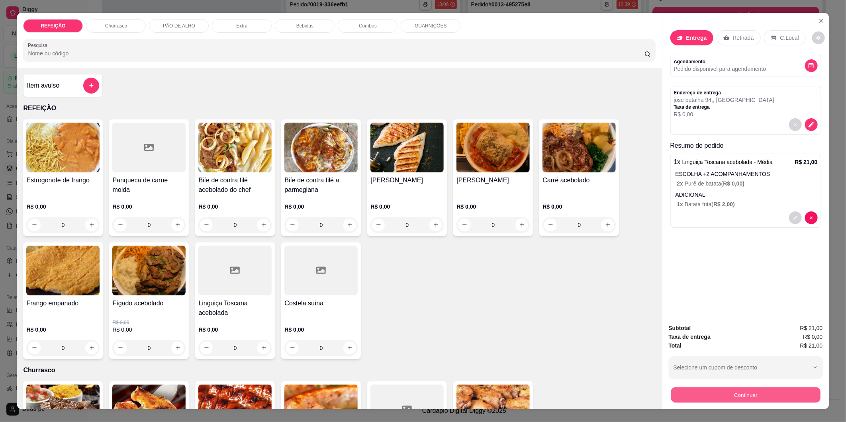
click at [737, 379] on button "Continuar" at bounding box center [744, 395] width 149 height 16
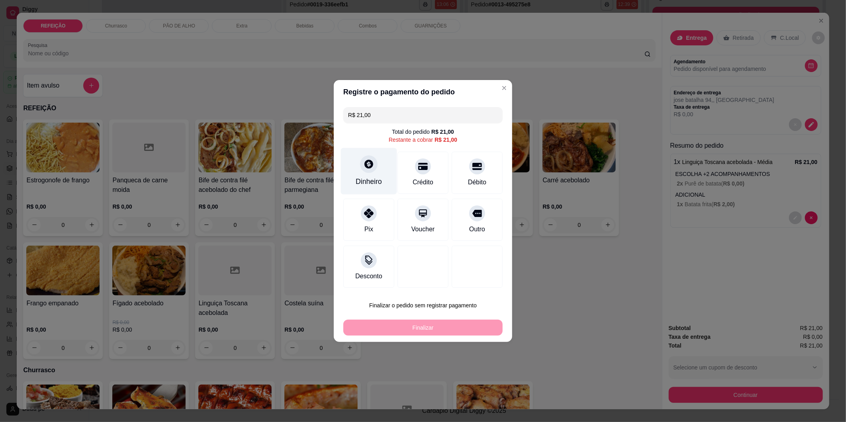
click at [364, 170] on div at bounding box center [369, 164] width 18 height 18
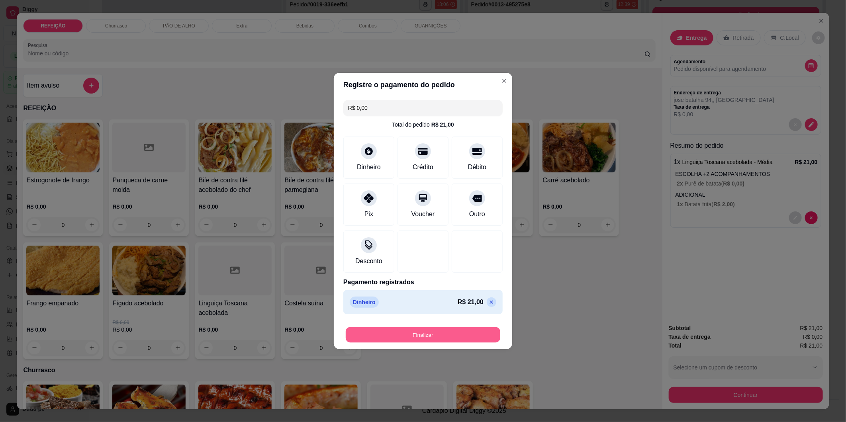
click at [436, 335] on button "Finalizar" at bounding box center [423, 335] width 154 height 16
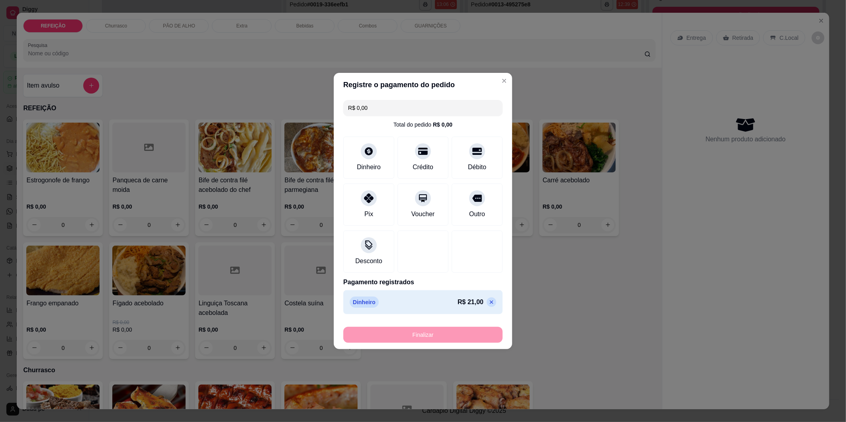
type input "-R$ 21,00"
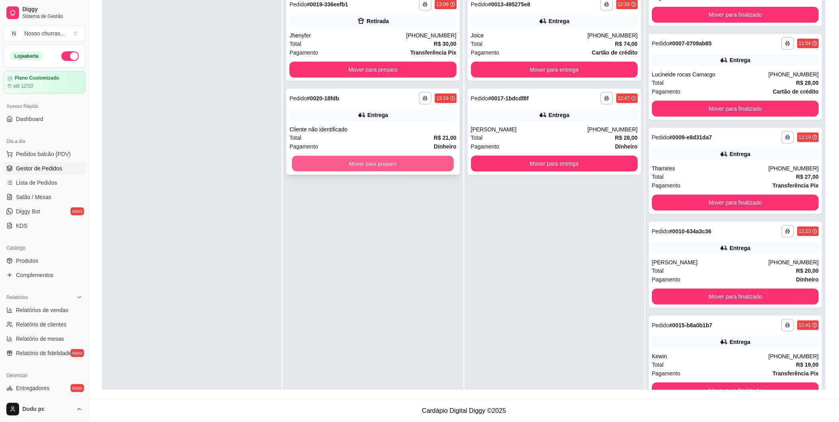
click at [379, 161] on button "Mover para preparo" at bounding box center [373, 164] width 162 height 16
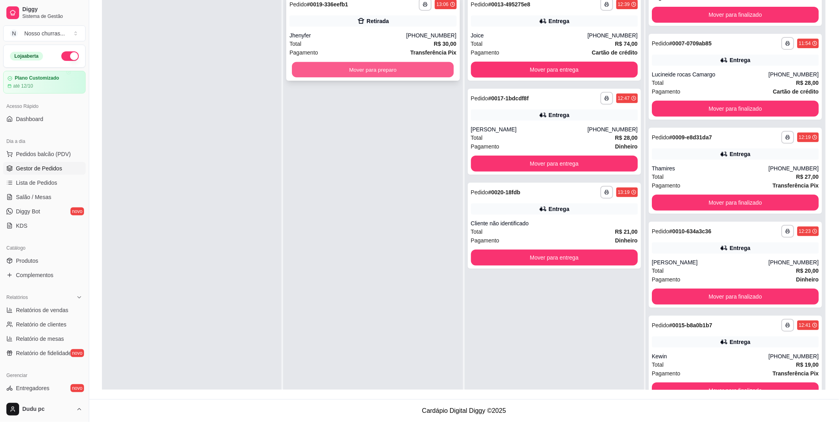
click at [376, 72] on button "Mover para preparo" at bounding box center [373, 70] width 162 height 16
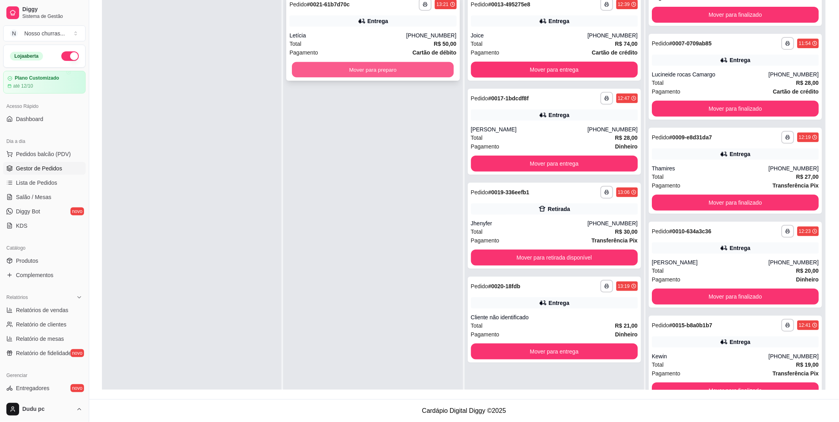
click at [387, 74] on button "Mover para preparo" at bounding box center [373, 70] width 162 height 16
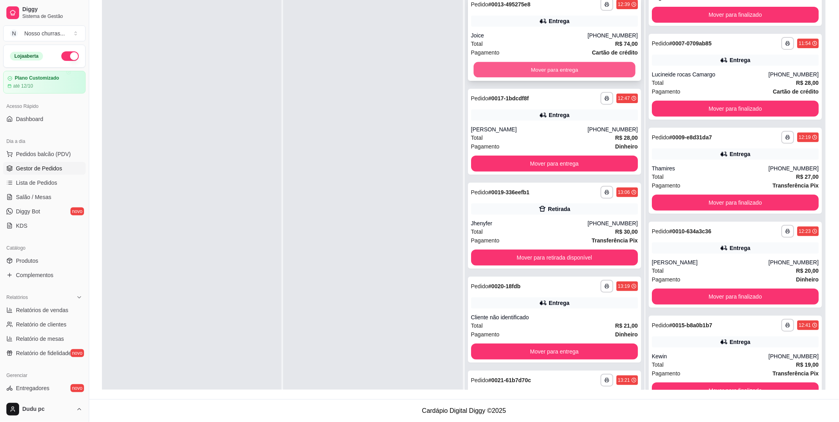
click at [512, 72] on button "Mover para entrega" at bounding box center [554, 70] width 162 height 16
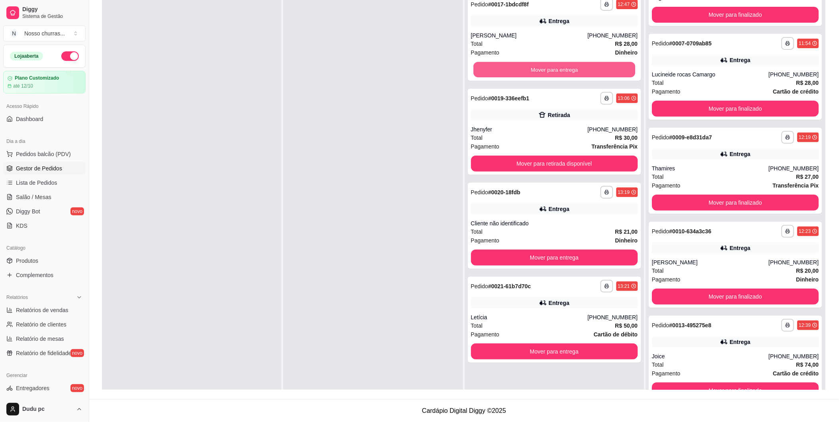
click at [512, 72] on button "Mover para entrega" at bounding box center [554, 70] width 162 height 16
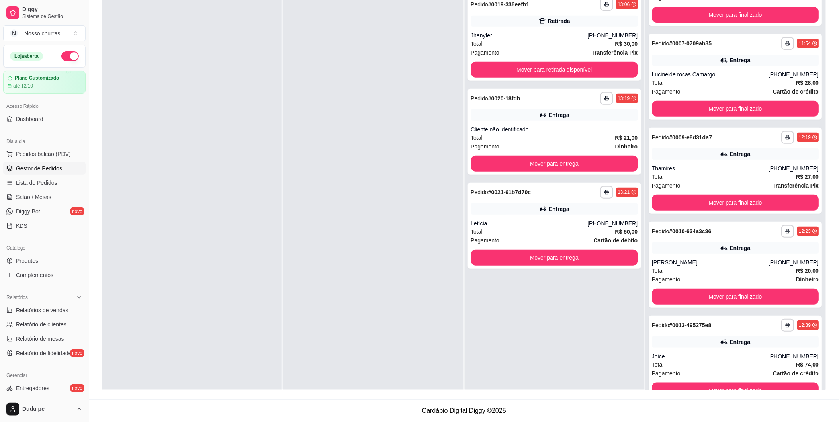
click at [306, 184] on div at bounding box center [373, 201] width 180 height 422
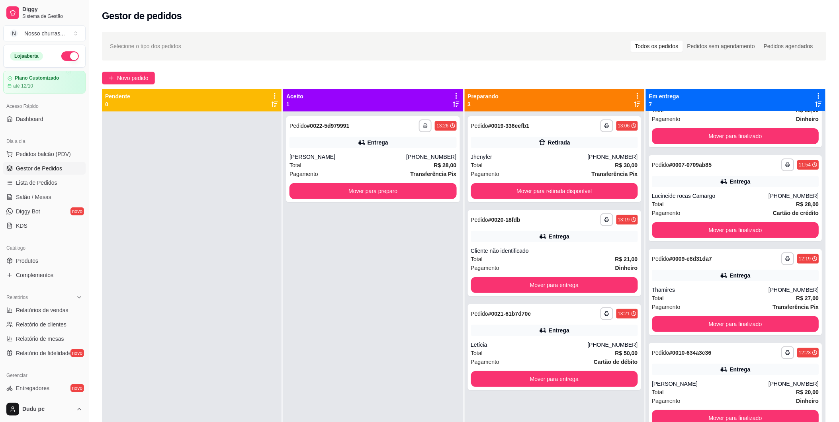
click at [755, 121] on div "**********" at bounding box center [736, 322] width 180 height 422
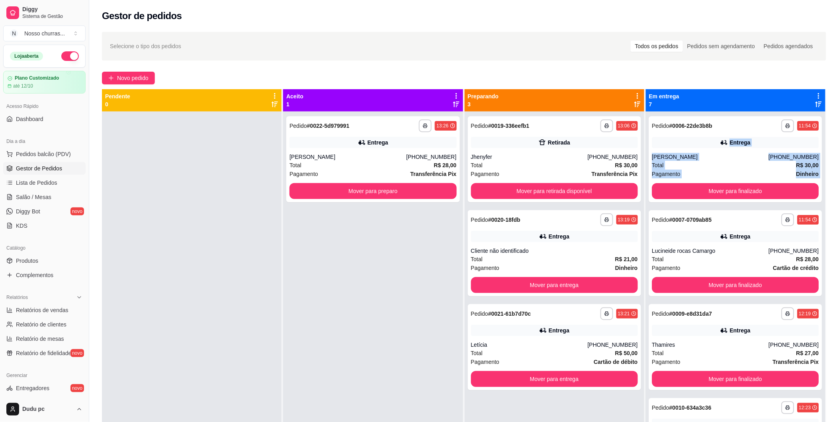
drag, startPoint x: 819, startPoint y: 121, endPoint x: 815, endPoint y: 115, distance: 6.5
click at [755, 115] on div "**********" at bounding box center [736, 322] width 180 height 422
click at [755, 160] on div "[PHONE_NUMBER]" at bounding box center [794, 157] width 50 height 8
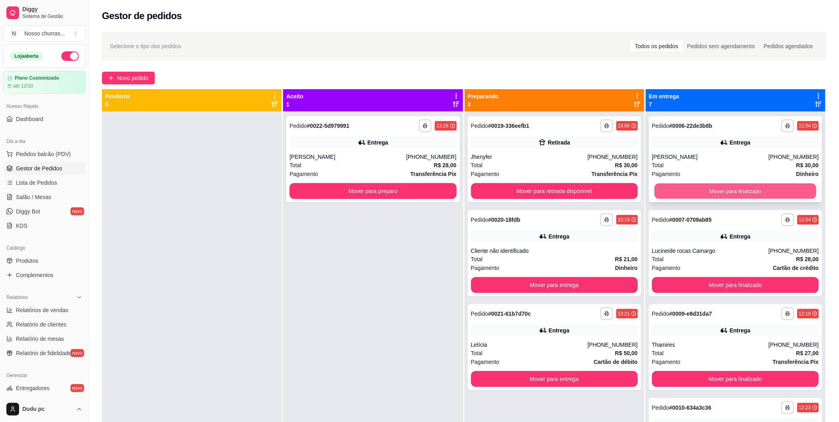
click at [755, 194] on button "Mover para finalizado" at bounding box center [735, 192] width 162 height 16
click at [755, 194] on button "Mover para finalizado" at bounding box center [735, 191] width 167 height 16
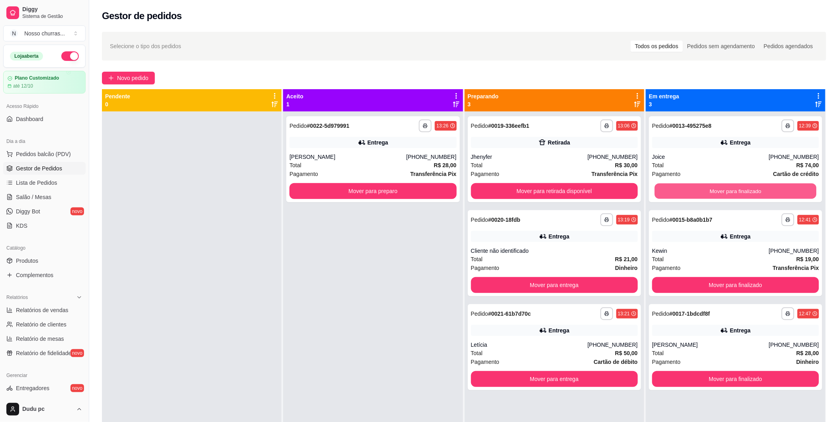
click at [755, 194] on button "Mover para finalizado" at bounding box center [735, 192] width 162 height 16
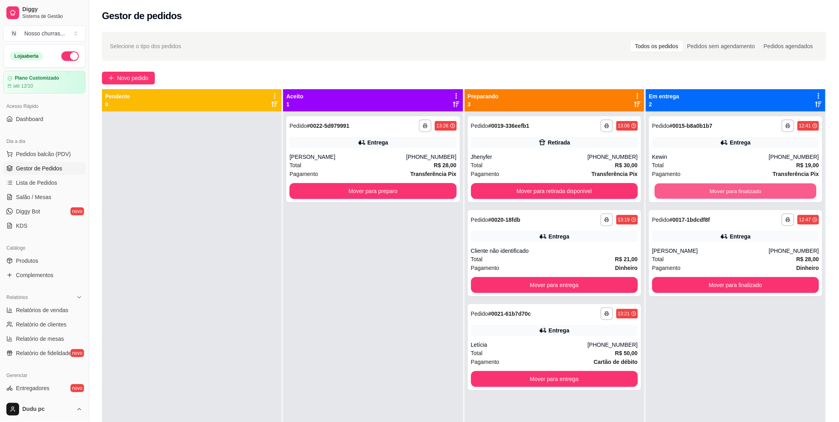
click at [755, 194] on button "Mover para finalizado" at bounding box center [735, 192] width 162 height 16
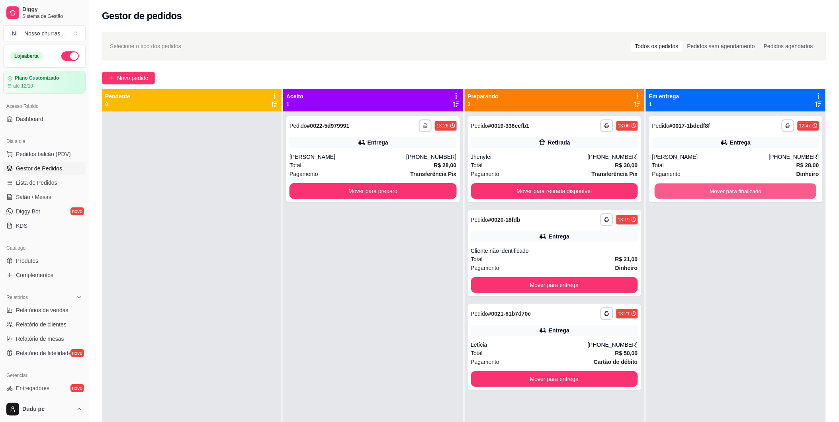
click at [755, 194] on button "Mover para finalizado" at bounding box center [735, 192] width 162 height 16
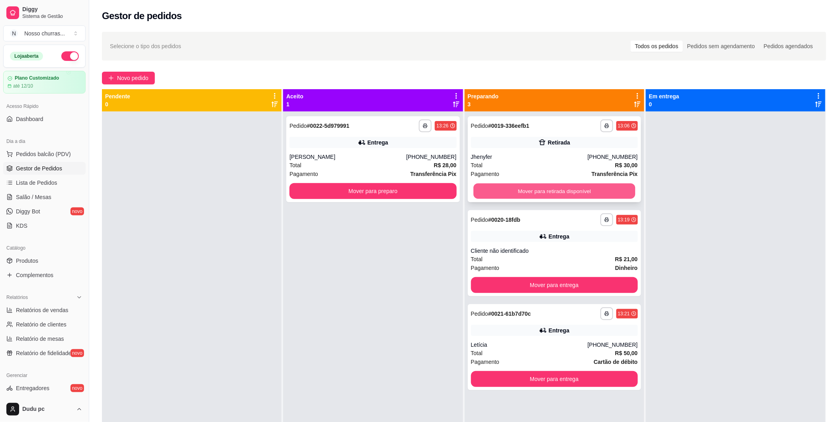
click at [574, 188] on button "Mover para retirada disponível" at bounding box center [554, 192] width 162 height 16
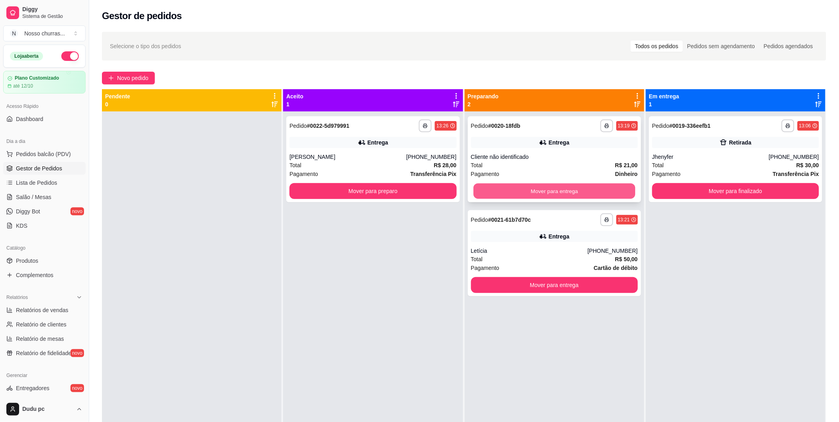
click at [565, 193] on button "Mover para entrega" at bounding box center [554, 192] width 162 height 16
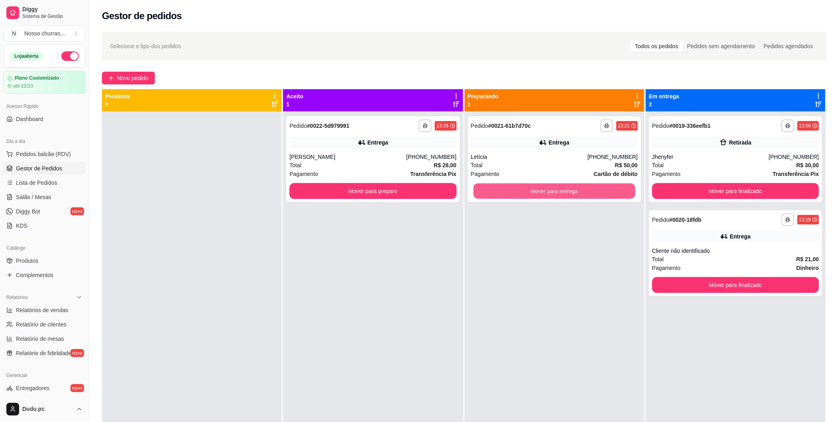
click at [565, 193] on button "Mover para entrega" at bounding box center [554, 192] width 162 height 16
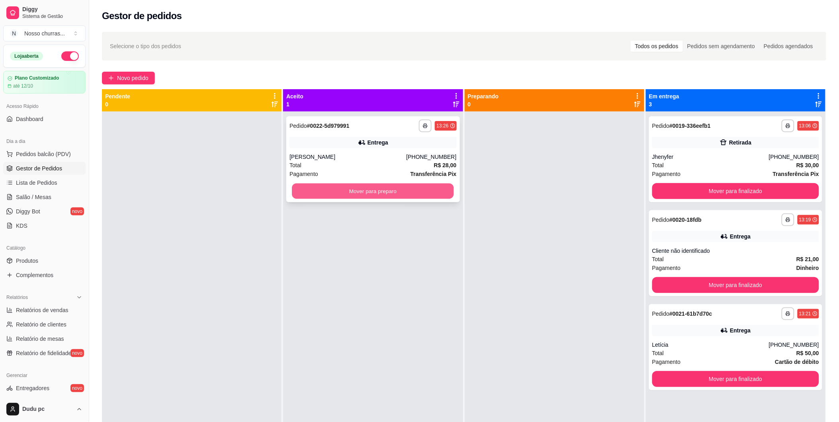
click at [434, 187] on button "Mover para preparo" at bounding box center [373, 192] width 162 height 16
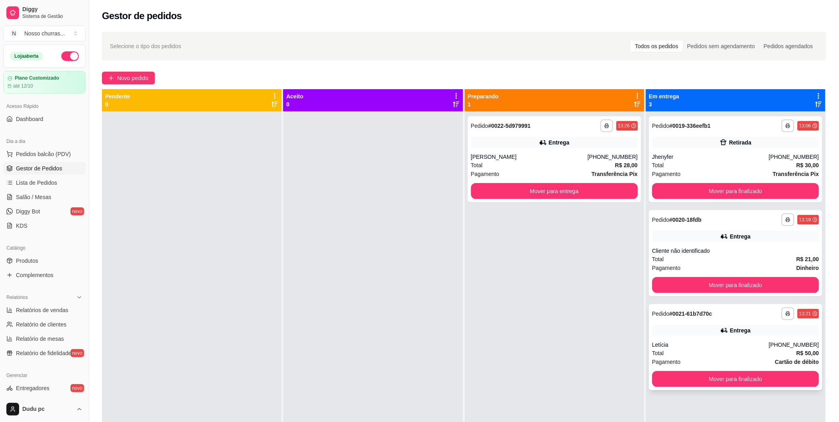
click at [695, 309] on div "Pedido # 0021-61b7d70c" at bounding box center [682, 314] width 60 height 10
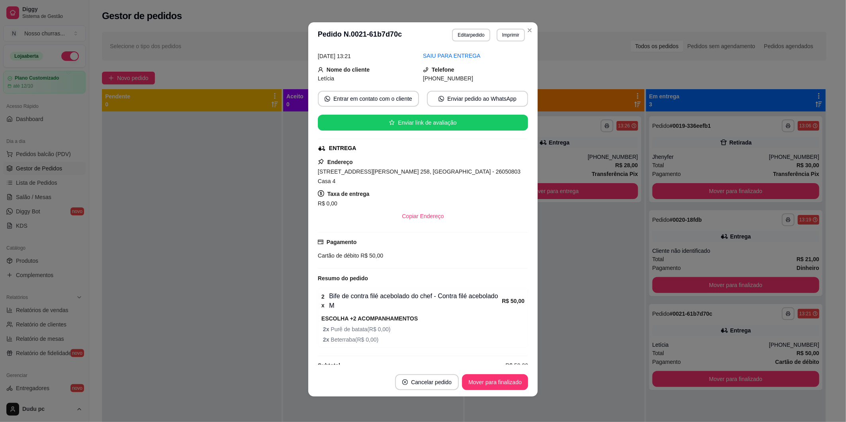
scroll to position [78, 0]
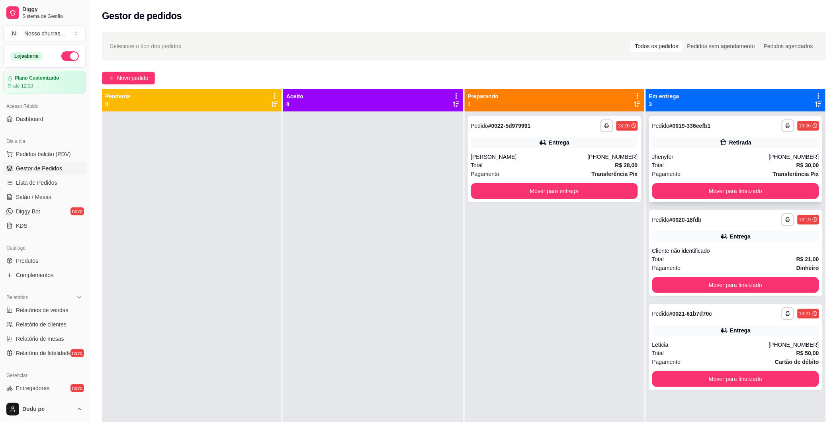
click at [750, 141] on div "Retirada" at bounding box center [735, 142] width 167 height 11
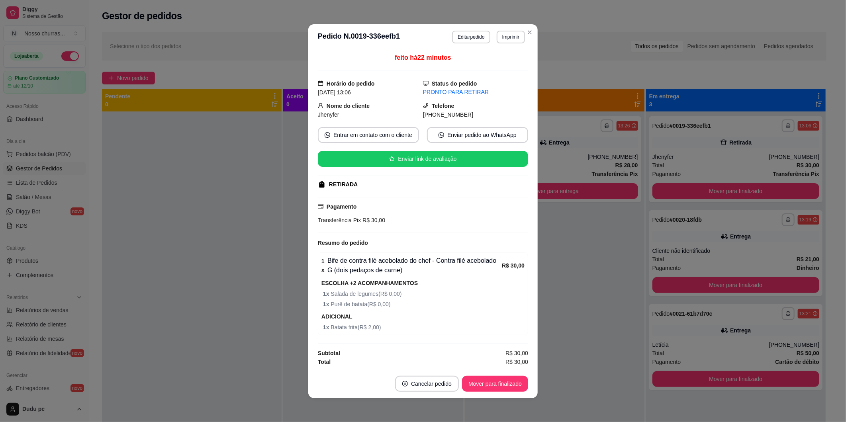
scroll to position [0, 0]
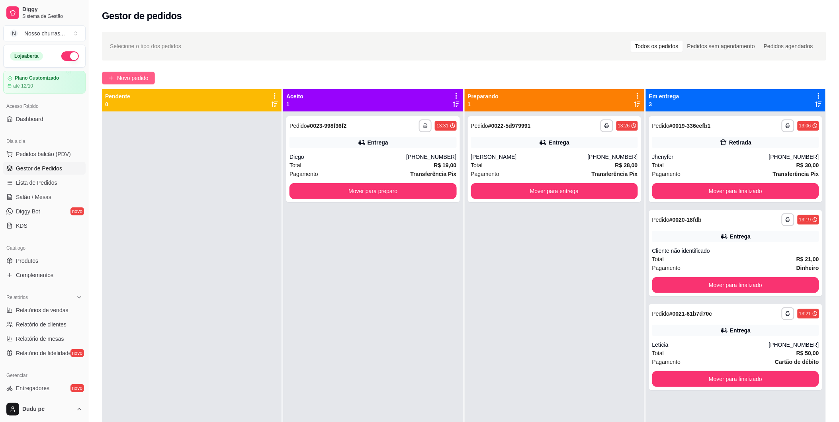
click at [141, 72] on button "Novo pedido" at bounding box center [128, 78] width 53 height 13
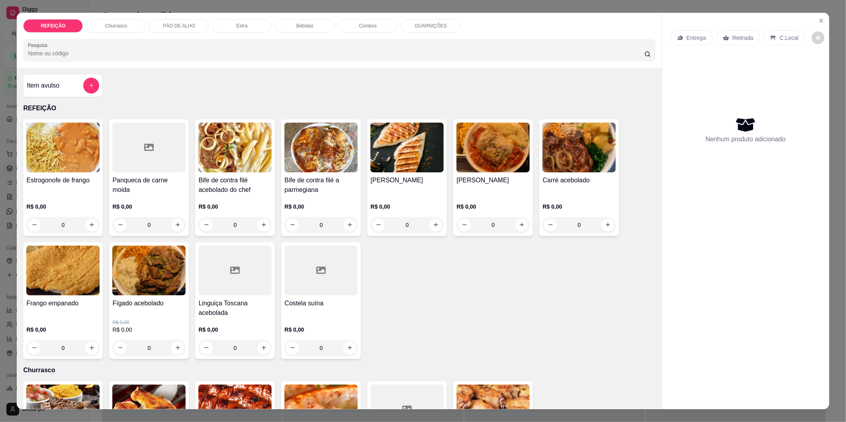
click at [172, 222] on div "0" at bounding box center [148, 225] width 73 height 16
click at [410, 227] on div "0" at bounding box center [406, 225] width 73 height 16
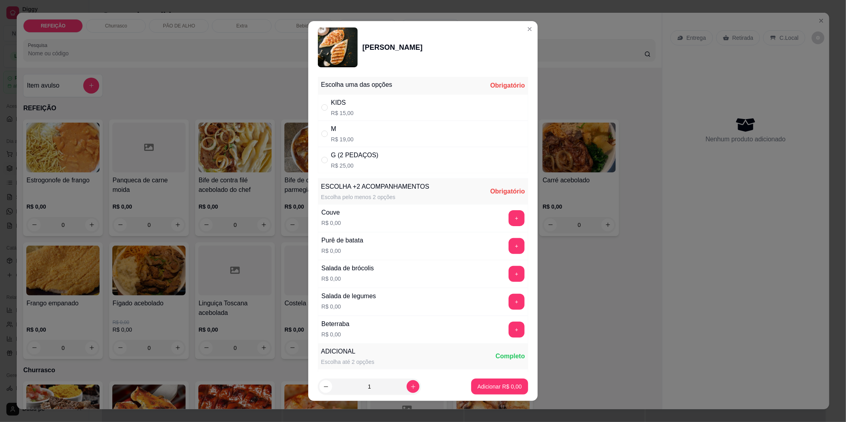
click at [388, 164] on div "G (2 PEDAÇOS) R$ 25,00" at bounding box center [423, 160] width 210 height 26
radio input "true"
drag, startPoint x: 492, startPoint y: 322, endPoint x: 492, endPoint y: 326, distance: 4.8
click at [505, 326] on div "+" at bounding box center [516, 330] width 22 height 16
click at [508, 326] on button "+" at bounding box center [516, 330] width 16 height 16
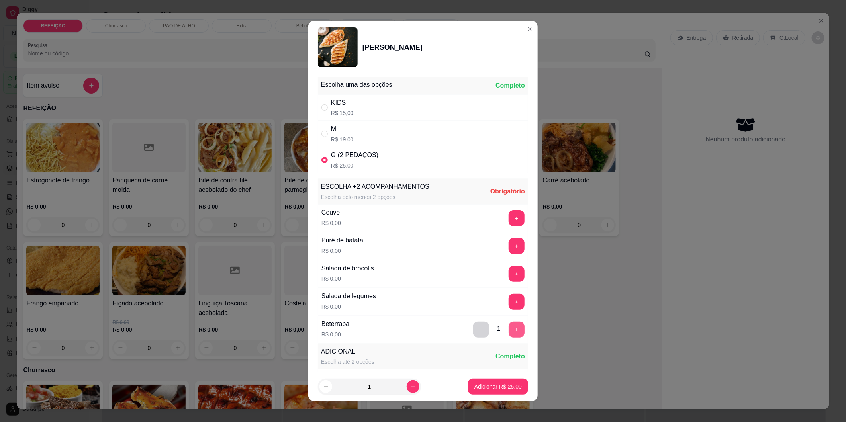
click at [508, 326] on button "+" at bounding box center [516, 330] width 16 height 16
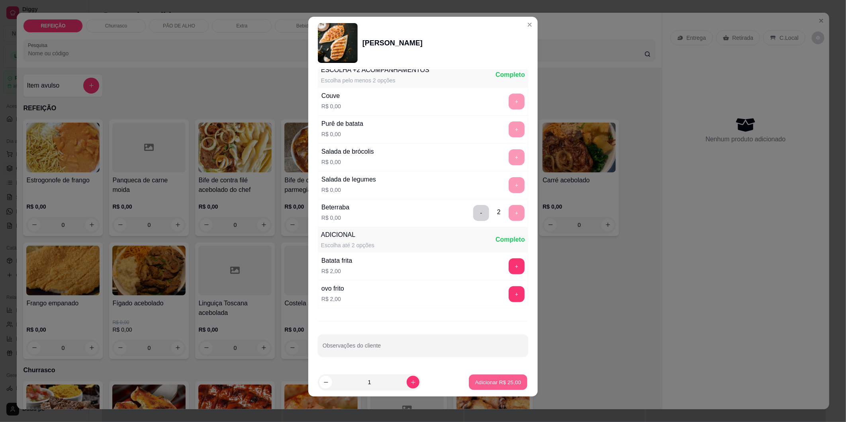
click at [480, 379] on p "Adicionar R$ 25,00" at bounding box center [498, 382] width 46 height 8
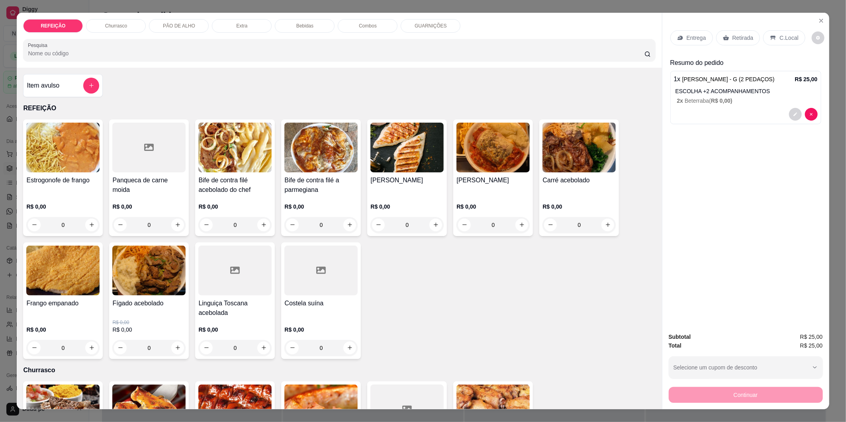
click at [755, 42] on div "C.Local" at bounding box center [784, 37] width 42 height 15
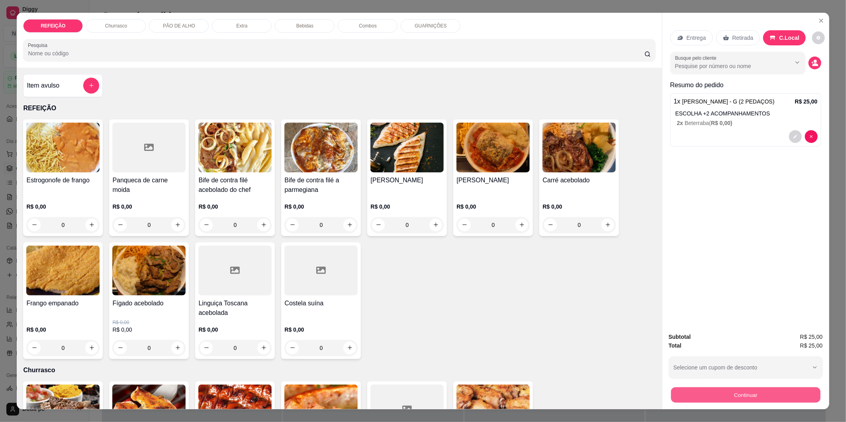
click at [671, 379] on button "Continuar" at bounding box center [744, 395] width 149 height 16
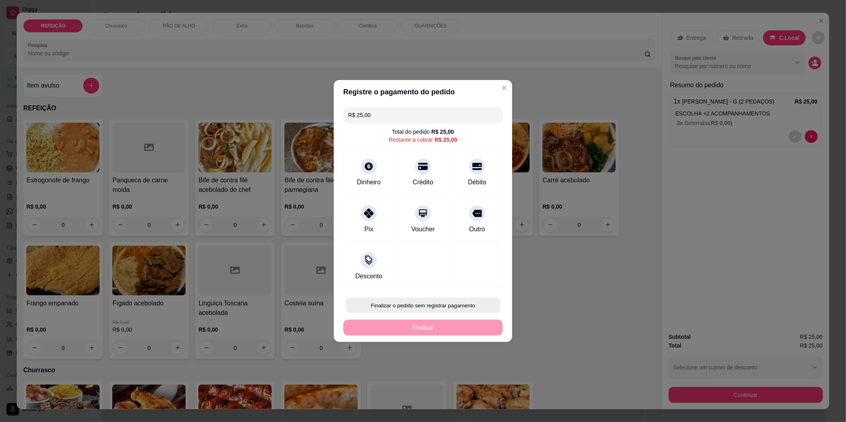
click at [464, 301] on button "Finalizar o pedido sem registrar pagamento" at bounding box center [423, 306] width 154 height 16
click at [466, 374] on button "Confirmar" at bounding box center [473, 371] width 28 height 12
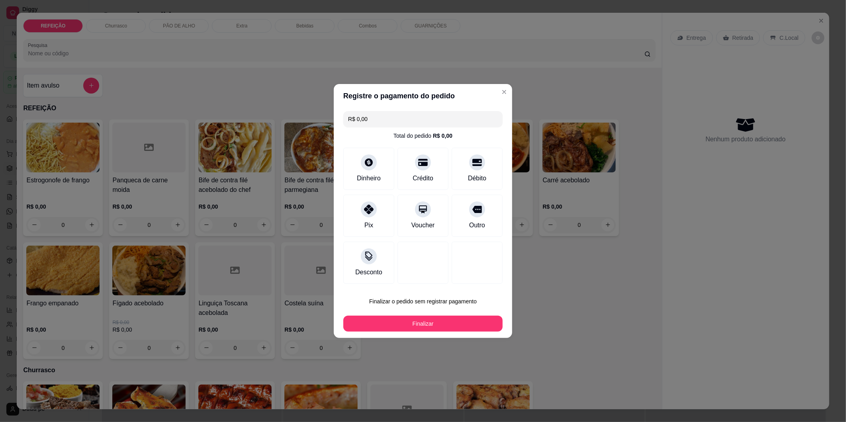
type input "R$ 0,00"
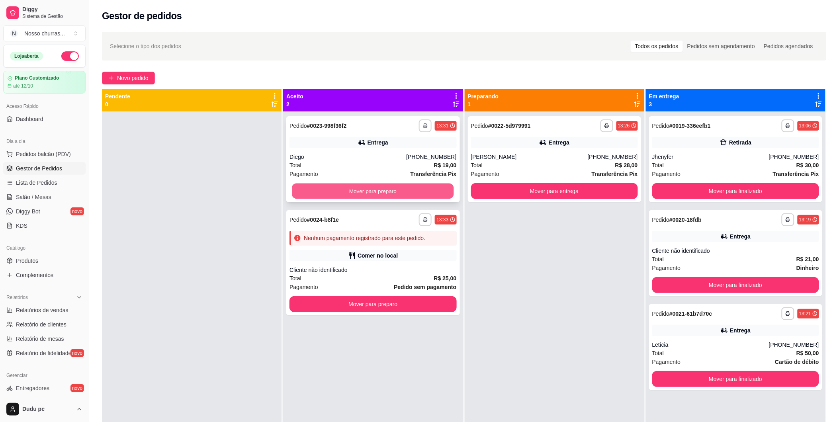
click at [437, 189] on button "Mover para preparo" at bounding box center [373, 192] width 162 height 16
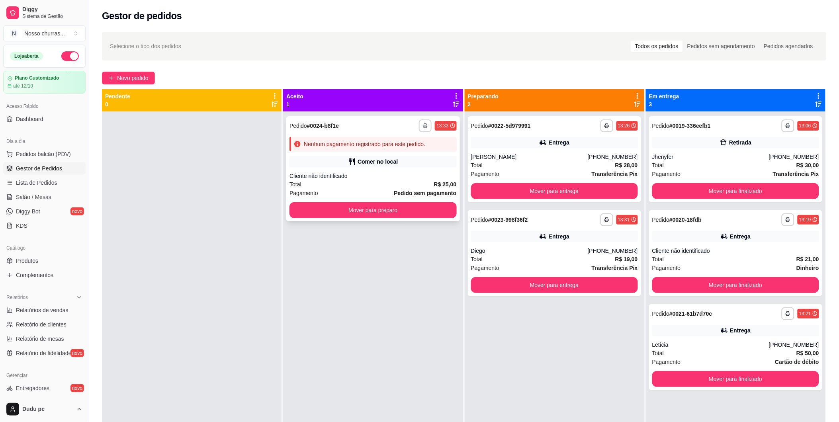
click at [397, 166] on div "Comer no local" at bounding box center [372, 161] width 167 height 11
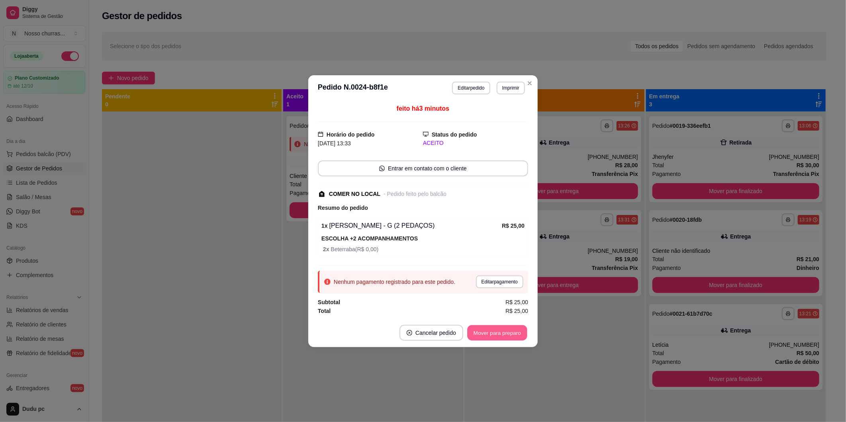
click at [486, 336] on button "Mover para preparo" at bounding box center [497, 333] width 60 height 16
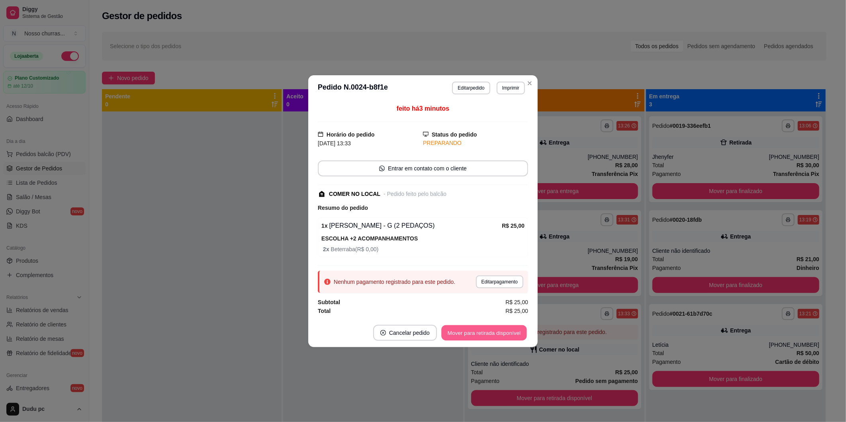
click at [486, 336] on button "Mover para retirada disponível" at bounding box center [483, 333] width 85 height 16
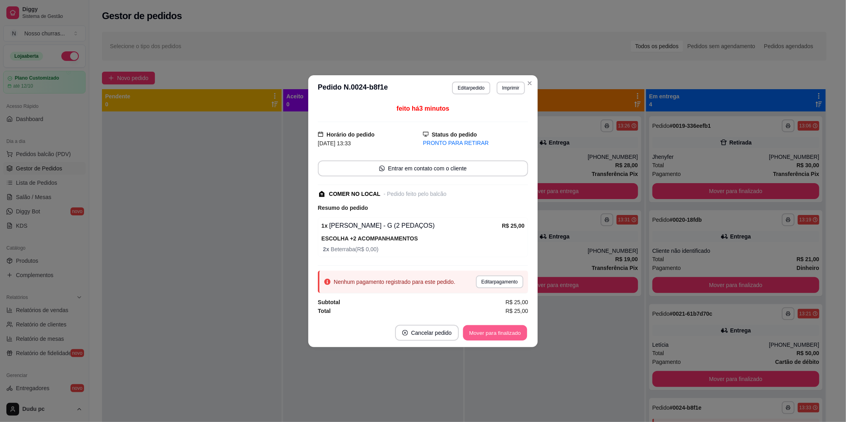
click at [486, 336] on button "Mover para finalizado" at bounding box center [495, 333] width 64 height 16
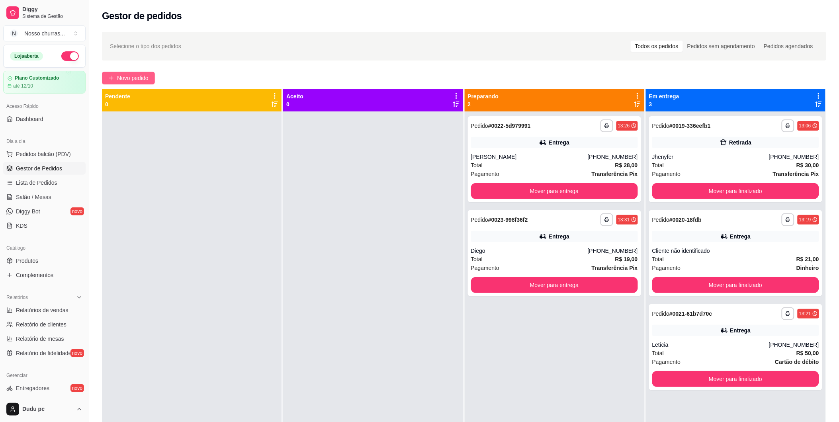
click at [141, 72] on button "Novo pedido" at bounding box center [128, 78] width 53 height 13
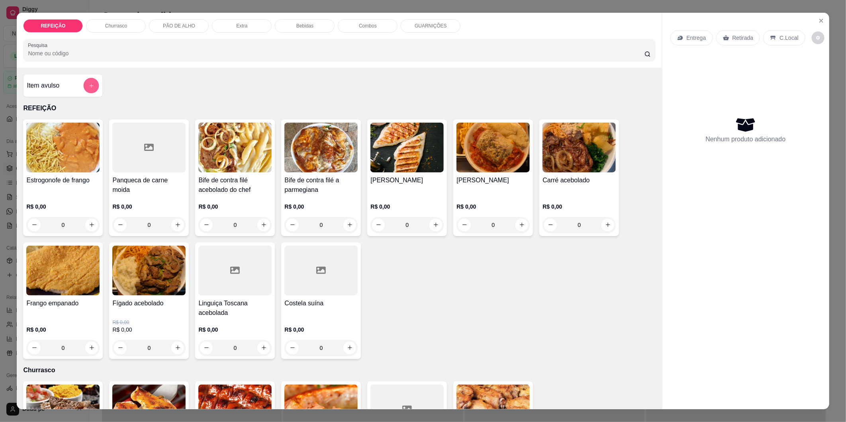
click at [84, 80] on button "add-separate-item" at bounding box center [92, 86] width 16 height 16
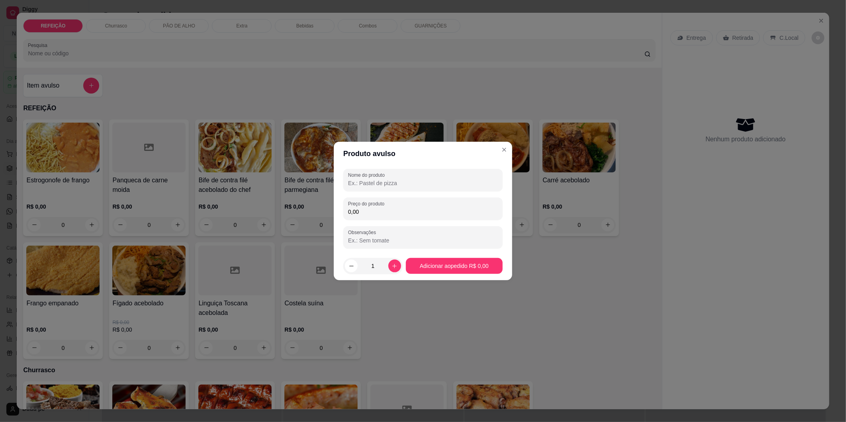
click at [365, 181] on input "Nome do produto" at bounding box center [423, 183] width 150 height 8
type input "coca ks"
click at [367, 213] on input "0,00" at bounding box center [423, 212] width 150 height 8
type input "6,00"
click at [391, 272] on button "increase-product-quantity" at bounding box center [394, 266] width 12 height 12
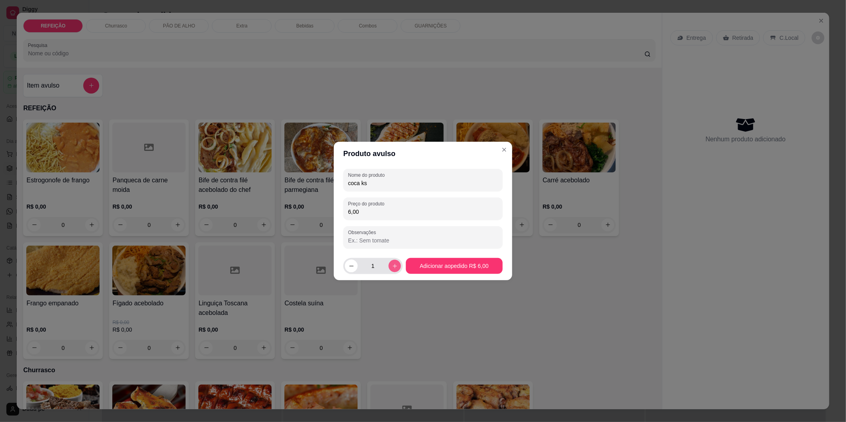
type input "2"
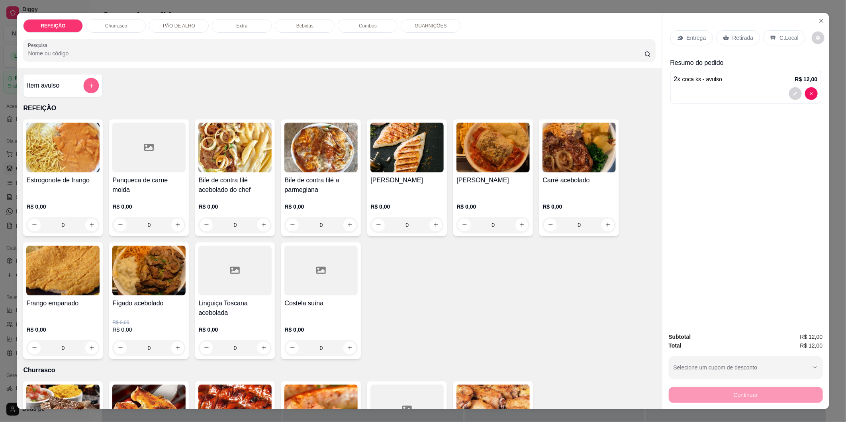
click at [92, 83] on button "add-separate-item" at bounding box center [92, 86] width 16 height 16
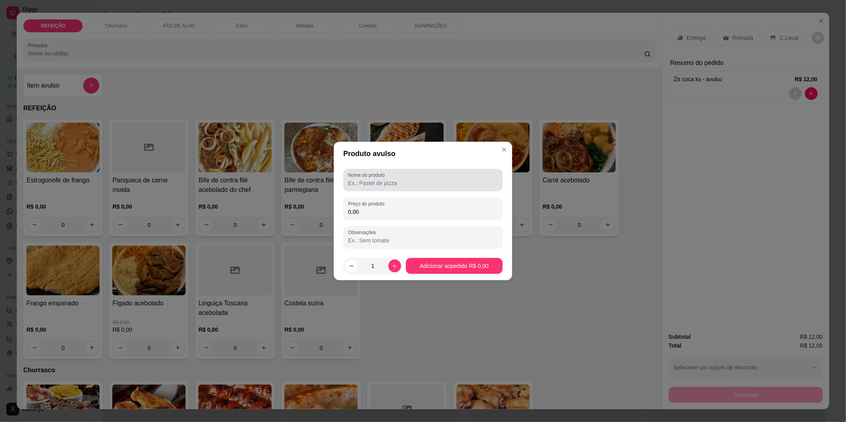
click at [400, 178] on div at bounding box center [423, 180] width 150 height 16
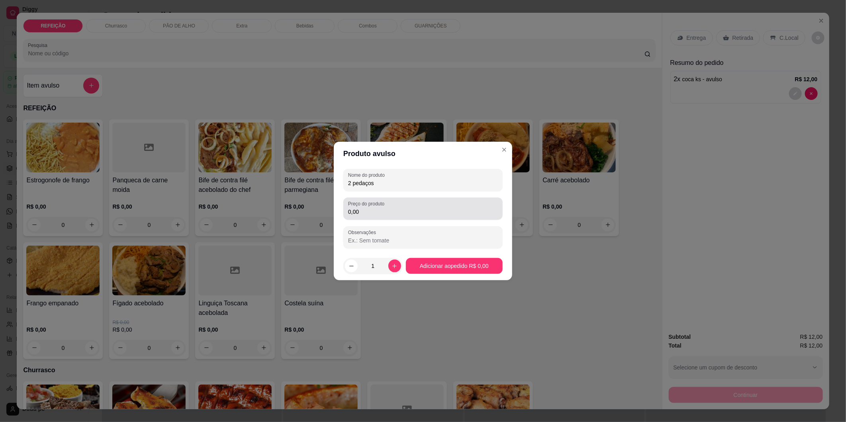
type input "2 pedaços"
click at [415, 208] on input "0,00" at bounding box center [423, 212] width 150 height 8
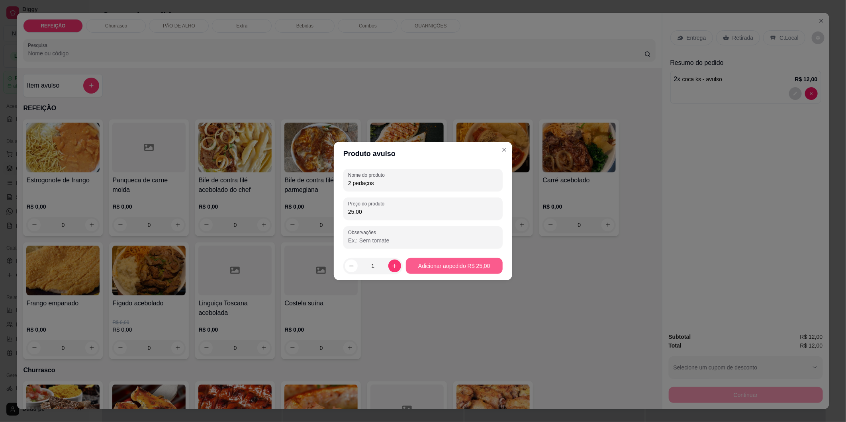
type input "25,00"
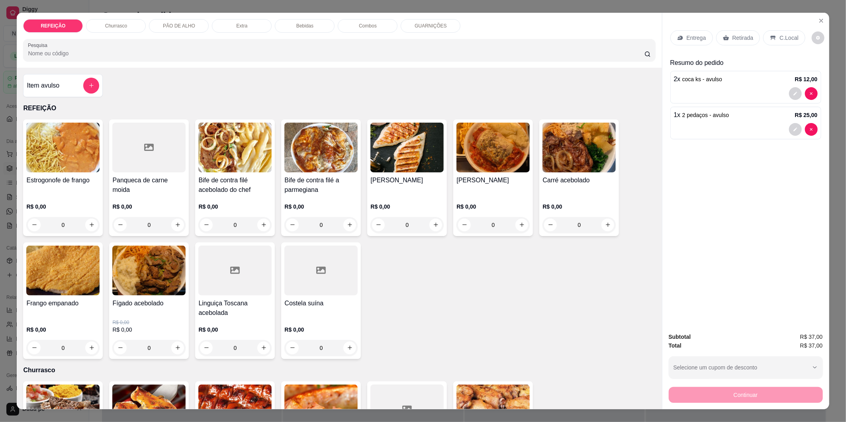
click at [437, 222] on div "0" at bounding box center [406, 225] width 73 height 16
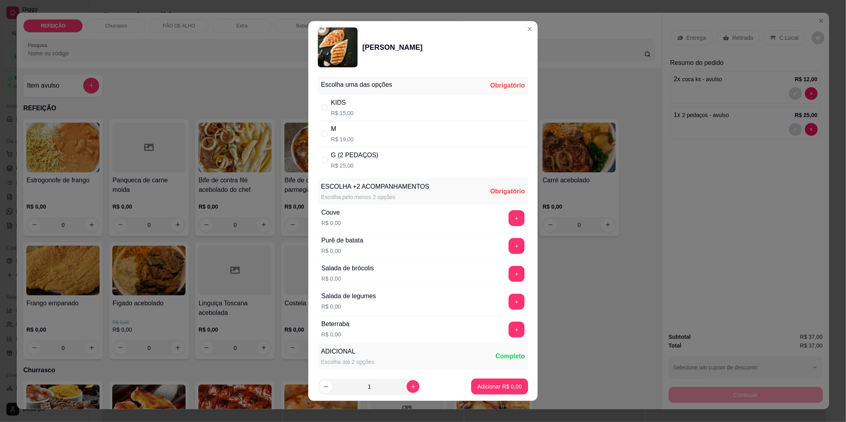
click at [399, 131] on div "M R$ 19,00" at bounding box center [423, 134] width 210 height 26
radio input "true"
click at [508, 296] on button "+" at bounding box center [516, 302] width 16 height 16
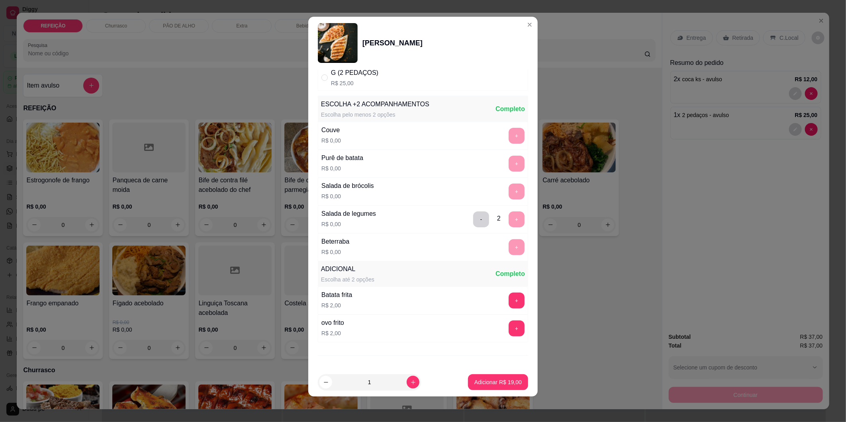
scroll to position [113, 0]
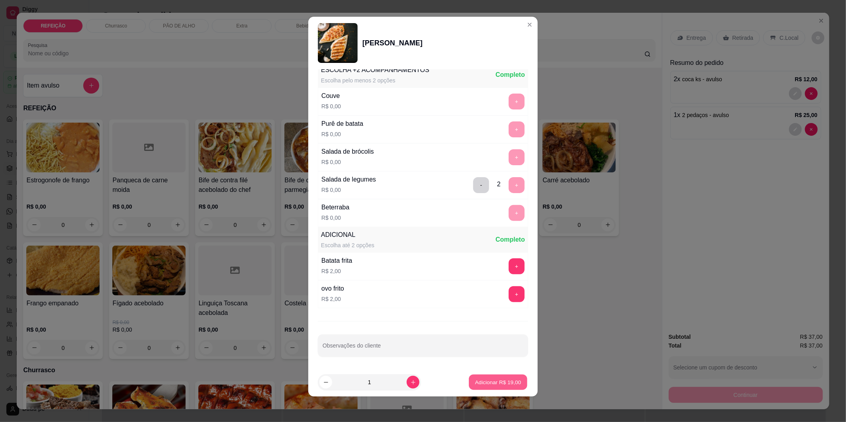
click at [501, 379] on p "Adicionar R$ 19,00" at bounding box center [498, 382] width 46 height 8
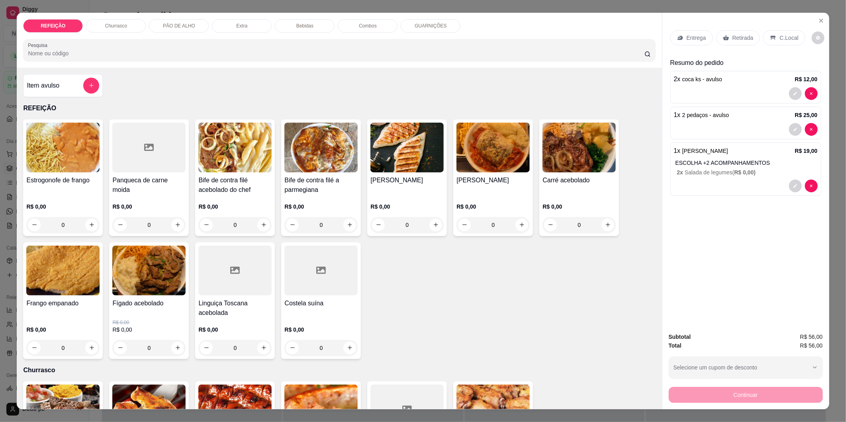
click at [755, 35] on div "C.Local" at bounding box center [784, 37] width 42 height 15
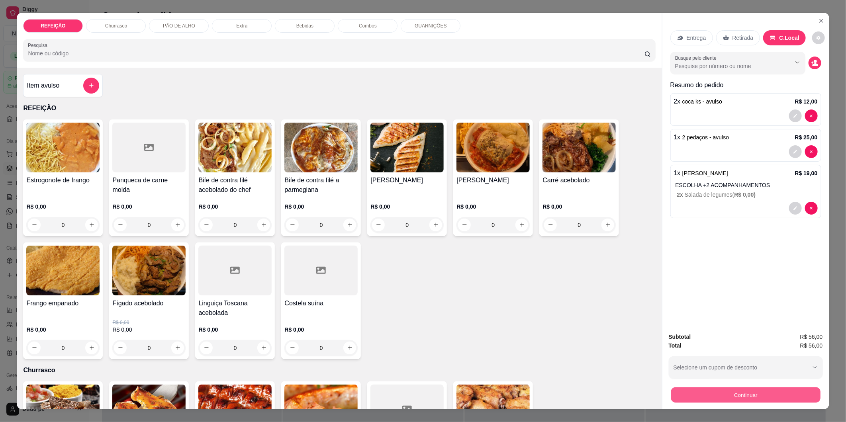
click at [709, 379] on button "Continuar" at bounding box center [744, 395] width 149 height 16
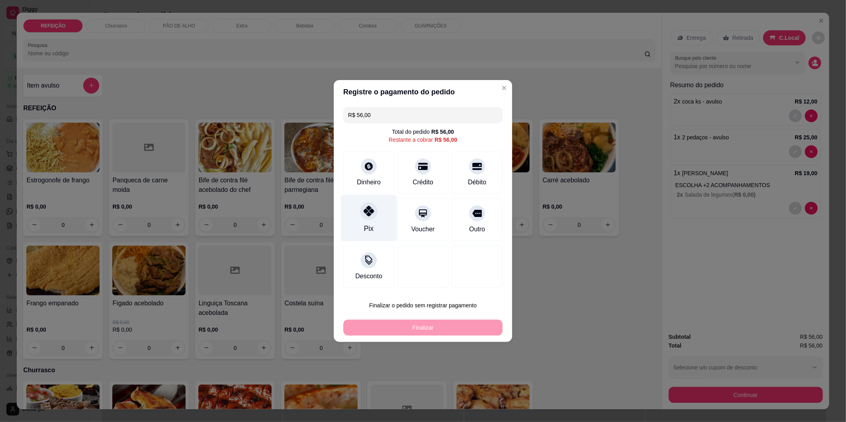
click at [361, 217] on div at bounding box center [369, 211] width 18 height 18
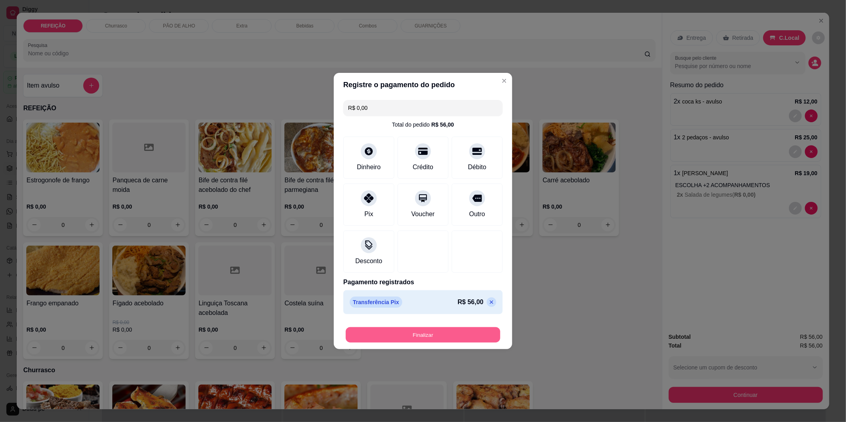
click at [409, 332] on button "Finalizar" at bounding box center [423, 335] width 154 height 16
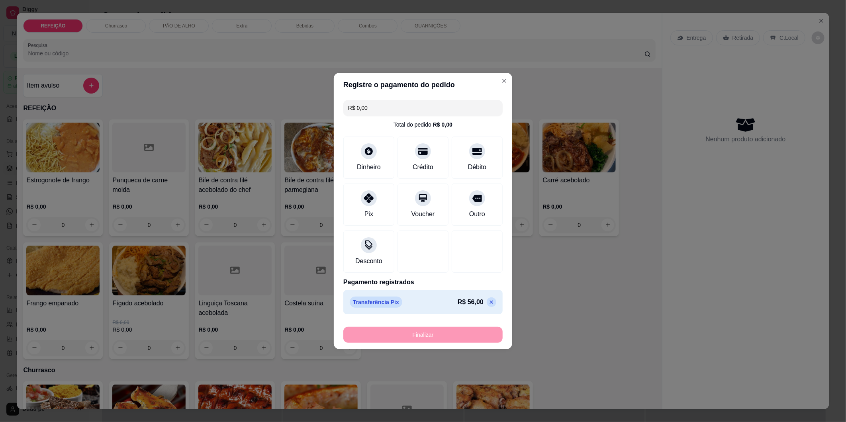
type input "-R$ 56,00"
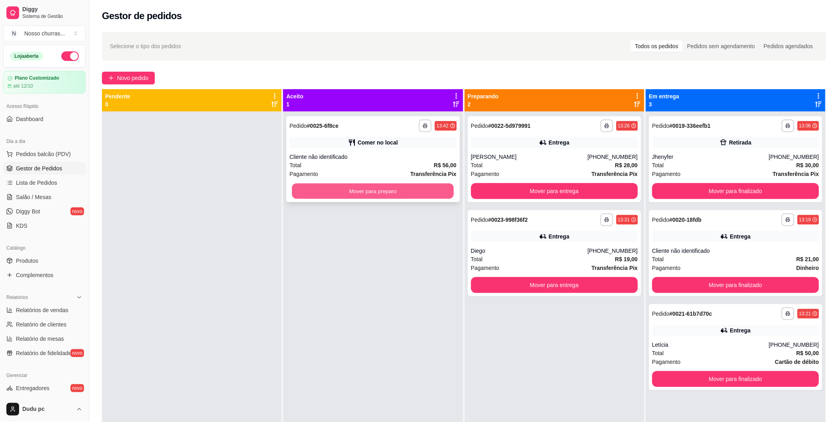
click at [401, 189] on button "Mover para preparo" at bounding box center [373, 192] width 162 height 16
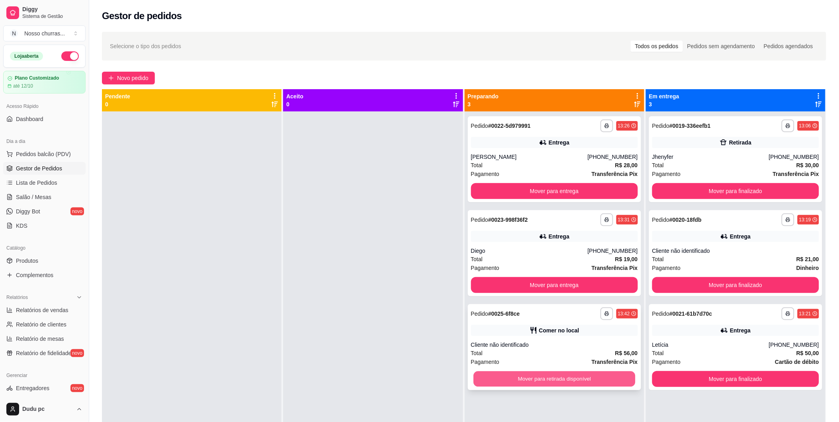
click at [550, 379] on button "Mover para retirada disponível" at bounding box center [554, 379] width 162 height 16
click at [550, 379] on div "Mover para retirada disponível" at bounding box center [554, 379] width 167 height 16
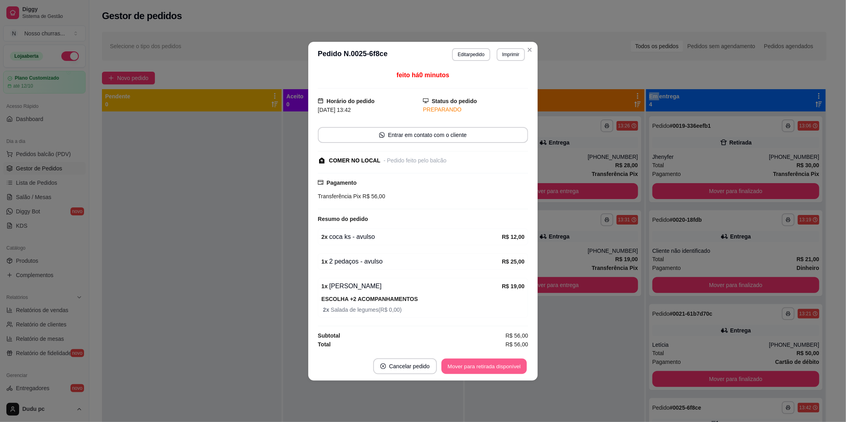
click at [523, 369] on button "Mover para retirada disponível" at bounding box center [483, 366] width 85 height 16
click at [510, 369] on button "Mover para retirada disponível" at bounding box center [483, 366] width 85 height 16
click at [508, 367] on button "Mover para finalizado" at bounding box center [495, 366] width 64 height 16
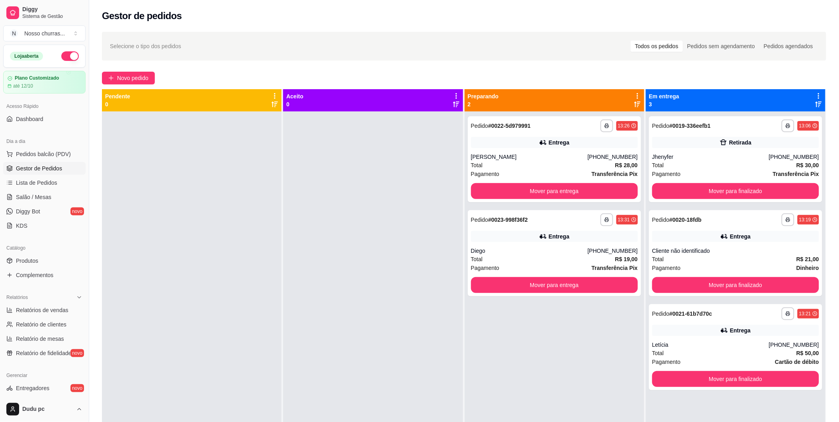
click at [596, 375] on div "**********" at bounding box center [555, 322] width 180 height 422
click at [132, 75] on span "Novo pedido" at bounding box center [132, 78] width 31 height 9
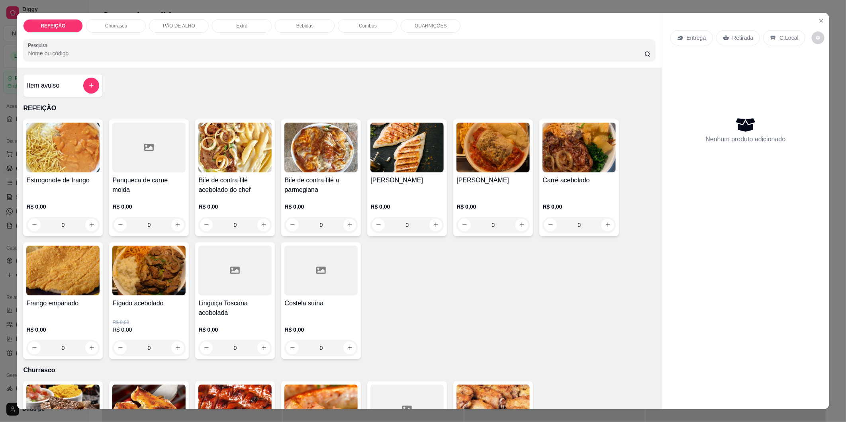
click at [248, 205] on p "R$ 0,00" at bounding box center [234, 207] width 73 height 8
click at [0, 297] on html "Diggy Sistema de Gestão N Nosso churras ... Loja aberta Plano Customizado até 1…" at bounding box center [423, 211] width 846 height 422
click at [0, 287] on html "Diggy Sistema de Gestão N Nosso churras ... Loja aberta Plano Customizado até 1…" at bounding box center [423, 211] width 846 height 422
drag, startPoint x: -2, startPoint y: 287, endPoint x: 2, endPoint y: 305, distance: 18.1
click at [2, 305] on div "REFEIÇÃO Churrasco PÃO DE ALHO Extra Bebidas Combos GUARNIÇÕES Pesquisa Item av…" at bounding box center [423, 211] width 846 height 422
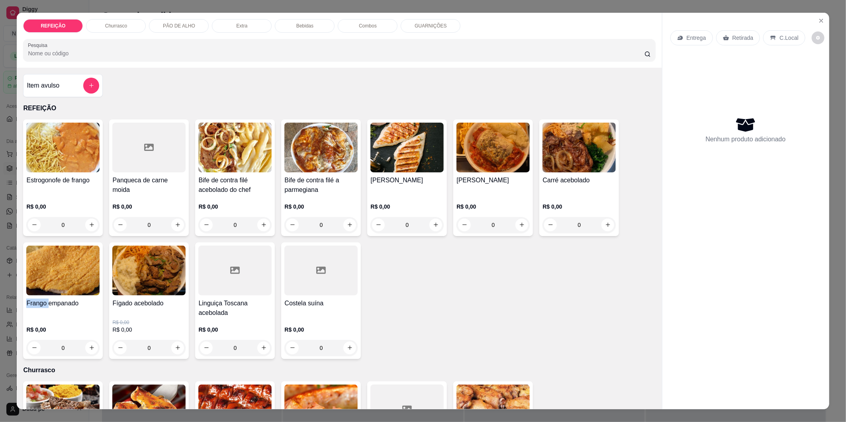
click at [2, 305] on div "REFEIÇÃO Churrasco PÃO DE ALHO Extra Bebidas Combos GUARNIÇÕES Pesquisa Item av…" at bounding box center [423, 211] width 846 height 422
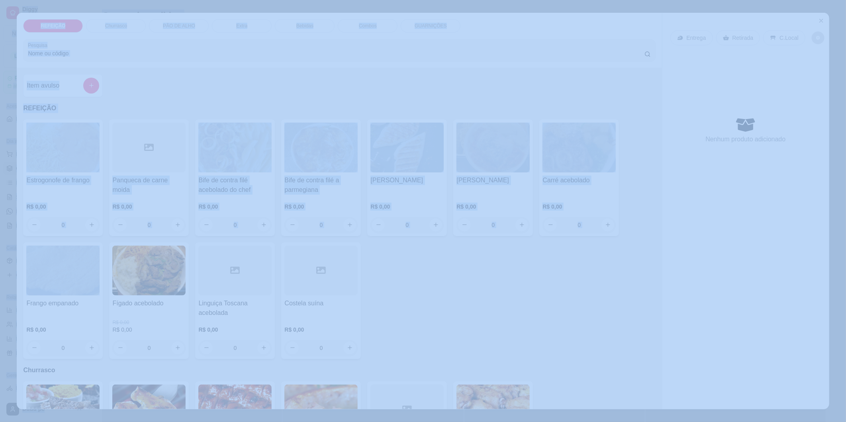
drag, startPoint x: 2, startPoint y: 305, endPoint x: -1, endPoint y: 277, distance: 27.7
click at [0, 277] on html "Diggy Sistema de Gestão N Nosso churras ... Loja aberta Plano Customizado até 1…" at bounding box center [423, 211] width 846 height 422
click at [456, 62] on div "REFEIÇÃO Churrasco PÃO DE ALHO Extra Bebidas Combos GUARNIÇÕES Pesquisa" at bounding box center [339, 40] width 645 height 55
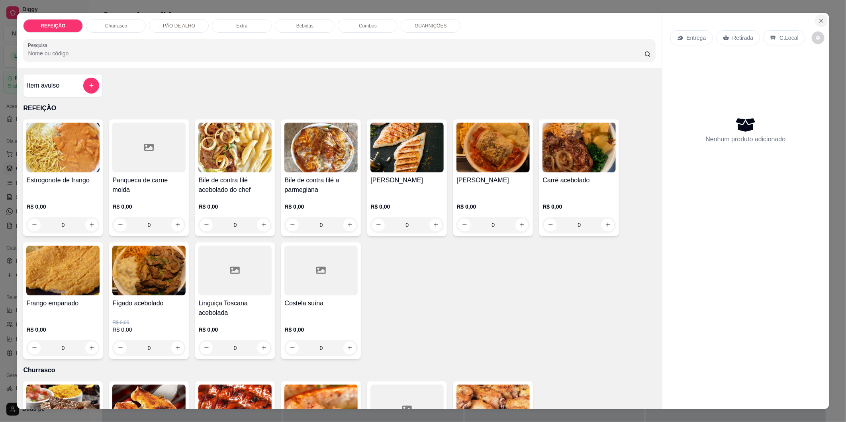
click at [755, 19] on icon "Close" at bounding box center [821, 21] width 6 height 6
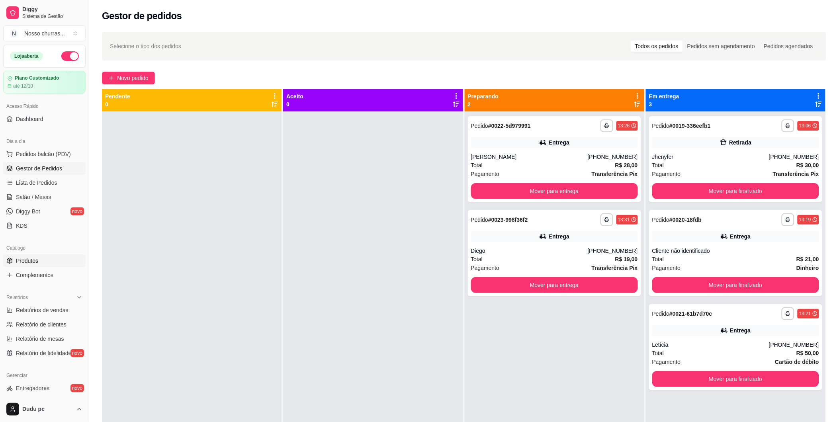
click at [61, 260] on link "Produtos" at bounding box center [44, 260] width 82 height 13
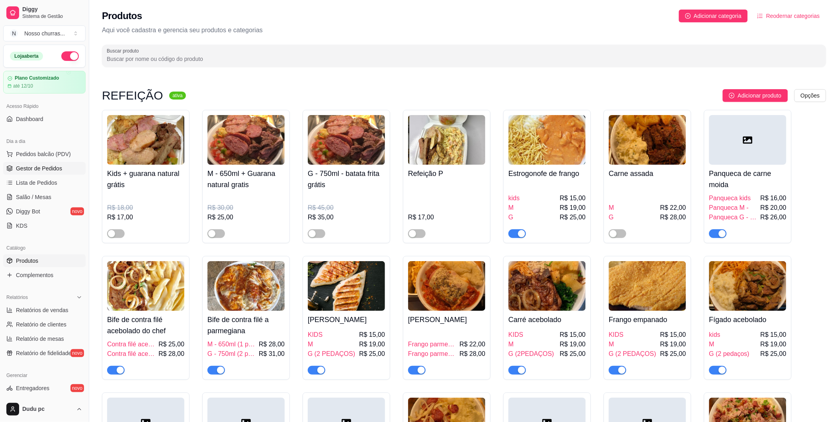
click at [56, 168] on span "Gestor de Pedidos" at bounding box center [39, 168] width 46 height 8
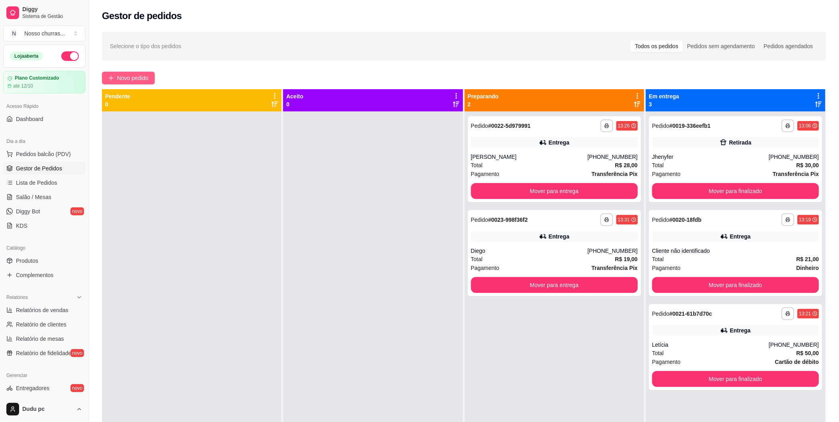
click at [133, 74] on span "Novo pedido" at bounding box center [132, 78] width 31 height 9
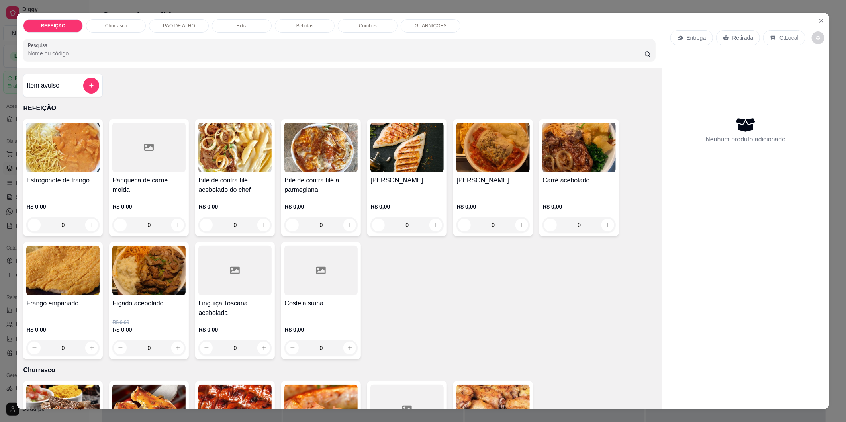
click at [229, 195] on div "R$ 0,00 0" at bounding box center [234, 214] width 73 height 38
click at [317, 166] on img at bounding box center [320, 148] width 73 height 50
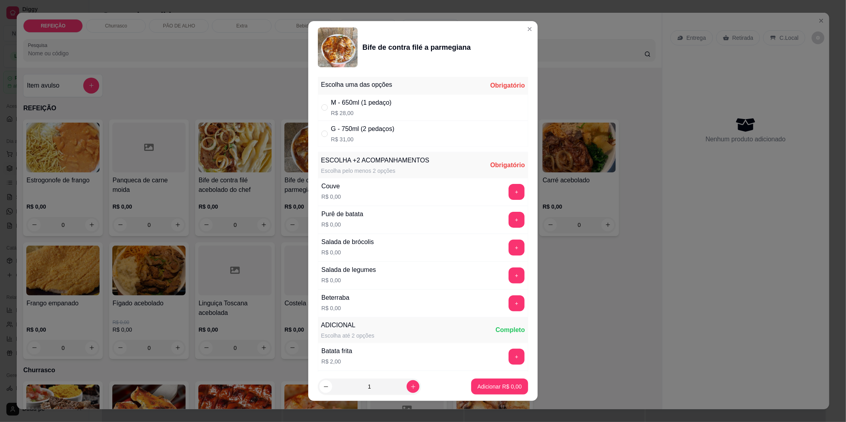
click at [361, 135] on p "R$ 31,00" at bounding box center [362, 139] width 63 height 8
radio input "true"
click at [508, 191] on button "+" at bounding box center [516, 192] width 16 height 16
click at [509, 279] on button "+" at bounding box center [517, 276] width 16 height 16
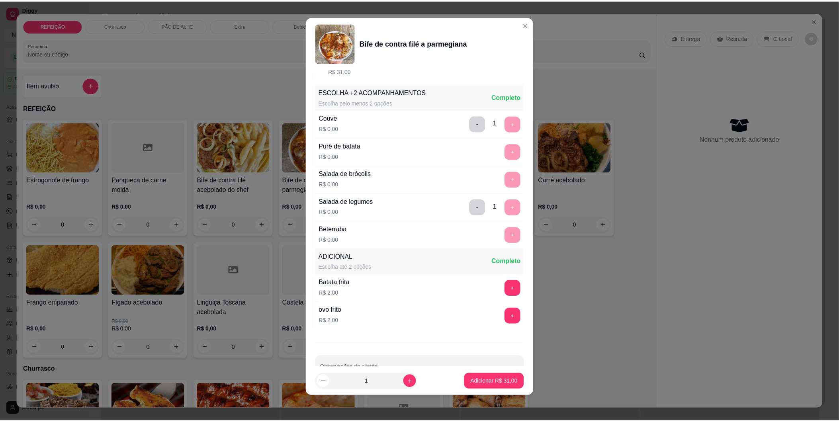
scroll to position [86, 0]
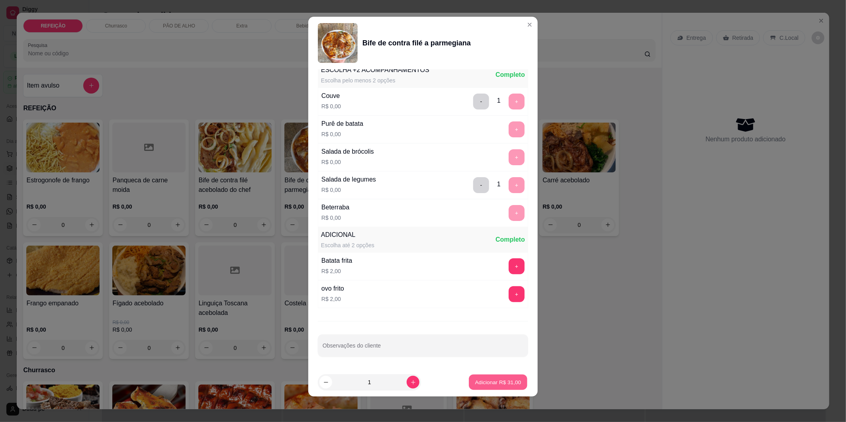
click at [488, 379] on p "Adicionar R$ 31,00" at bounding box center [498, 382] width 46 height 8
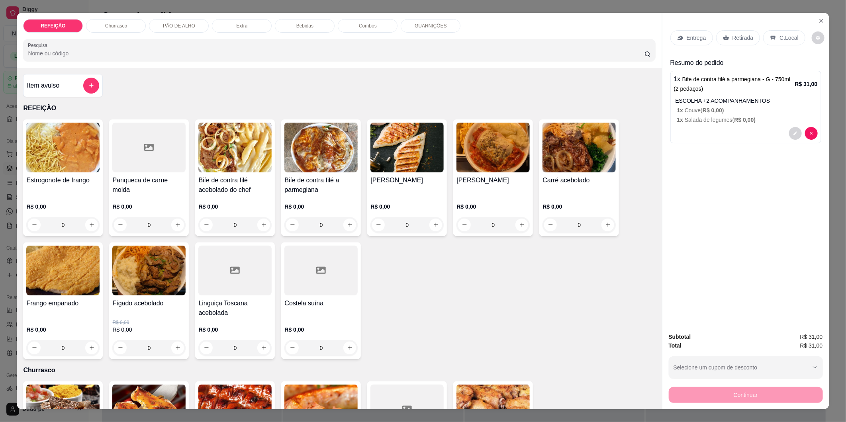
click at [695, 36] on p "Entrega" at bounding box center [696, 38] width 20 height 8
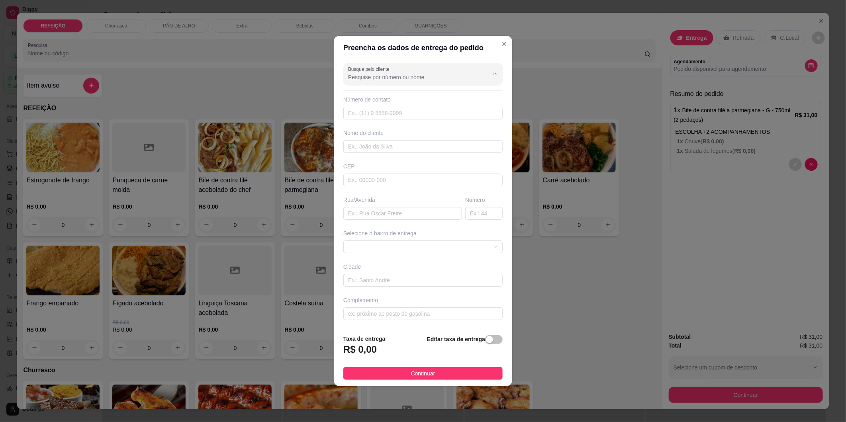
click at [404, 78] on input "Busque pelo cliente" at bounding box center [411, 77] width 127 height 8
click at [387, 113] on span "Taty" at bounding box center [416, 110] width 132 height 8
type input "Taty"
type input "21967791012"
type input "Taty"
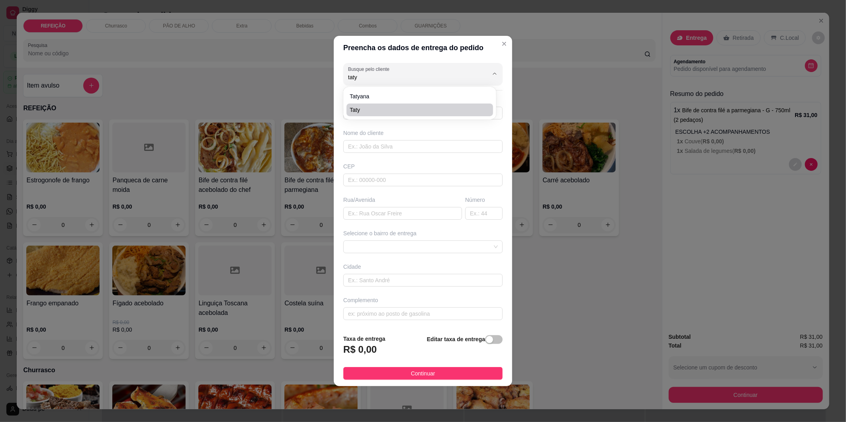
type input "RUA DO LADO DO TÃO TÃO DISTANTE"
type input "[GEOGRAPHIC_DATA]"
type input "CASA 2 ANDARES VERDE ULTIMA CASA RUA SEM SAIDA"
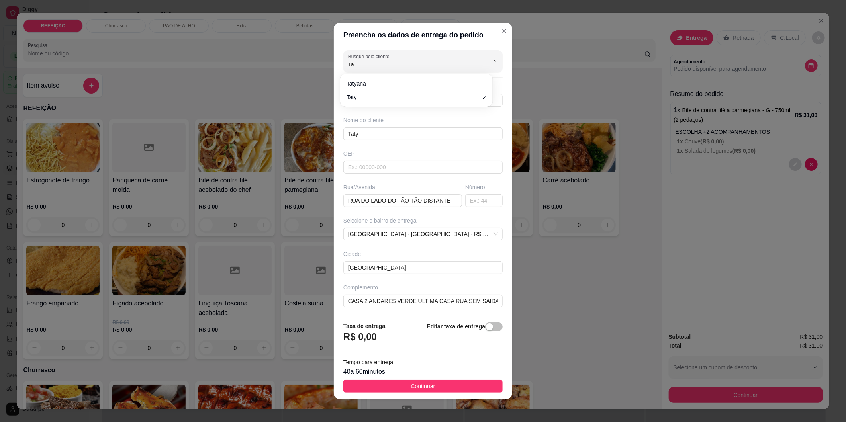
type input "T"
click at [377, 82] on span "Tatyana" at bounding box center [412, 84] width 132 height 8
type input "Tatyana"
type input "21983318747"
type input "Tatyana"
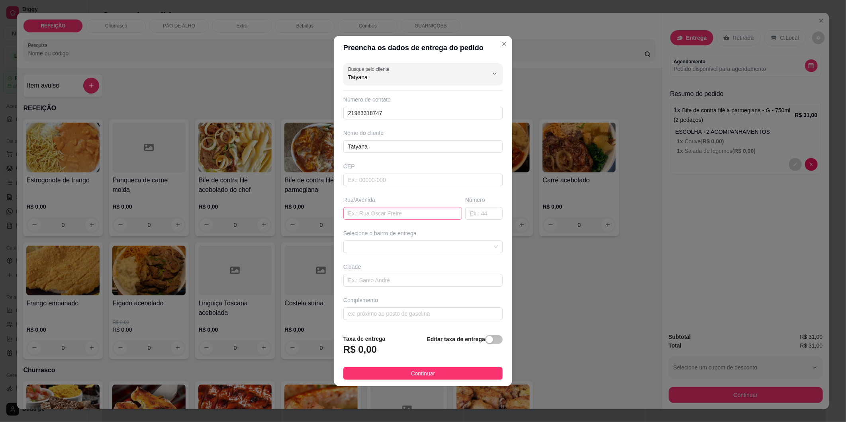
type input "Tatyana"
click at [369, 214] on input "text" at bounding box center [402, 213] width 119 height 13
type input "rua [PERSON_NAME]"
click at [472, 213] on input "text" at bounding box center [483, 213] width 37 height 13
click at [469, 246] on span at bounding box center [423, 247] width 150 height 12
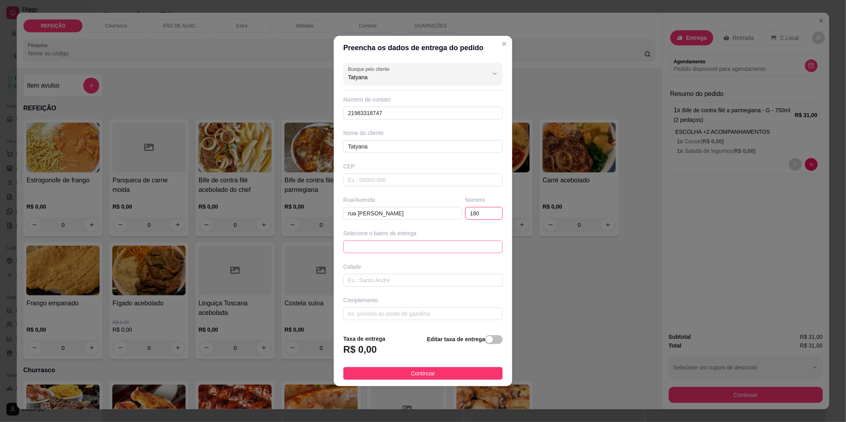
type input "180"
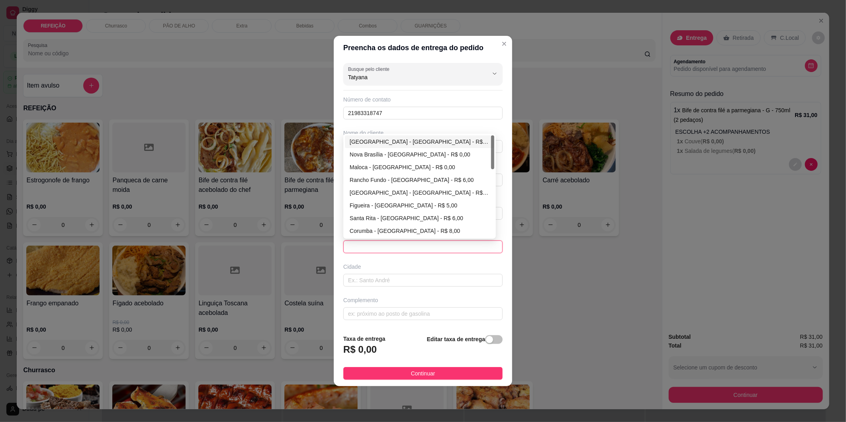
click at [453, 146] on div "[GEOGRAPHIC_DATA] - [GEOGRAPHIC_DATA] - R$ 0,00" at bounding box center [419, 141] width 149 height 13
type input "[GEOGRAPHIC_DATA]"
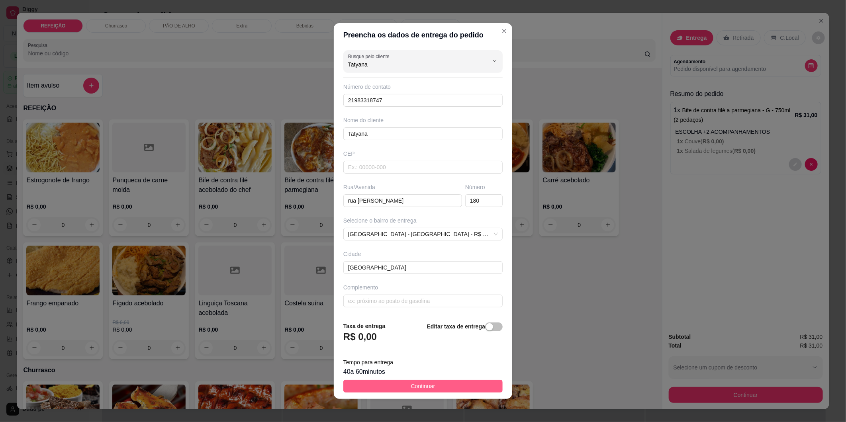
click at [395, 379] on button "Continuar" at bounding box center [422, 386] width 159 height 13
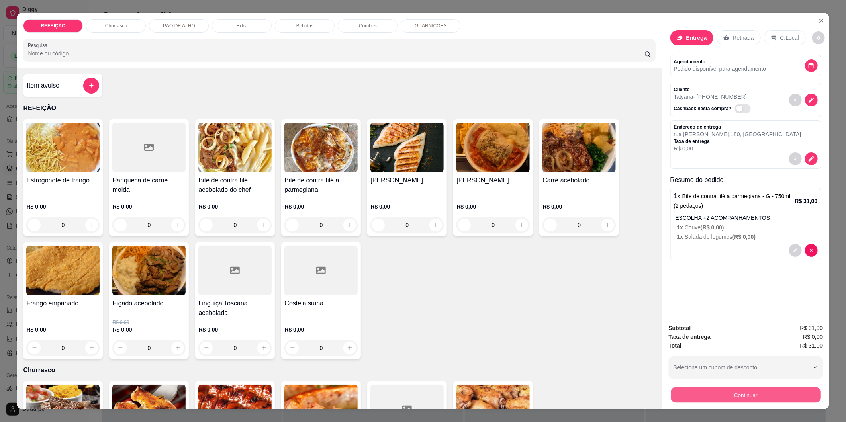
click at [704, 379] on button "Continuar" at bounding box center [744, 395] width 149 height 16
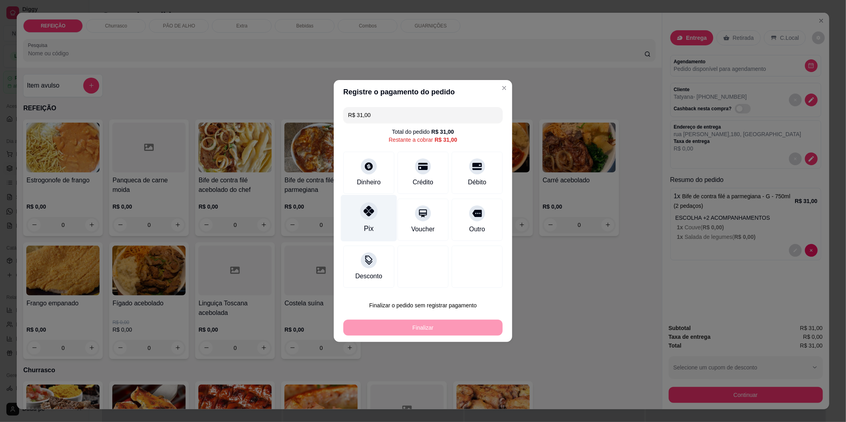
click at [347, 217] on div "Pix" at bounding box center [369, 218] width 56 height 47
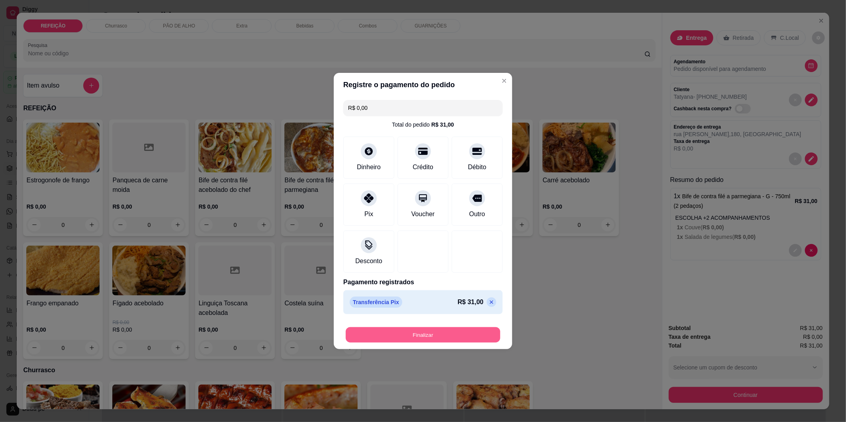
click at [405, 336] on button "Finalizar" at bounding box center [423, 335] width 154 height 16
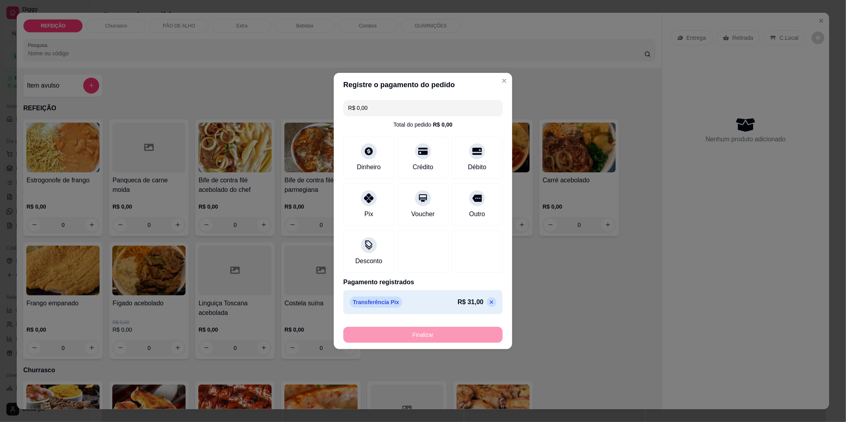
type input "-R$ 31,00"
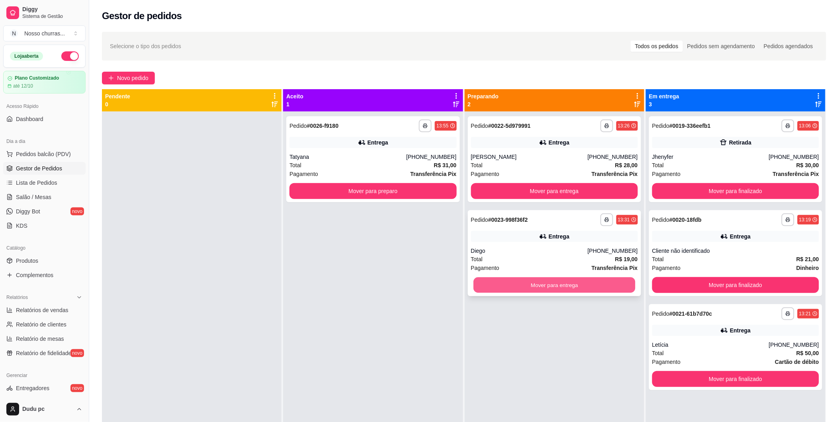
click at [621, 287] on button "Mover para entrega" at bounding box center [554, 285] width 162 height 16
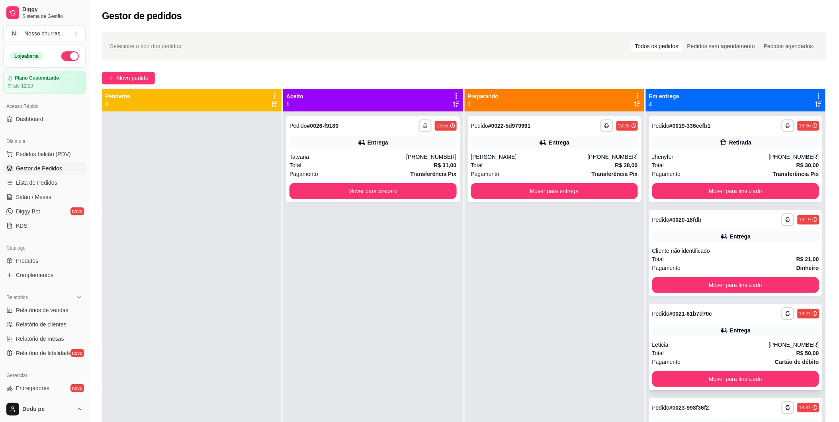
click at [705, 321] on div "**********" at bounding box center [735, 347] width 173 height 86
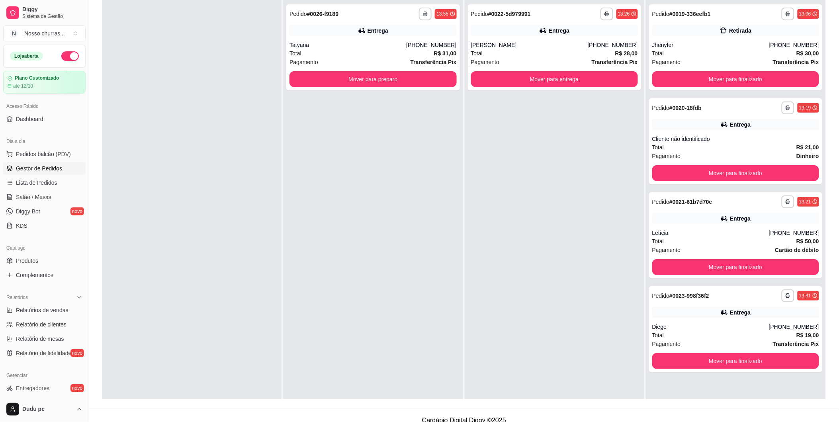
scroll to position [121, 0]
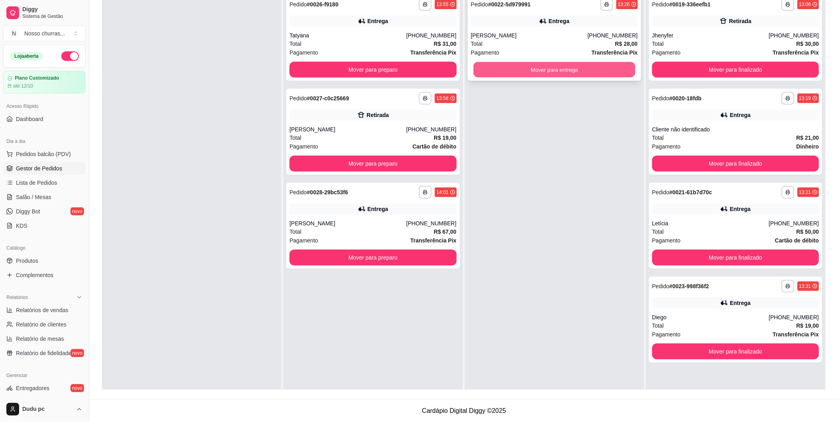
click at [606, 71] on button "Mover para entrega" at bounding box center [554, 70] width 162 height 16
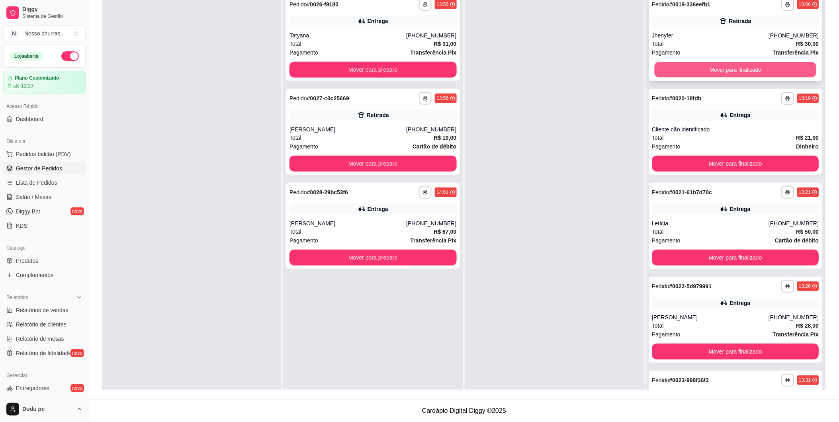
click at [721, 67] on button "Mover para finalizado" at bounding box center [735, 70] width 162 height 16
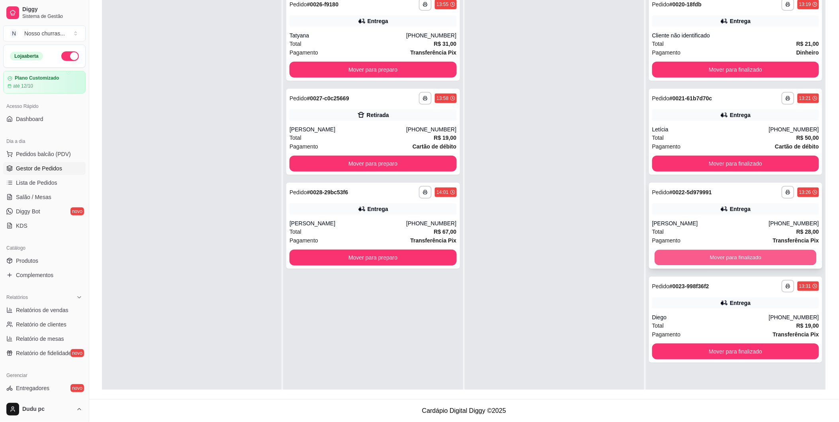
click at [684, 250] on button "Mover para finalizado" at bounding box center [735, 258] width 162 height 16
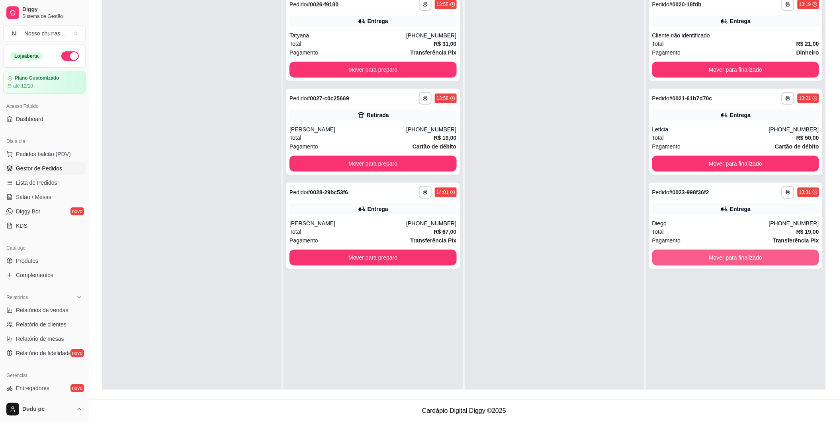
click at [684, 250] on button "Mover para finalizado" at bounding box center [735, 258] width 167 height 16
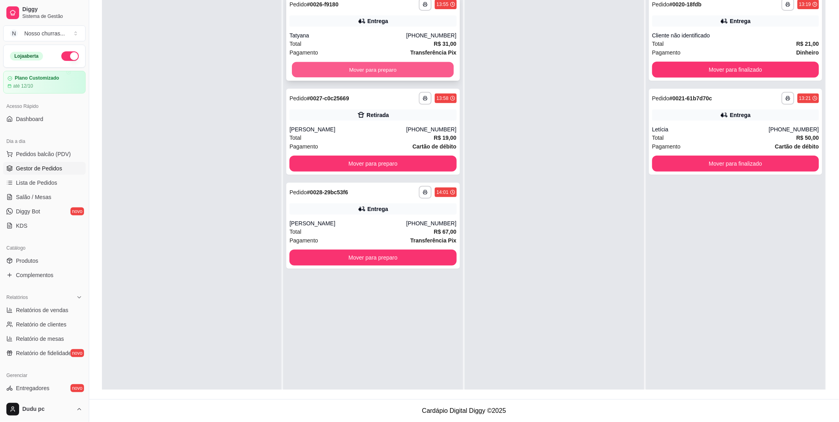
click at [414, 69] on button "Mover para preparo" at bounding box center [373, 70] width 162 height 16
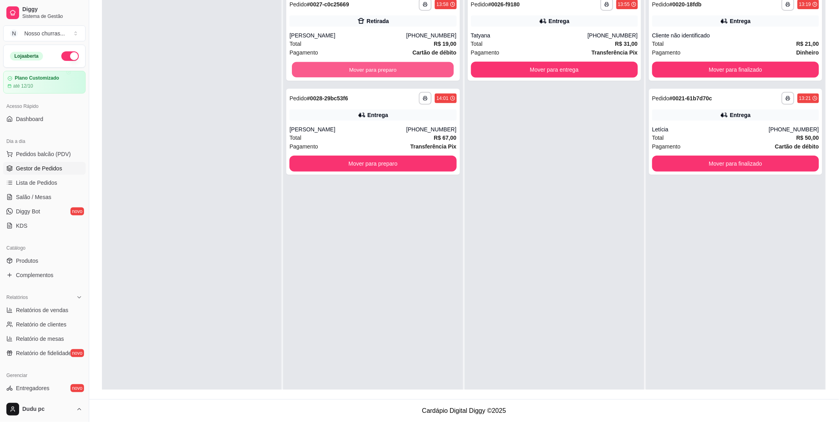
click at [414, 69] on button "Mover para preparo" at bounding box center [373, 70] width 162 height 16
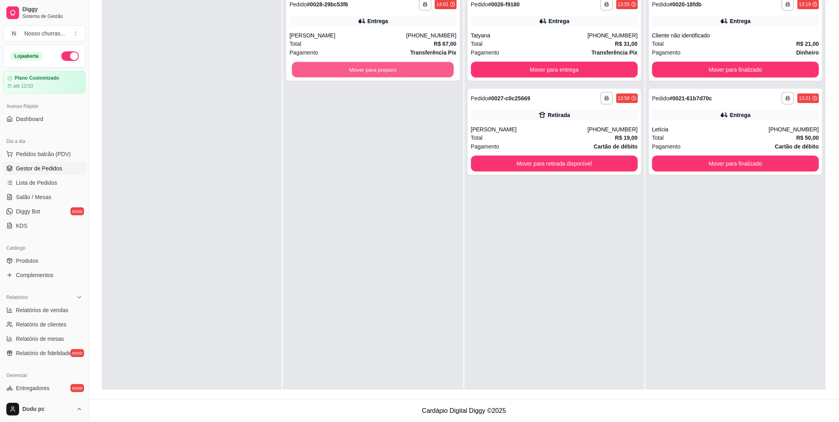
click at [414, 69] on button "Mover para preparo" at bounding box center [373, 70] width 162 height 16
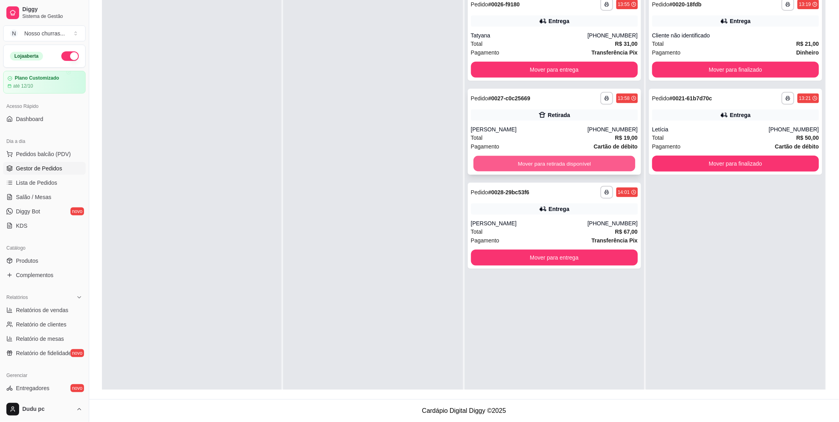
click at [563, 168] on button "Mover para retirada disponível" at bounding box center [554, 164] width 162 height 16
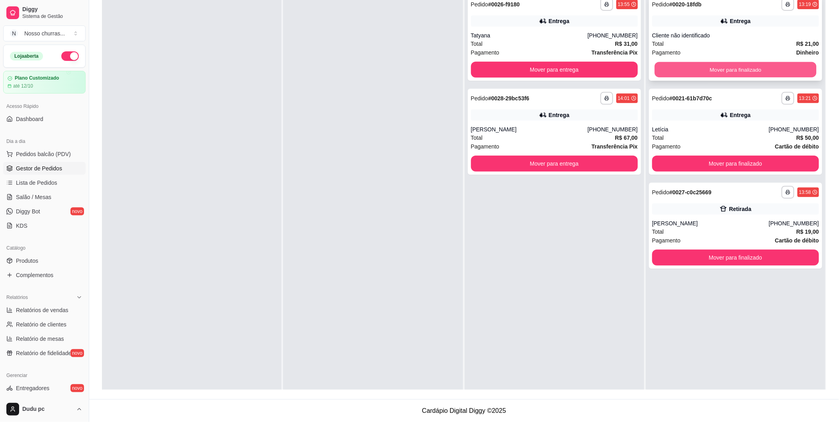
click at [667, 72] on button "Mover para finalizado" at bounding box center [735, 70] width 162 height 16
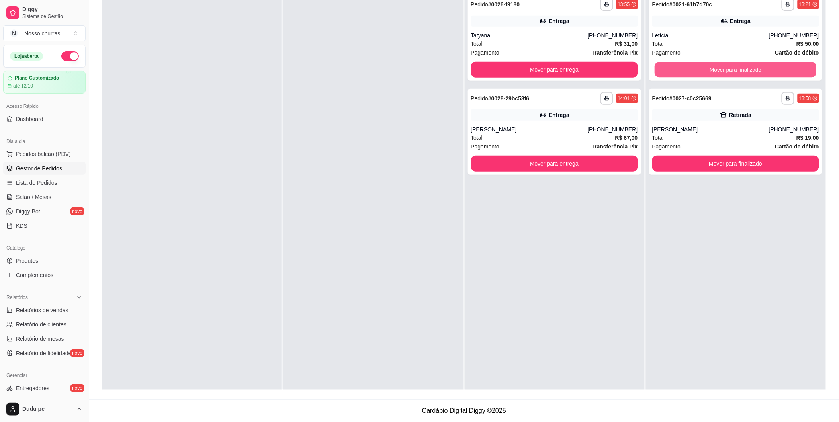
click at [667, 72] on button "Mover para finalizado" at bounding box center [735, 70] width 162 height 16
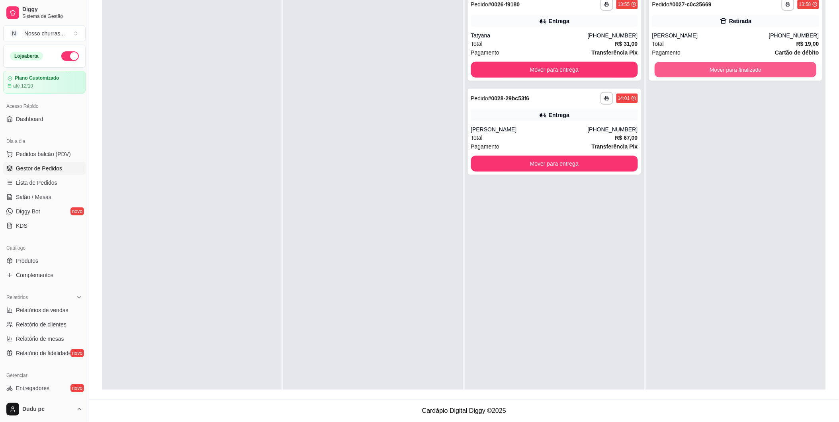
click at [667, 72] on button "Mover para finalizado" at bounding box center [735, 70] width 162 height 16
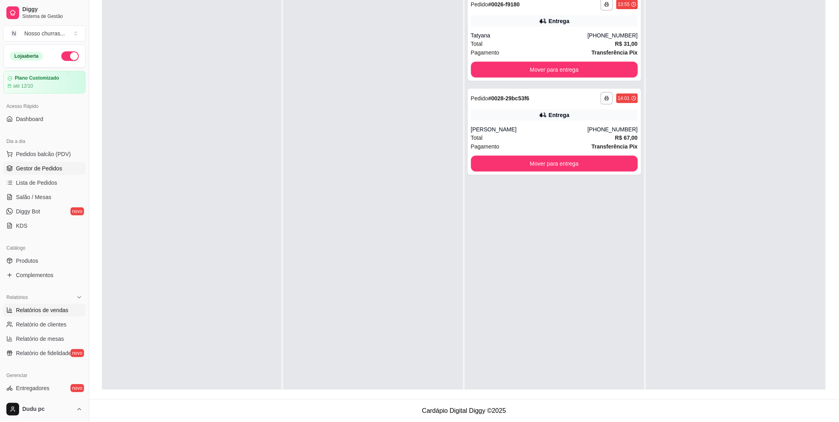
click at [27, 316] on link "Relatórios de vendas" at bounding box center [44, 310] width 82 height 13
select select "ALL"
select select "0"
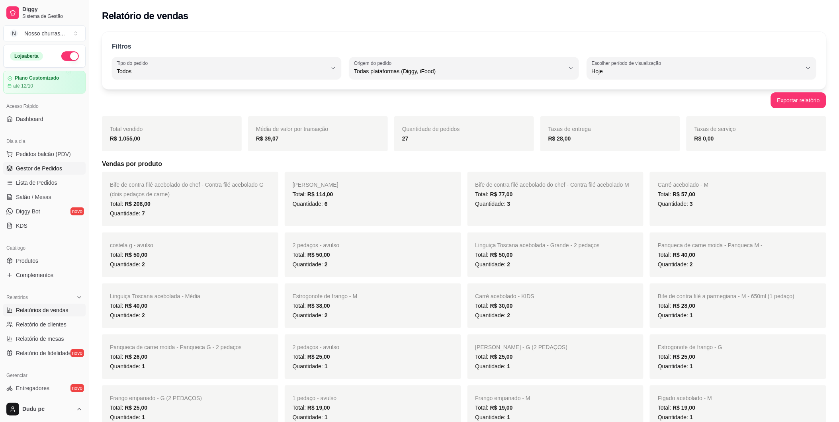
click at [40, 168] on span "Gestor de Pedidos" at bounding box center [39, 168] width 46 height 8
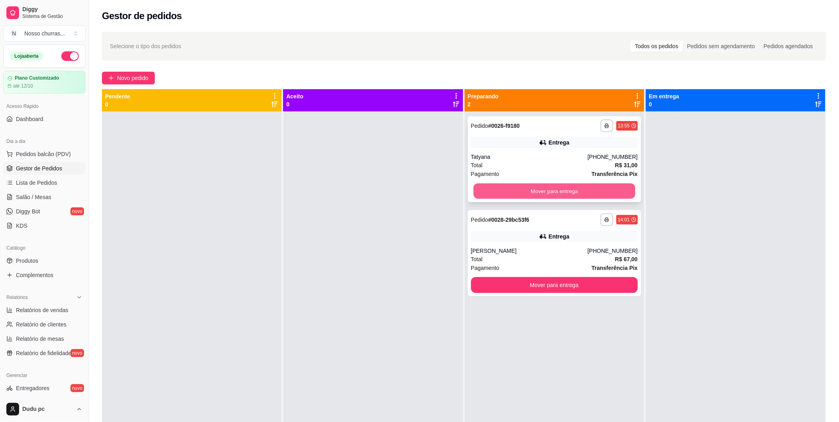
click at [495, 191] on button "Mover para entrega" at bounding box center [554, 192] width 162 height 16
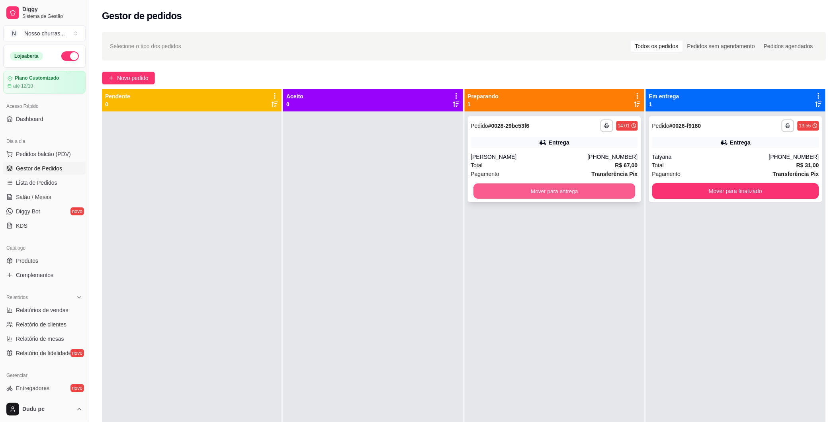
click at [622, 195] on button "Mover para entrega" at bounding box center [554, 192] width 162 height 16
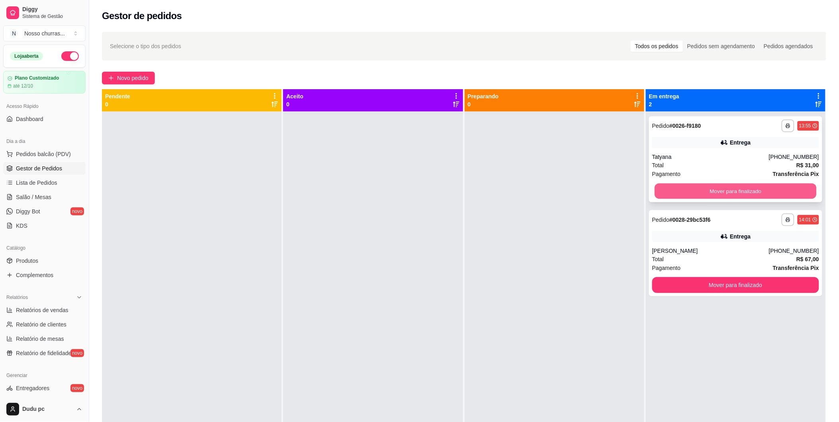
click at [689, 193] on button "Mover para finalizado" at bounding box center [735, 192] width 162 height 16
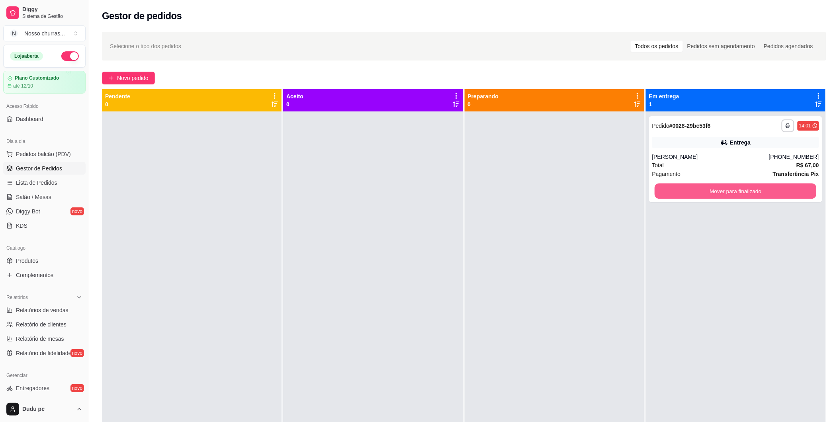
click at [689, 193] on button "Mover para finalizado" at bounding box center [735, 192] width 162 height 16
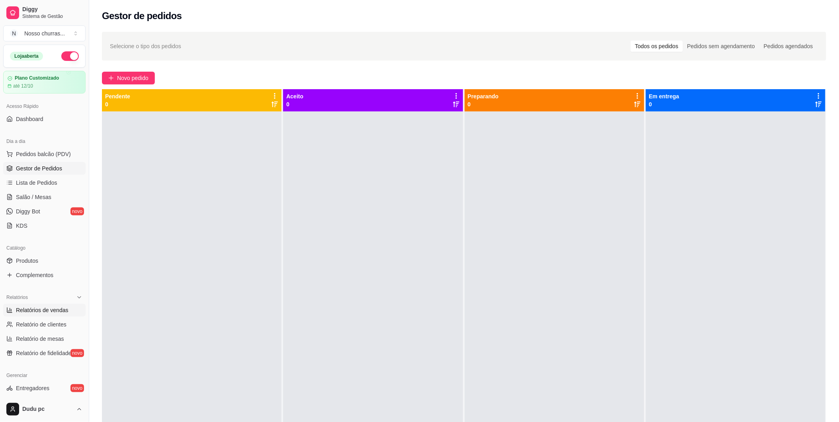
click at [60, 307] on span "Relatórios de vendas" at bounding box center [42, 310] width 53 height 8
select select "ALL"
select select "0"
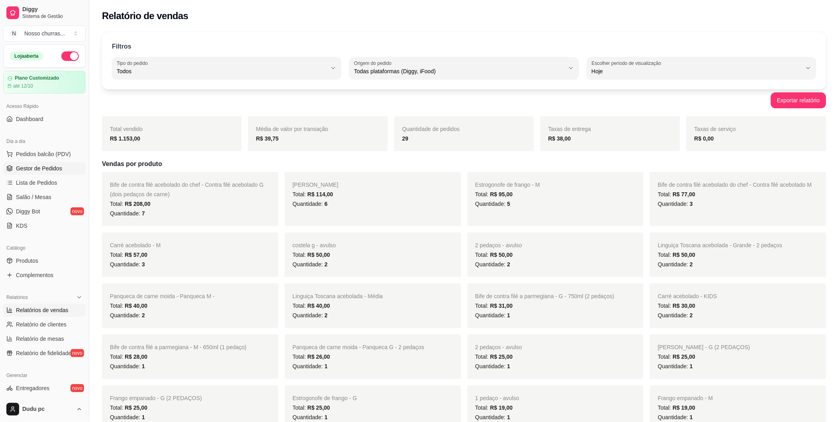
click at [47, 173] on link "Gestor de Pedidos" at bounding box center [44, 168] width 82 height 13
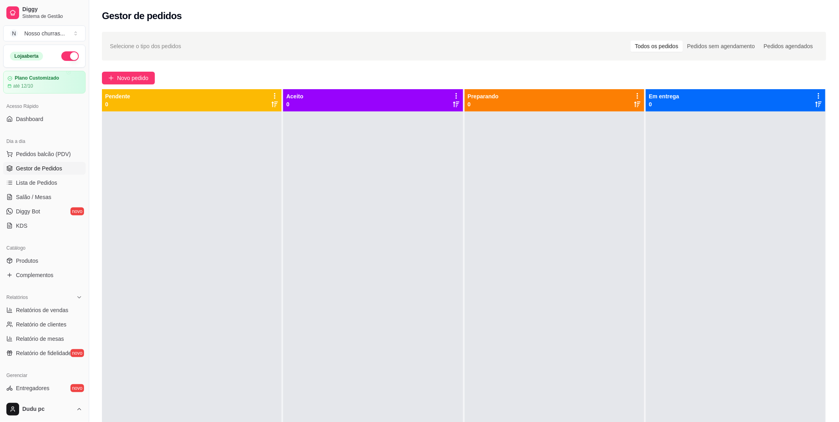
click at [47, 173] on link "Gestor de Pedidos" at bounding box center [44, 168] width 82 height 13
click at [37, 168] on span "Gestor de Pedidos" at bounding box center [39, 168] width 46 height 8
click at [36, 150] on span "Pedidos balcão (PDV)" at bounding box center [43, 154] width 55 height 8
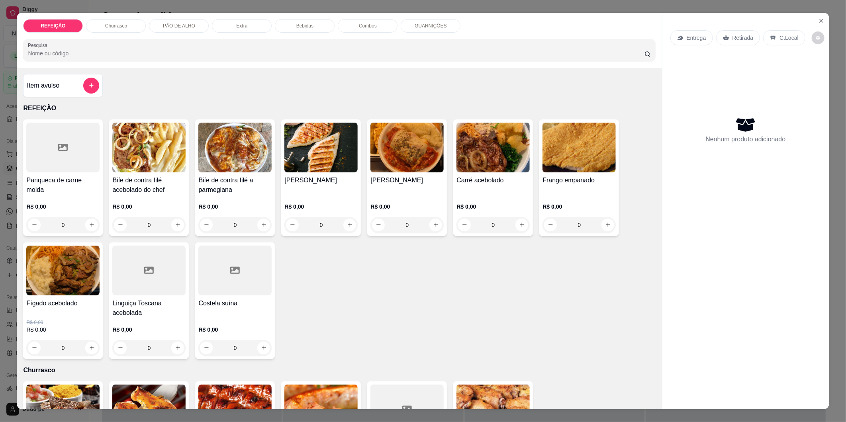
click at [17, 158] on div "Item avulso REFEIÇÃO Panqueca de carne moida R$ 0,00 0 Bife de contra filé aceb…" at bounding box center [339, 239] width 645 height 342
click at [755, 19] on icon "Close" at bounding box center [821, 21] width 6 height 6
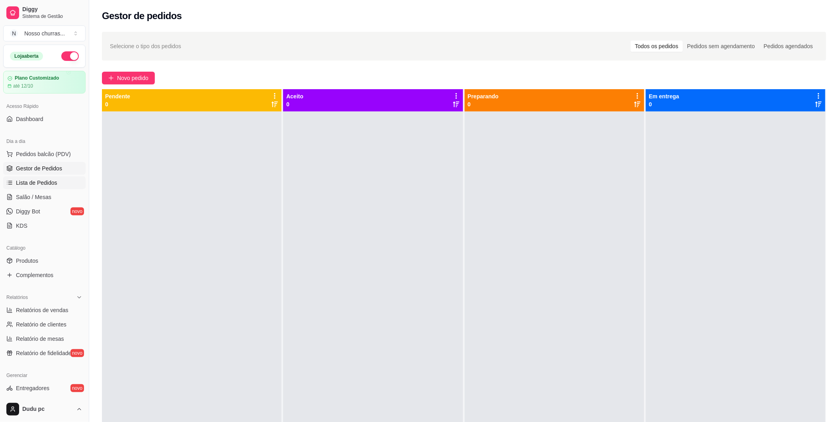
click at [40, 176] on link "Lista de Pedidos" at bounding box center [44, 182] width 82 height 13
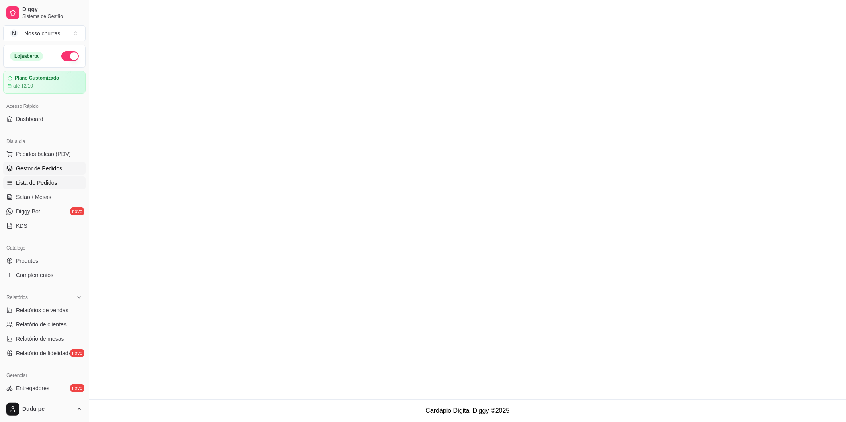
click at [39, 162] on link "Gestor de Pedidos" at bounding box center [44, 168] width 82 height 13
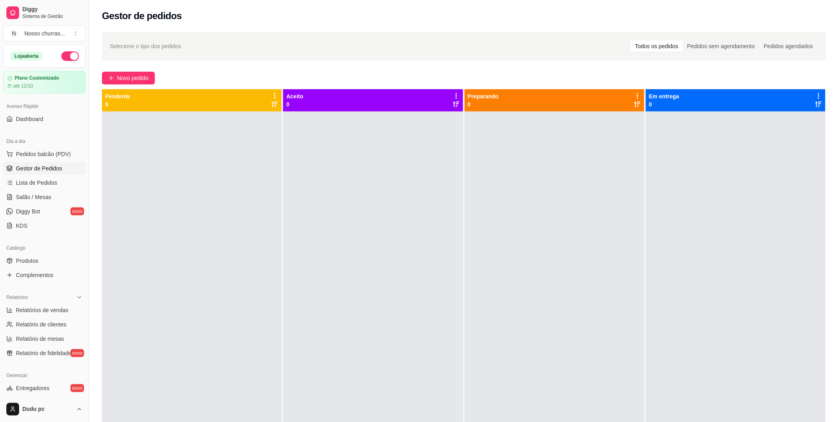
click at [25, 170] on span "Gestor de Pedidos" at bounding box center [39, 168] width 46 height 8
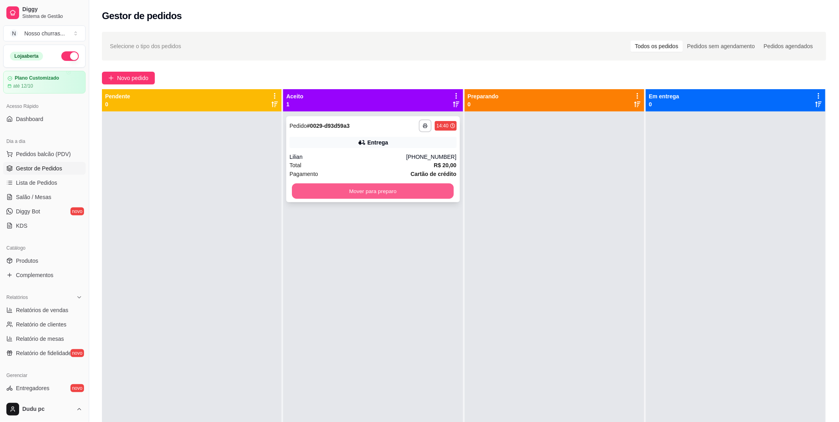
click at [344, 196] on button "Mover para preparo" at bounding box center [373, 192] width 162 height 16
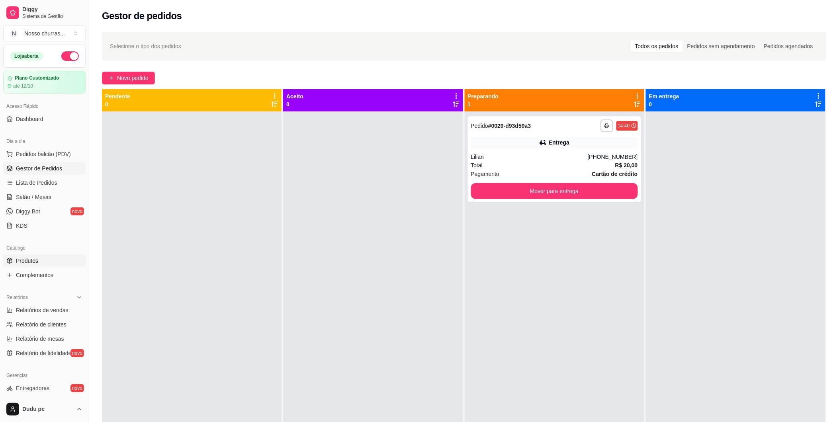
click at [29, 264] on span "Produtos" at bounding box center [27, 261] width 22 height 8
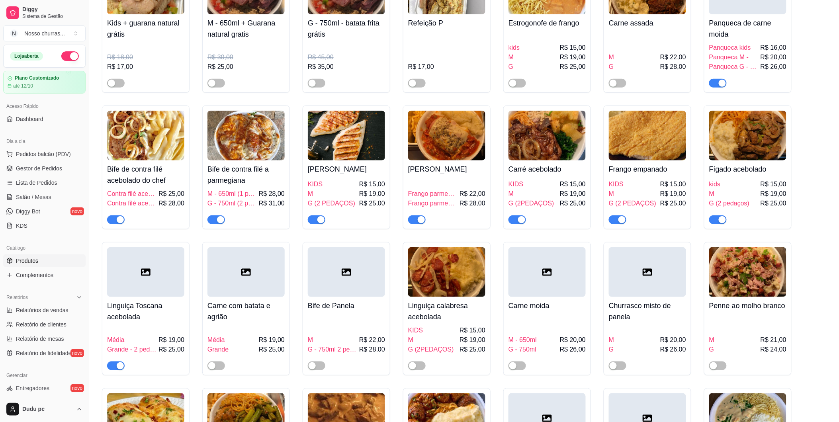
scroll to position [141, 0]
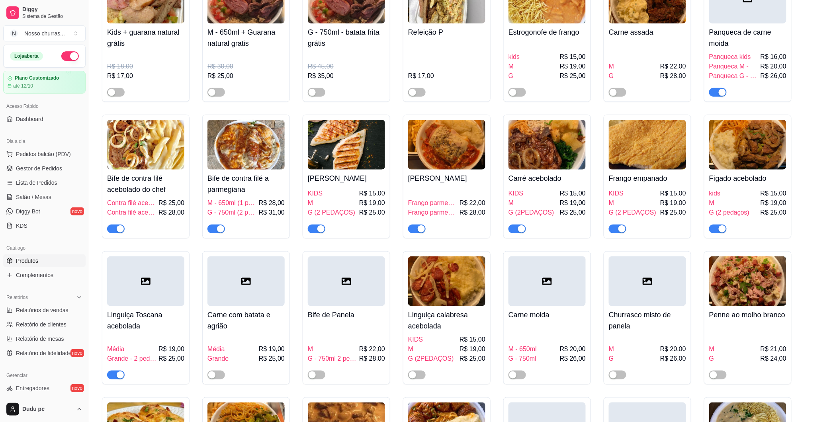
click at [721, 90] on div "button" at bounding box center [722, 92] width 7 height 7
click at [49, 169] on span "Gestor de Pedidos" at bounding box center [39, 168] width 46 height 8
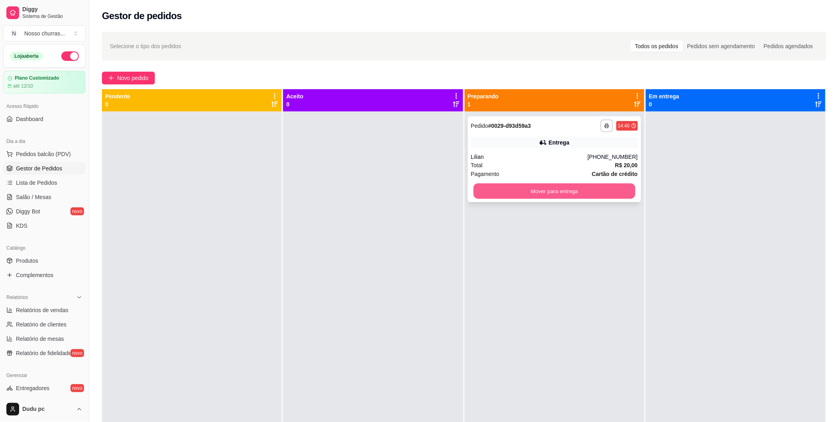
click at [506, 190] on button "Mover para entrega" at bounding box center [554, 192] width 162 height 16
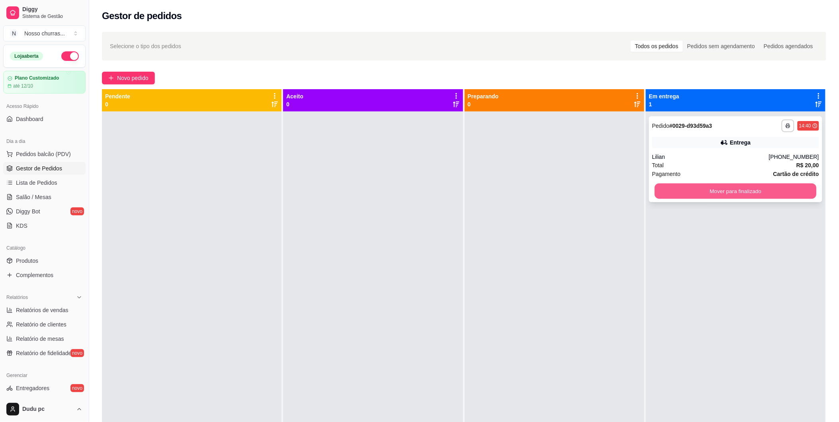
click at [702, 193] on button "Mover para finalizado" at bounding box center [735, 192] width 162 height 16
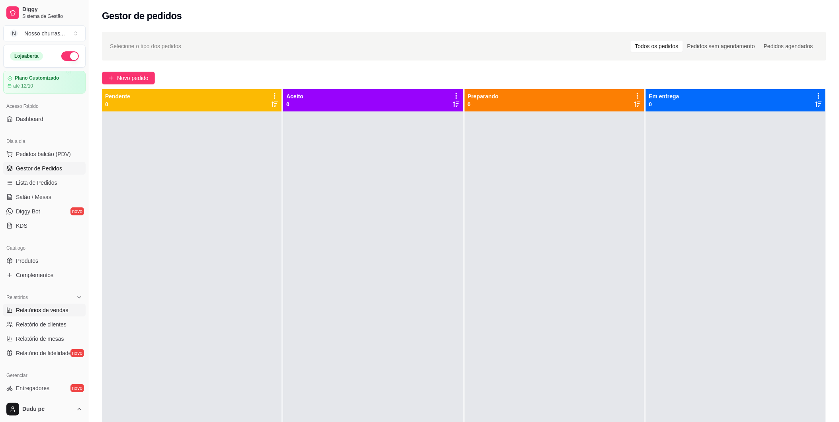
click at [61, 311] on span "Relatórios de vendas" at bounding box center [42, 310] width 53 height 8
select select "ALL"
select select "0"
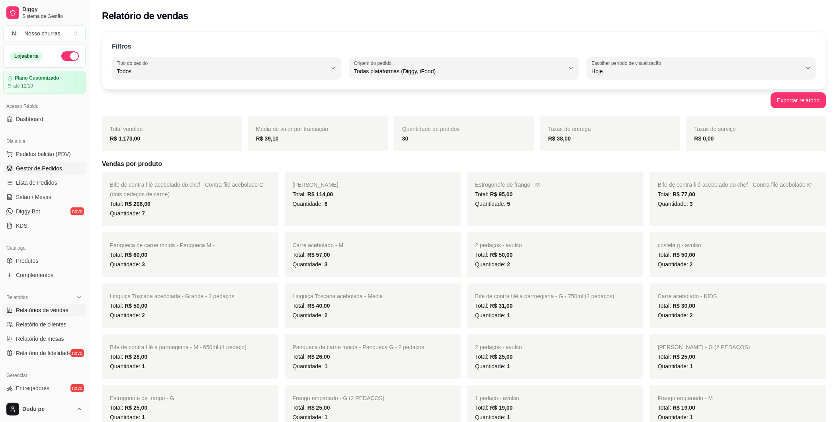
click at [45, 164] on link "Gestor de Pedidos" at bounding box center [44, 168] width 82 height 13
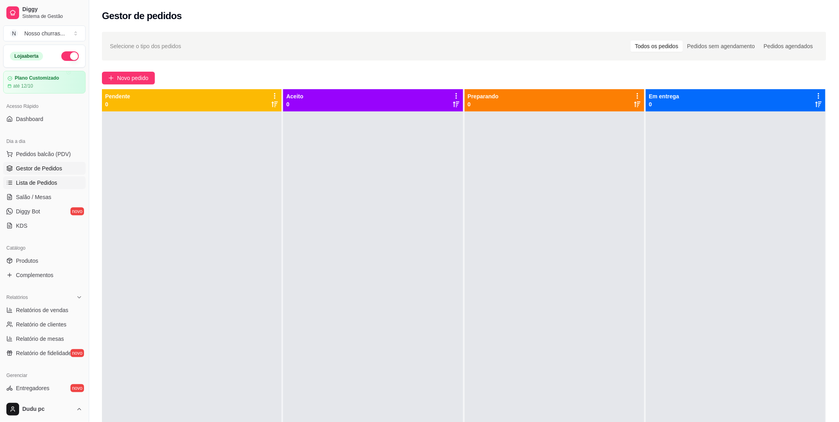
click at [41, 184] on span "Lista de Pedidos" at bounding box center [36, 183] width 41 height 8
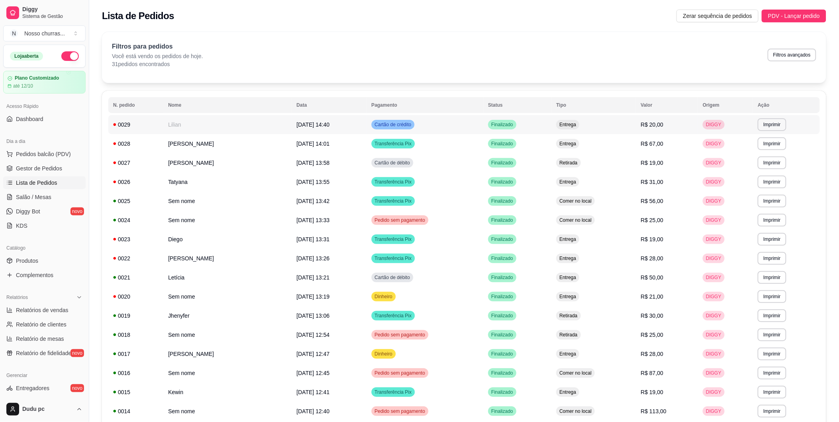
click at [203, 125] on td "Lilian" at bounding box center [227, 124] width 129 height 19
click at [27, 168] on span "Gestor de Pedidos" at bounding box center [39, 168] width 46 height 8
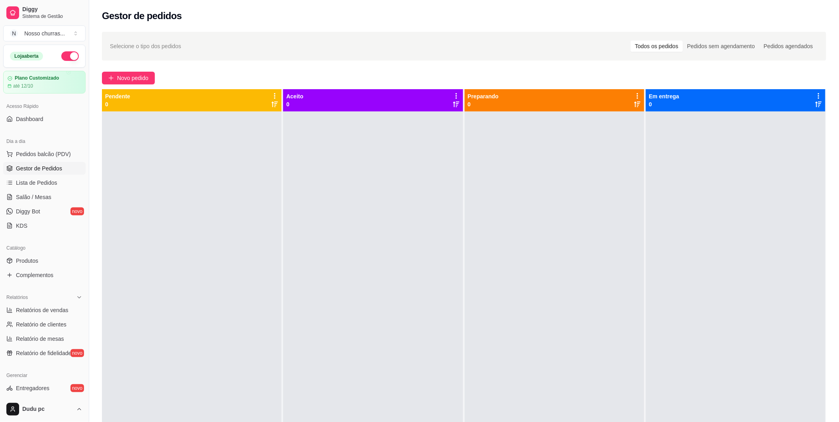
click at [27, 168] on span "Gestor de Pedidos" at bounding box center [39, 168] width 46 height 8
drag, startPoint x: 21, startPoint y: 302, endPoint x: 23, endPoint y: 313, distance: 11.3
click at [23, 313] on div "Relatórios Relatórios de vendas Relatório de clientes Relatório de mesas Relató…" at bounding box center [44, 325] width 82 height 68
click at [23, 313] on span "Relatórios de vendas" at bounding box center [42, 310] width 53 height 8
select select "ALL"
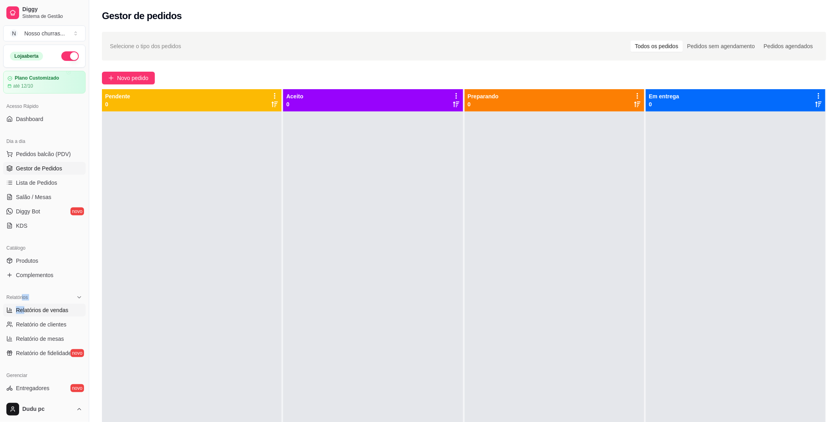
select select "ALL"
select select "0"
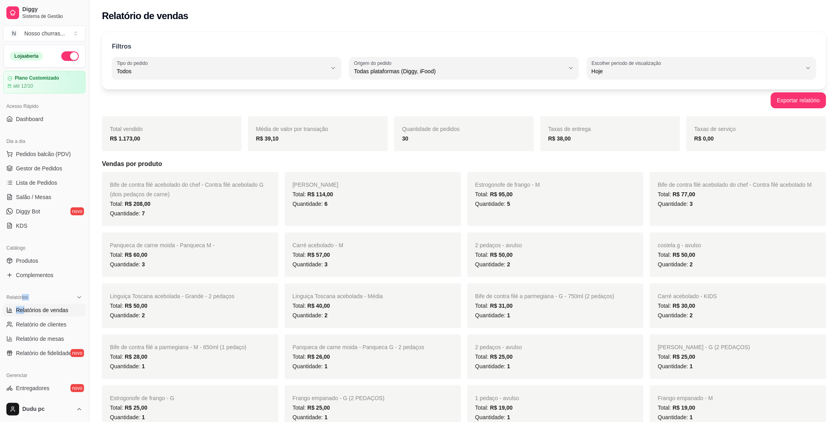
click at [23, 313] on span "Relatórios de vendas" at bounding box center [42, 310] width 53 height 8
